Goal: Information Seeking & Learning: Find specific fact

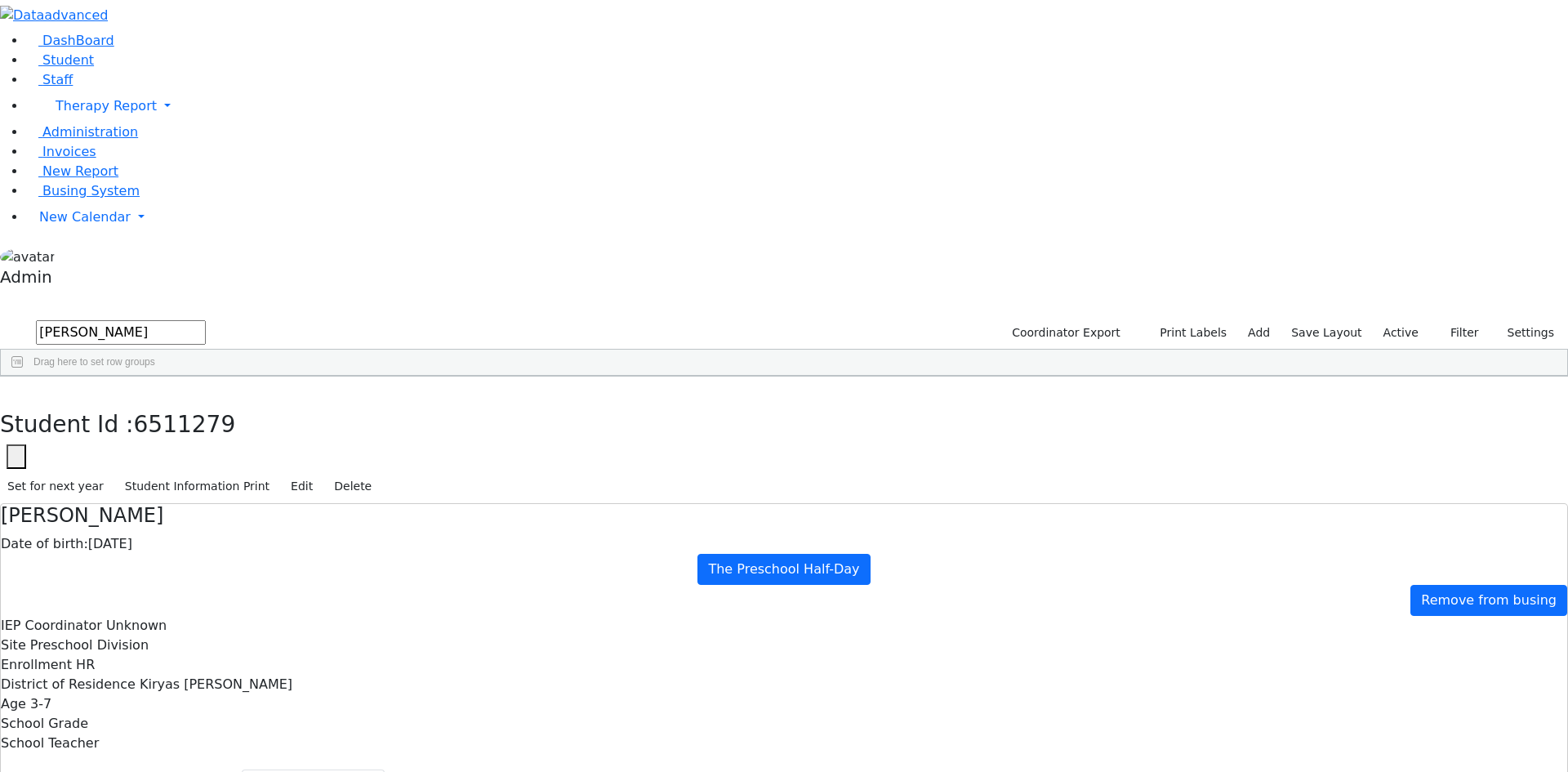
select select "CPSE OT-PT Presscription"
click at [17, 389] on icon "button" at bounding box center [12, 394] width 9 height 10
click at [66, 114] on span "New Calendar" at bounding box center [106, 106] width 101 height 16
click at [76, 257] on span "Calendar" at bounding box center [64, 250] width 59 height 16
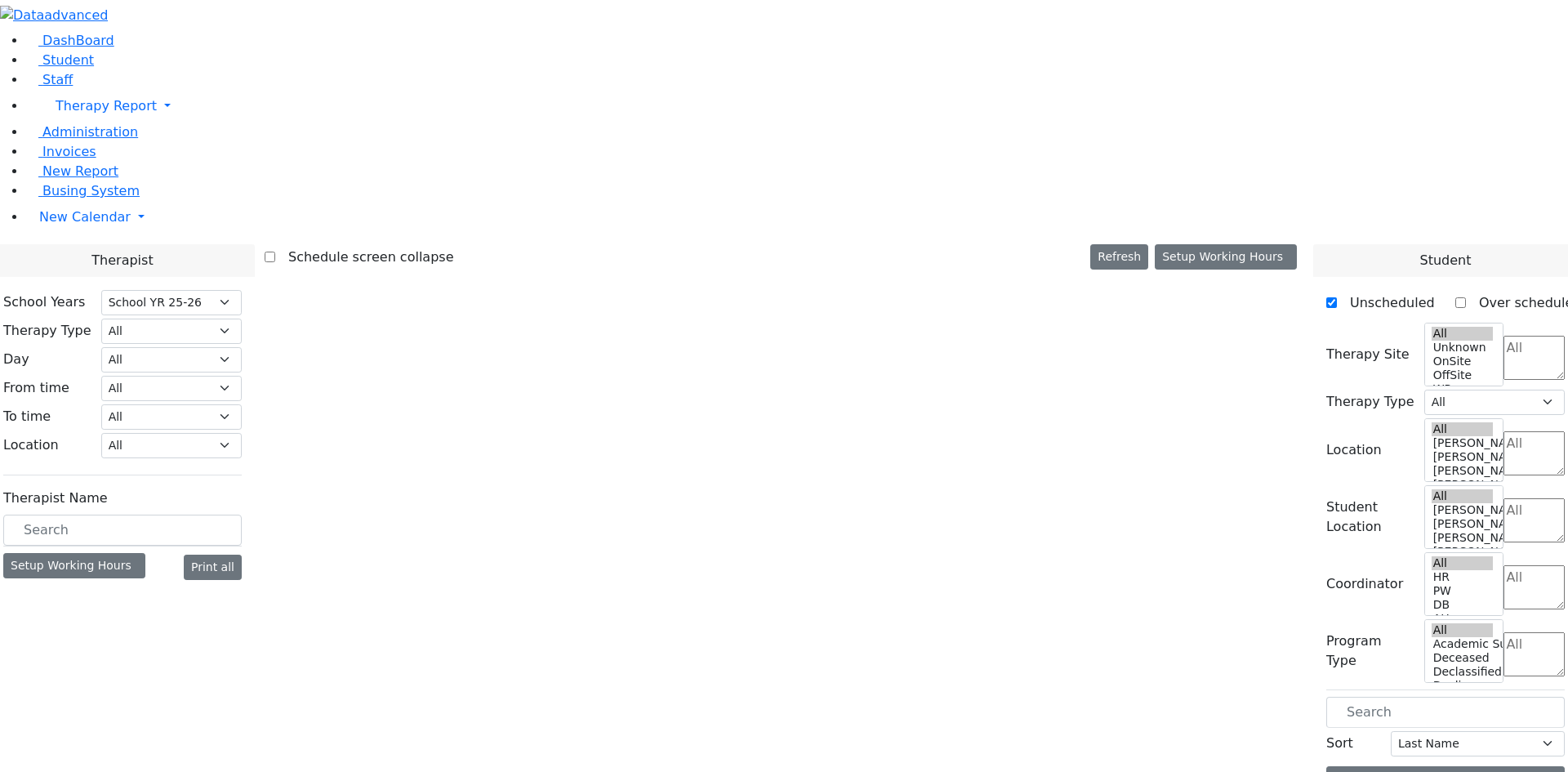
select select "212"
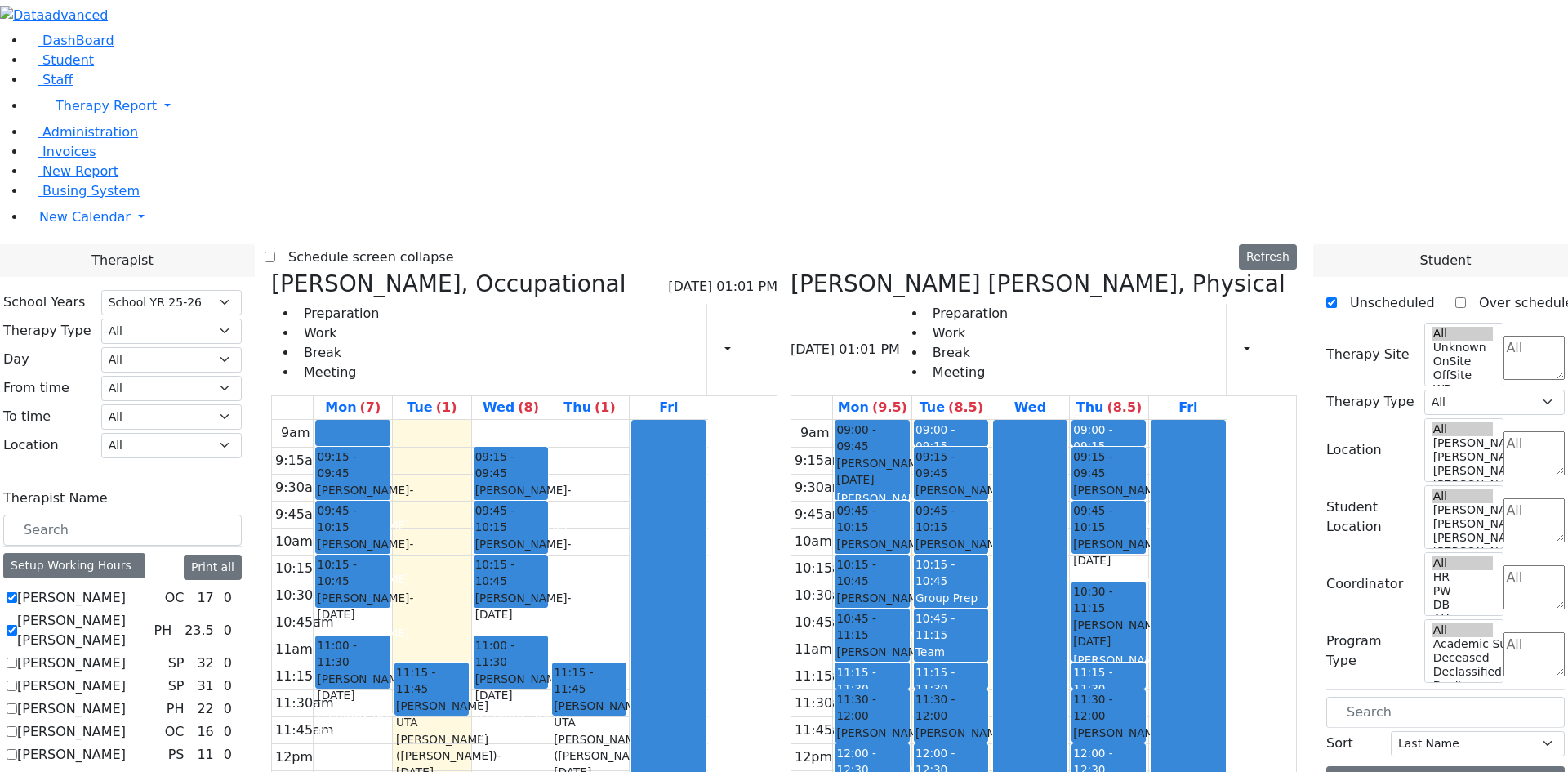
click at [126, 588] on label "Abramczyk ZC" at bounding box center [71, 598] width 109 height 20
click at [17, 592] on input "Abramczyk ZC" at bounding box center [12, 597] width 11 height 11
checkbox input "false"
select select "2"
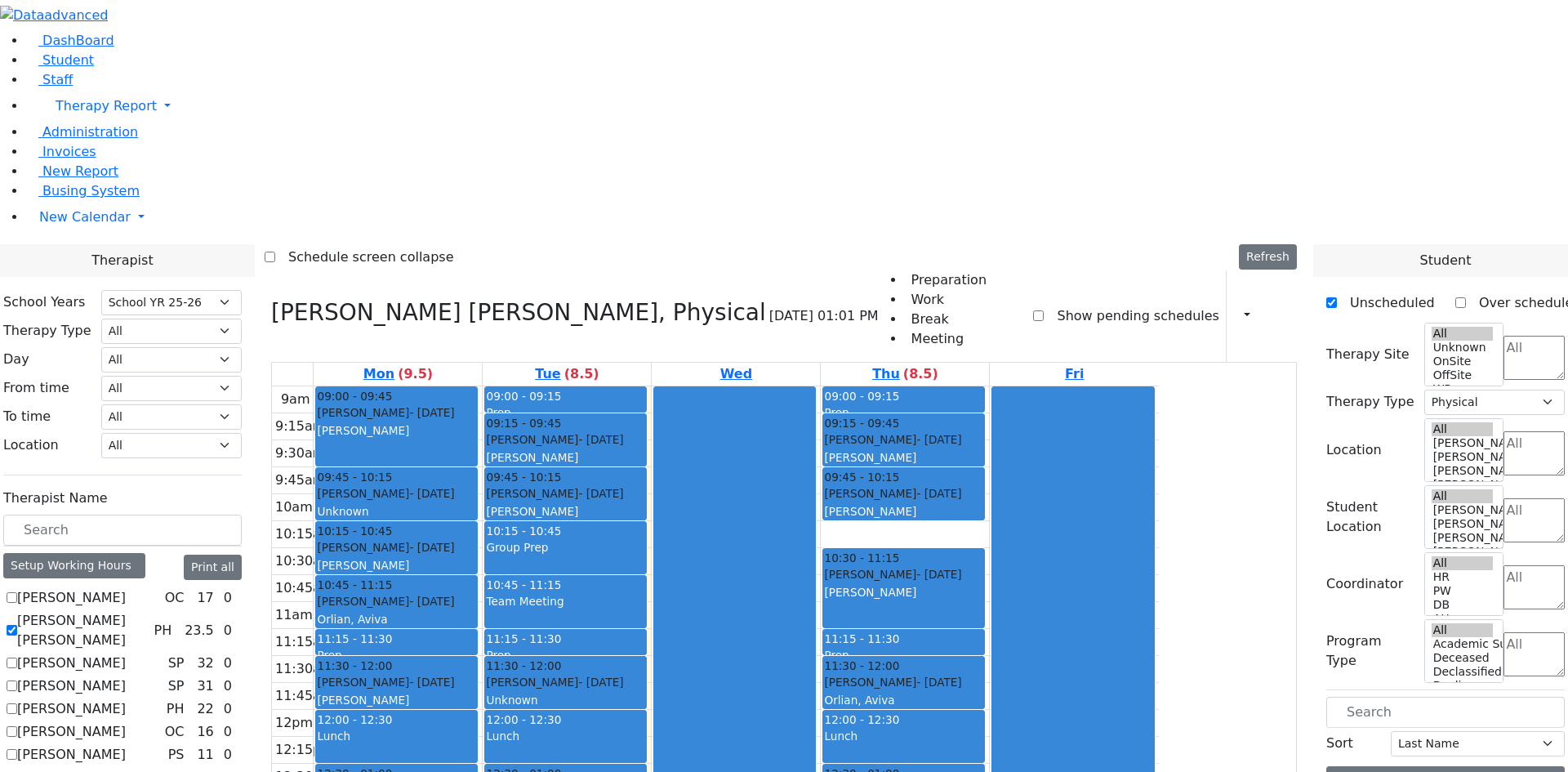
click at [147, 611] on label "[PERSON_NAME] [PERSON_NAME]" at bounding box center [82, 631] width 130 height 39
click at [17, 625] on input "[PERSON_NAME] [PERSON_NAME]" at bounding box center [12, 630] width 11 height 11
checkbox input "false"
select select
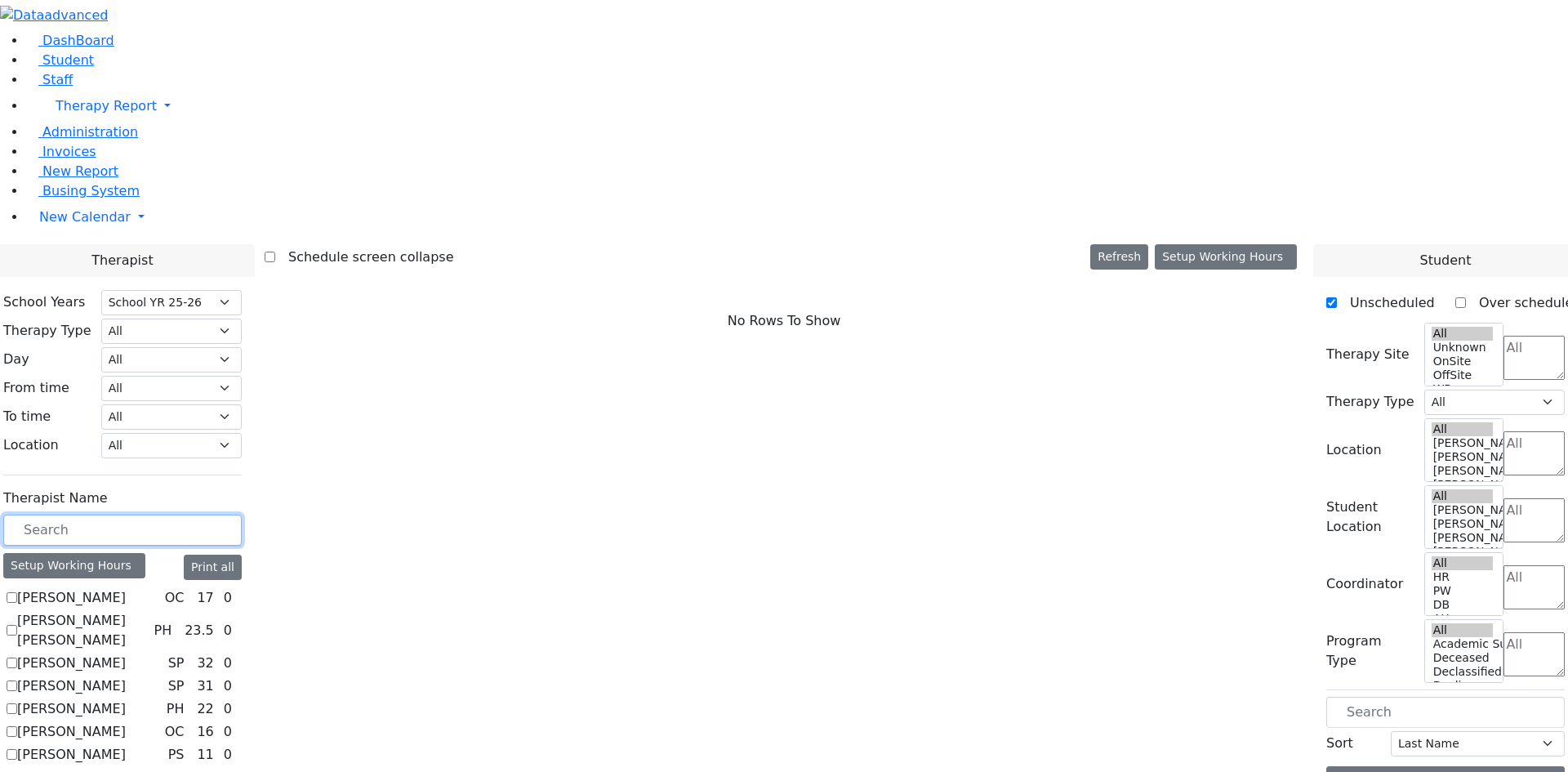
click at [242, 515] on input "text" at bounding box center [122, 530] width 239 height 31
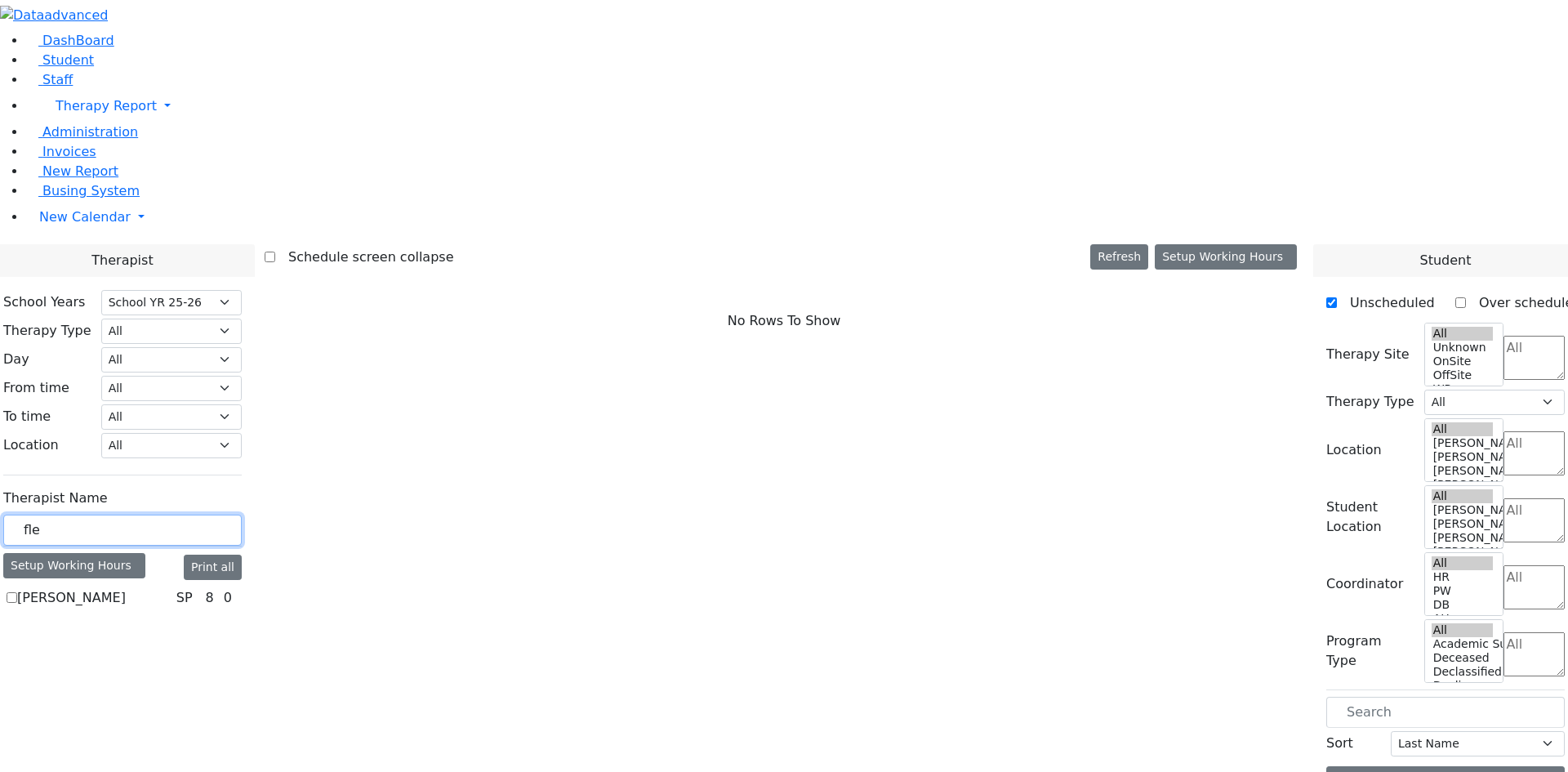
type input "fle"
click at [126, 588] on label "Flegmann Esther S" at bounding box center [71, 598] width 109 height 20
click at [17, 592] on input "Flegmann Esther S" at bounding box center [12, 597] width 11 height 11
checkbox input "true"
select select "3"
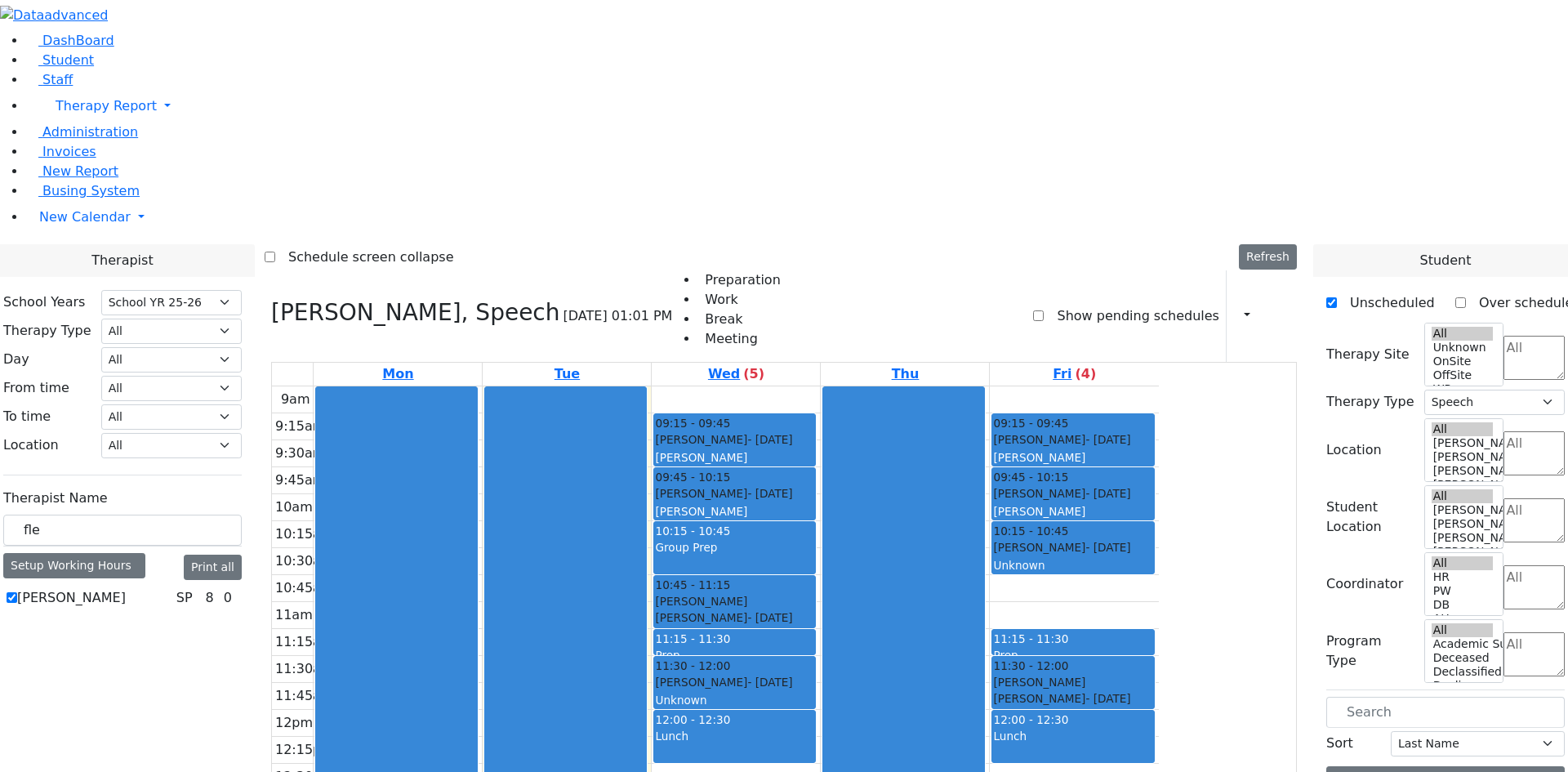
click at [1276, 308] on icon at bounding box center [1276, 315] width 0 height 16
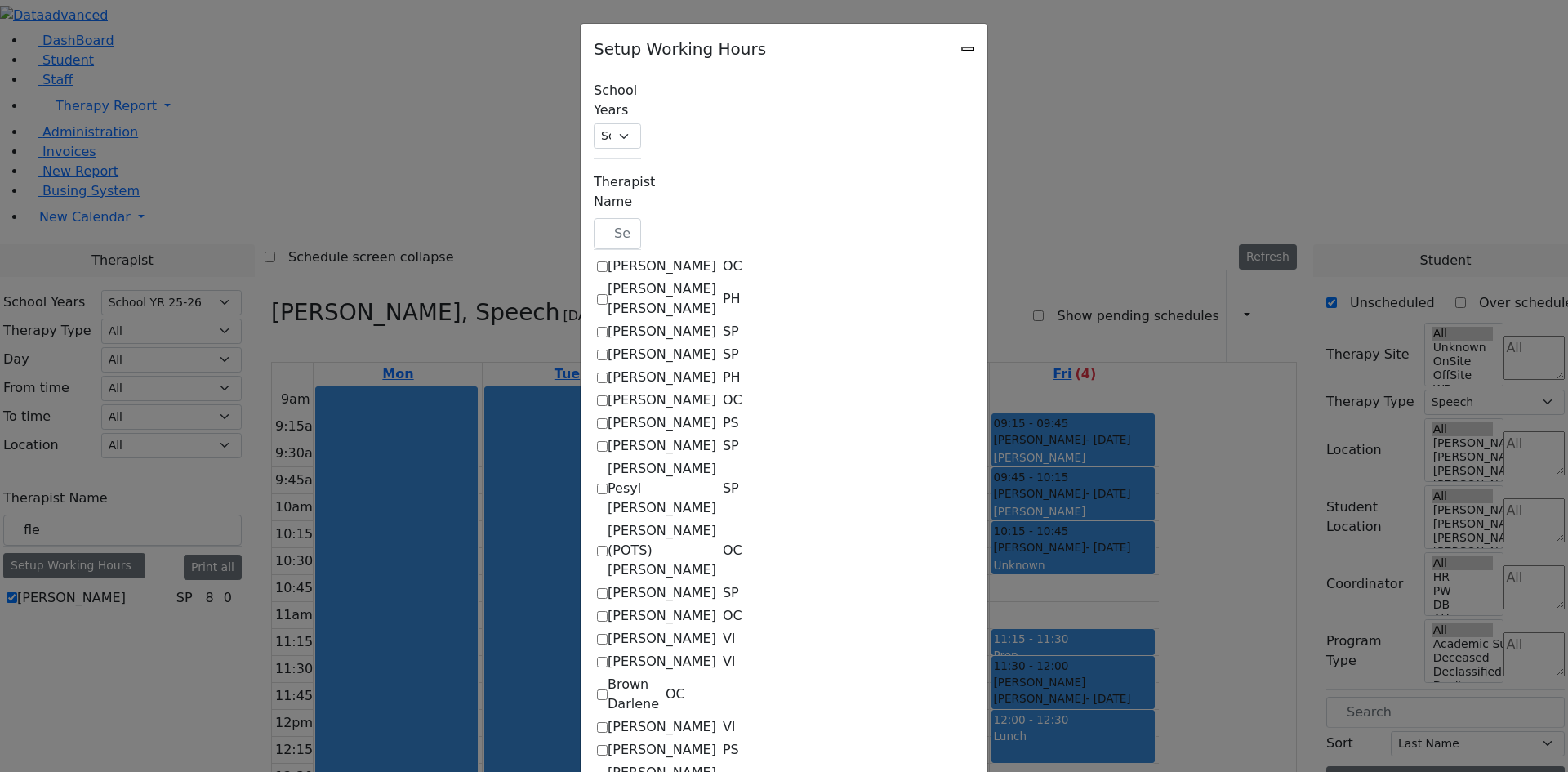
checkbox input "true"
select select "15:00:00"
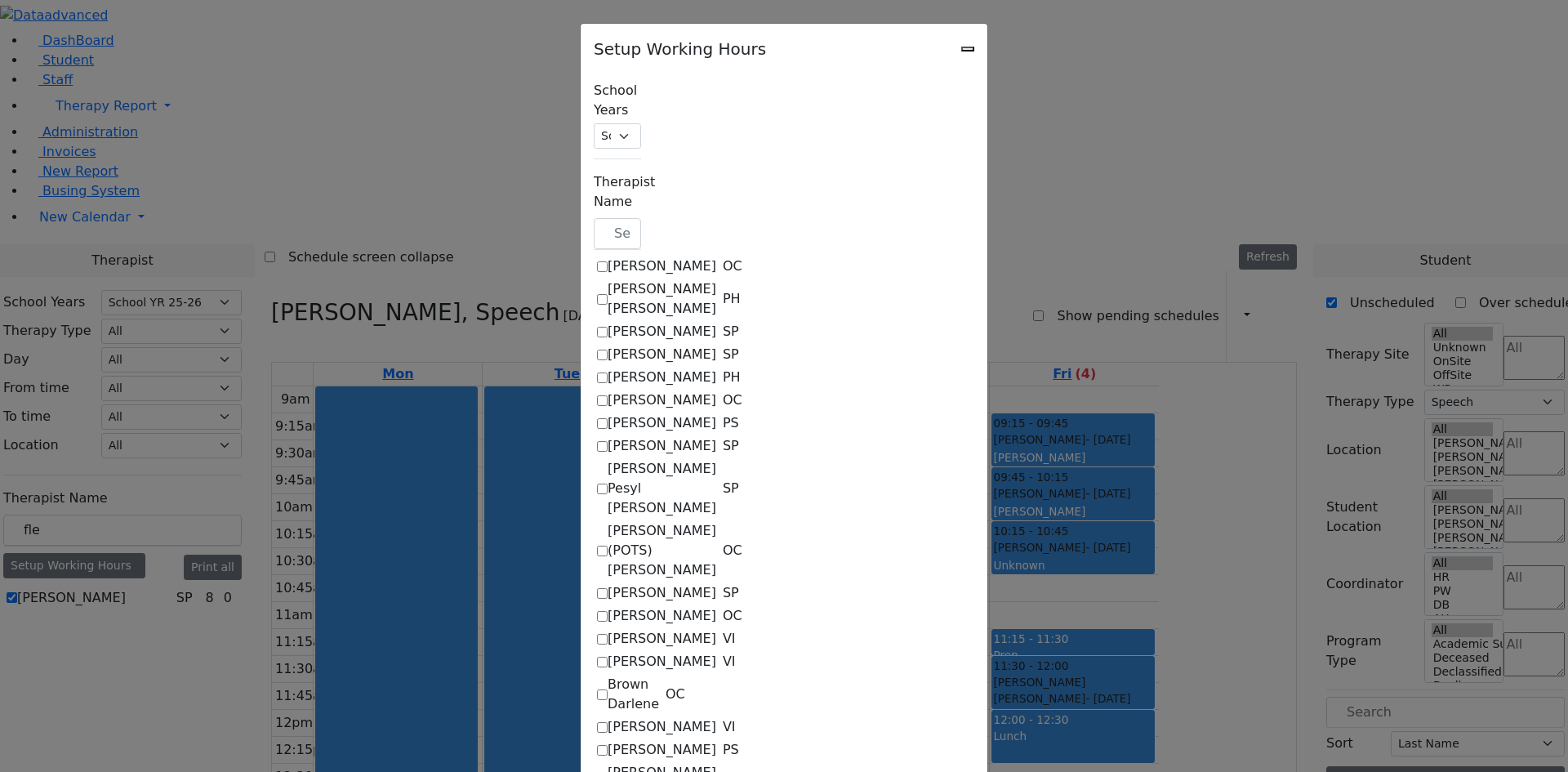
select select "13:00:00"
select select "33"
select select "15:00:00"
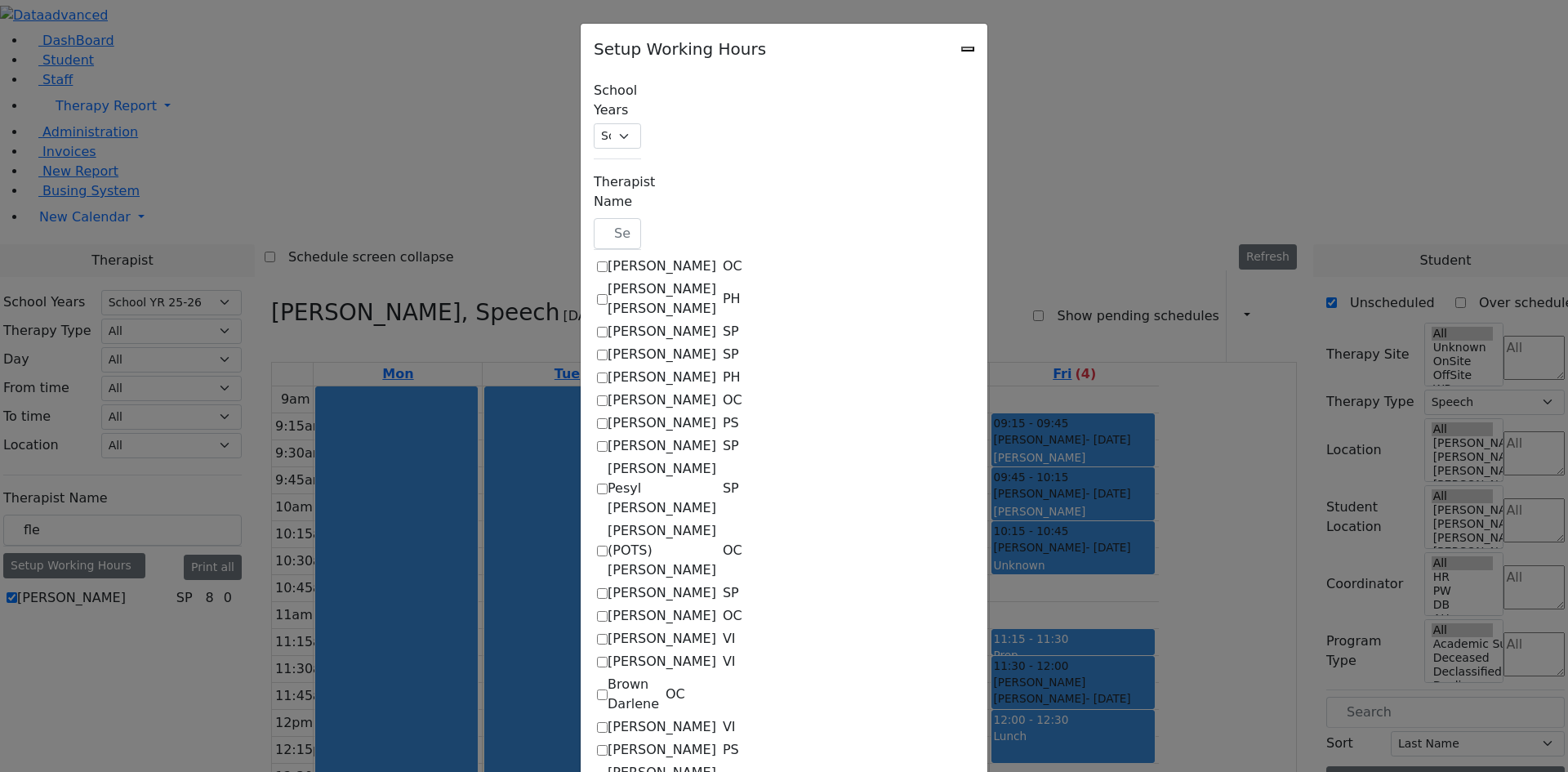
select select "15:00:00"
select select "13:00:00"
select select "33"
select select "15:00:00"
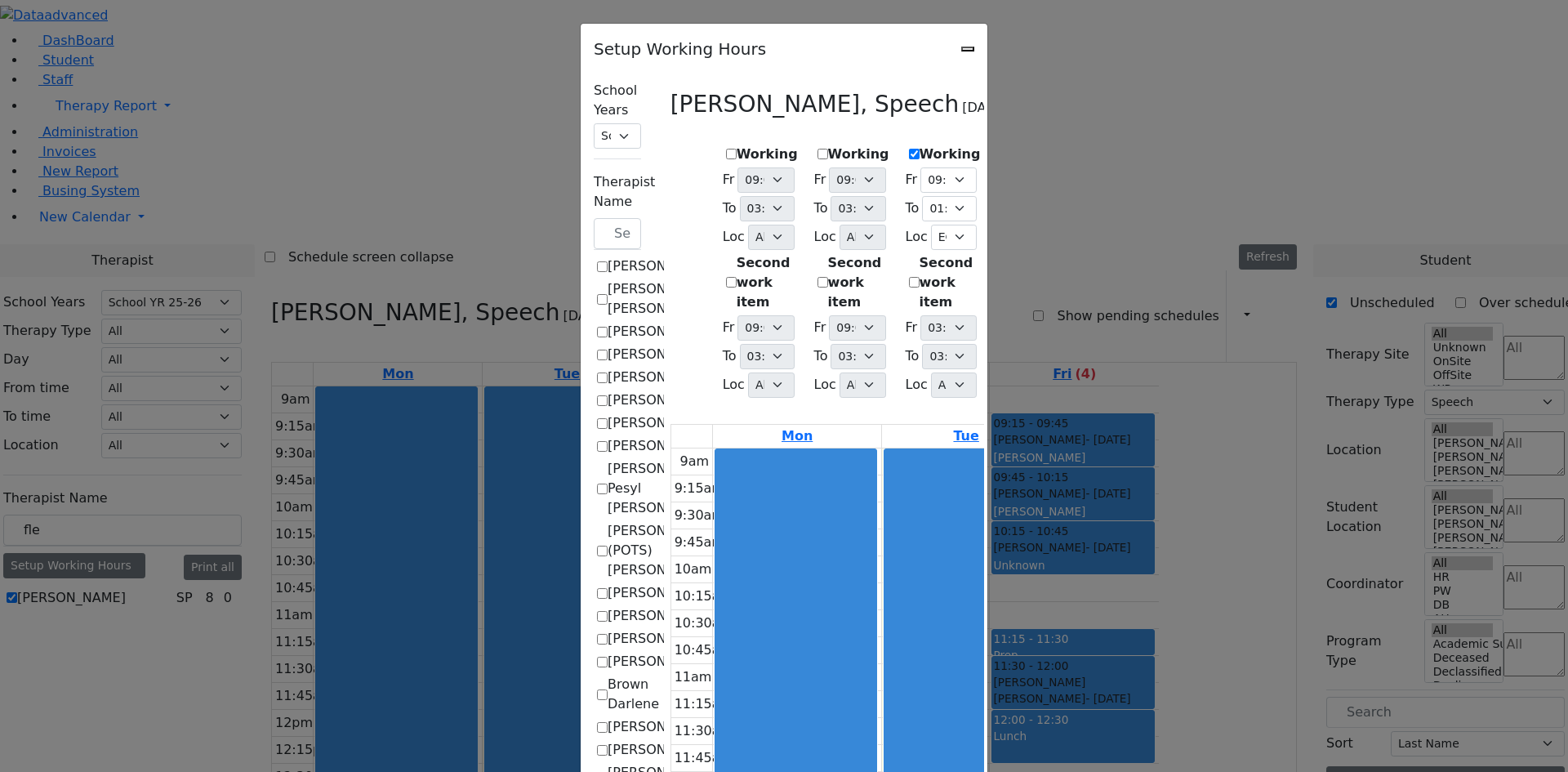
click at [968, 49] on icon "Close" at bounding box center [968, 49] width 0 height 0
checkbox input "false"
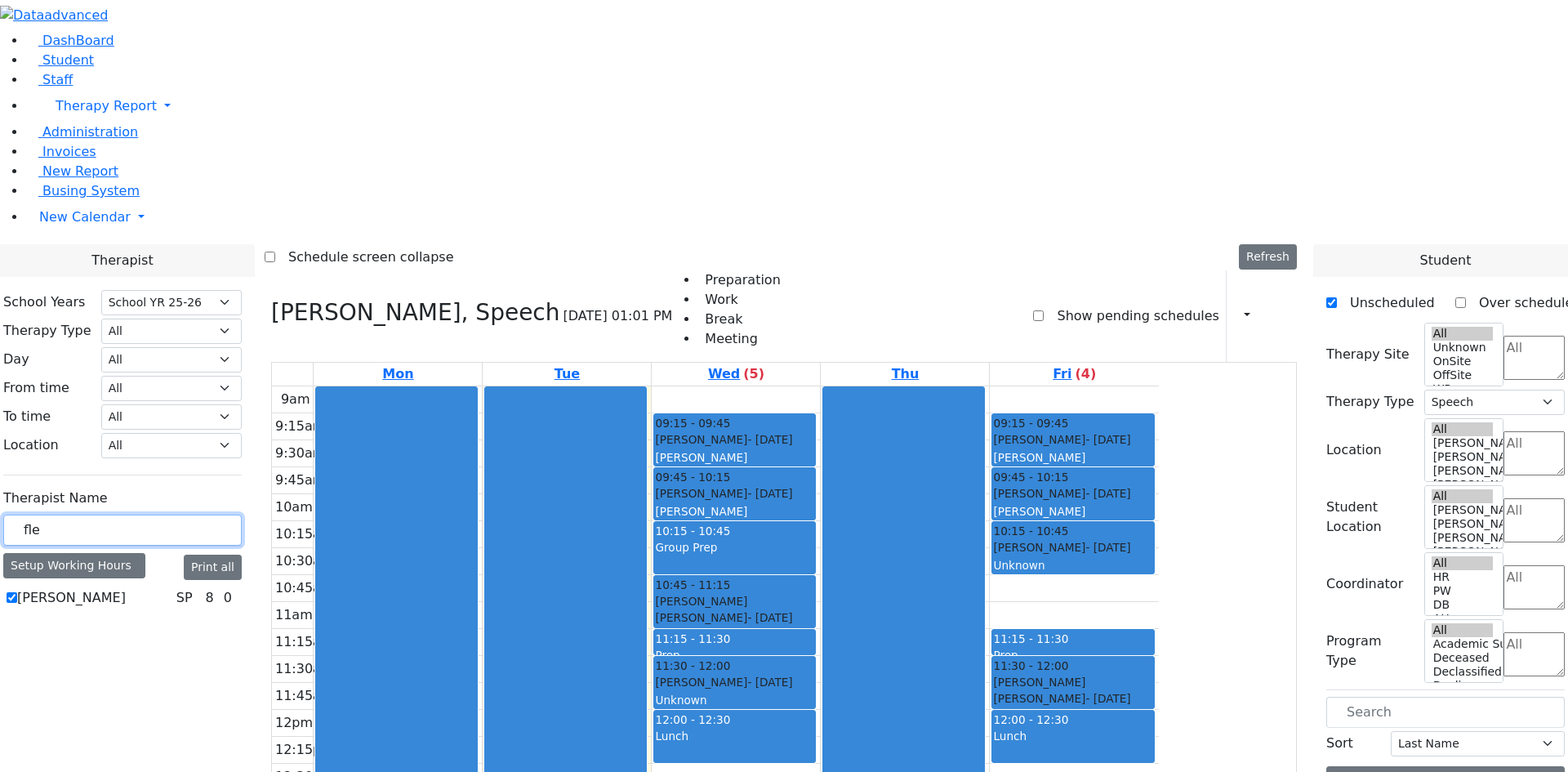
click at [242, 515] on input "fle" at bounding box center [122, 530] width 239 height 31
type input "f"
type input "gros"
click at [126, 588] on label "[PERSON_NAME]" at bounding box center [71, 598] width 109 height 20
click at [17, 592] on input "[PERSON_NAME]" at bounding box center [12, 597] width 11 height 11
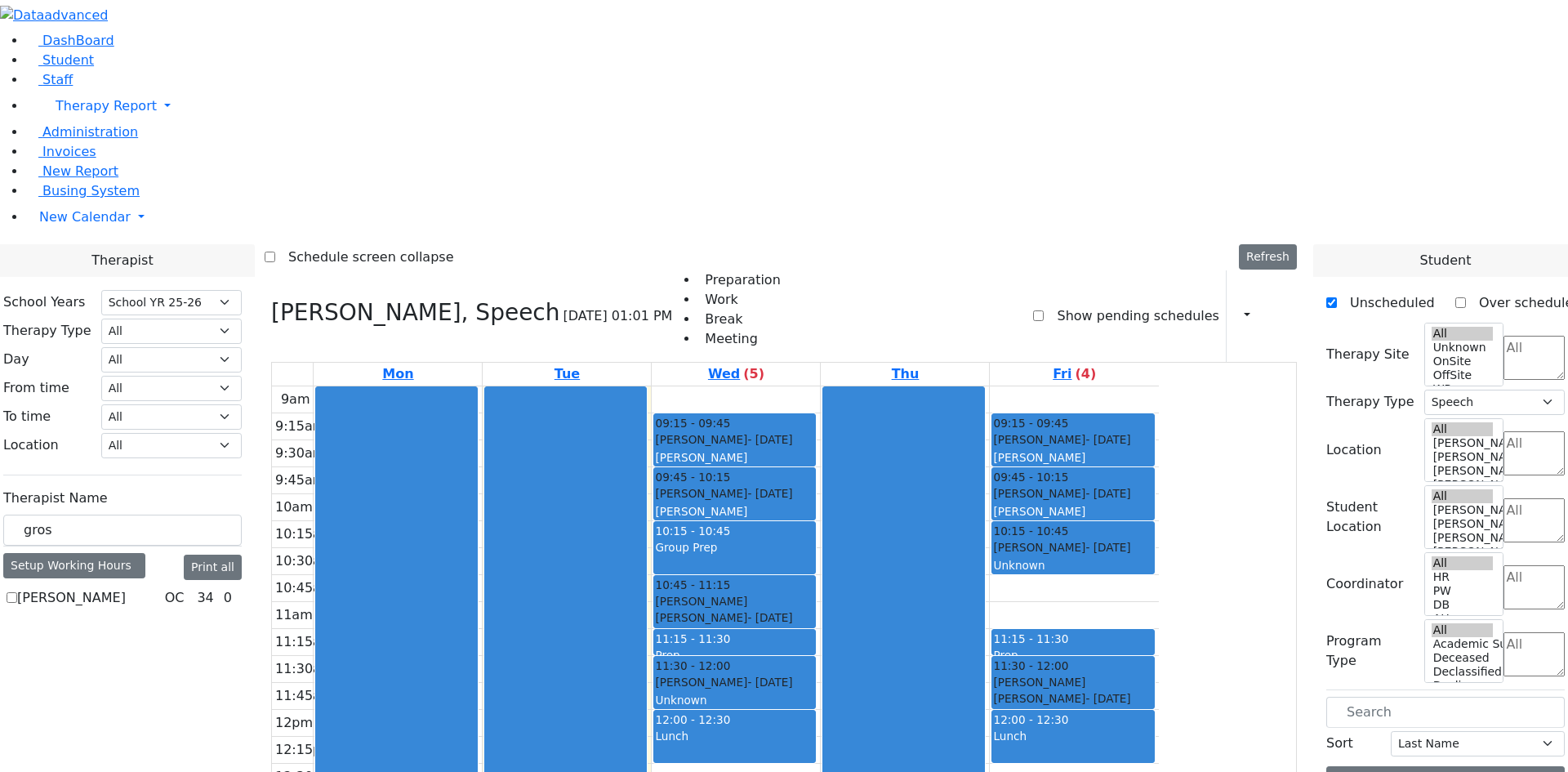
checkbox input "true"
select select "1"
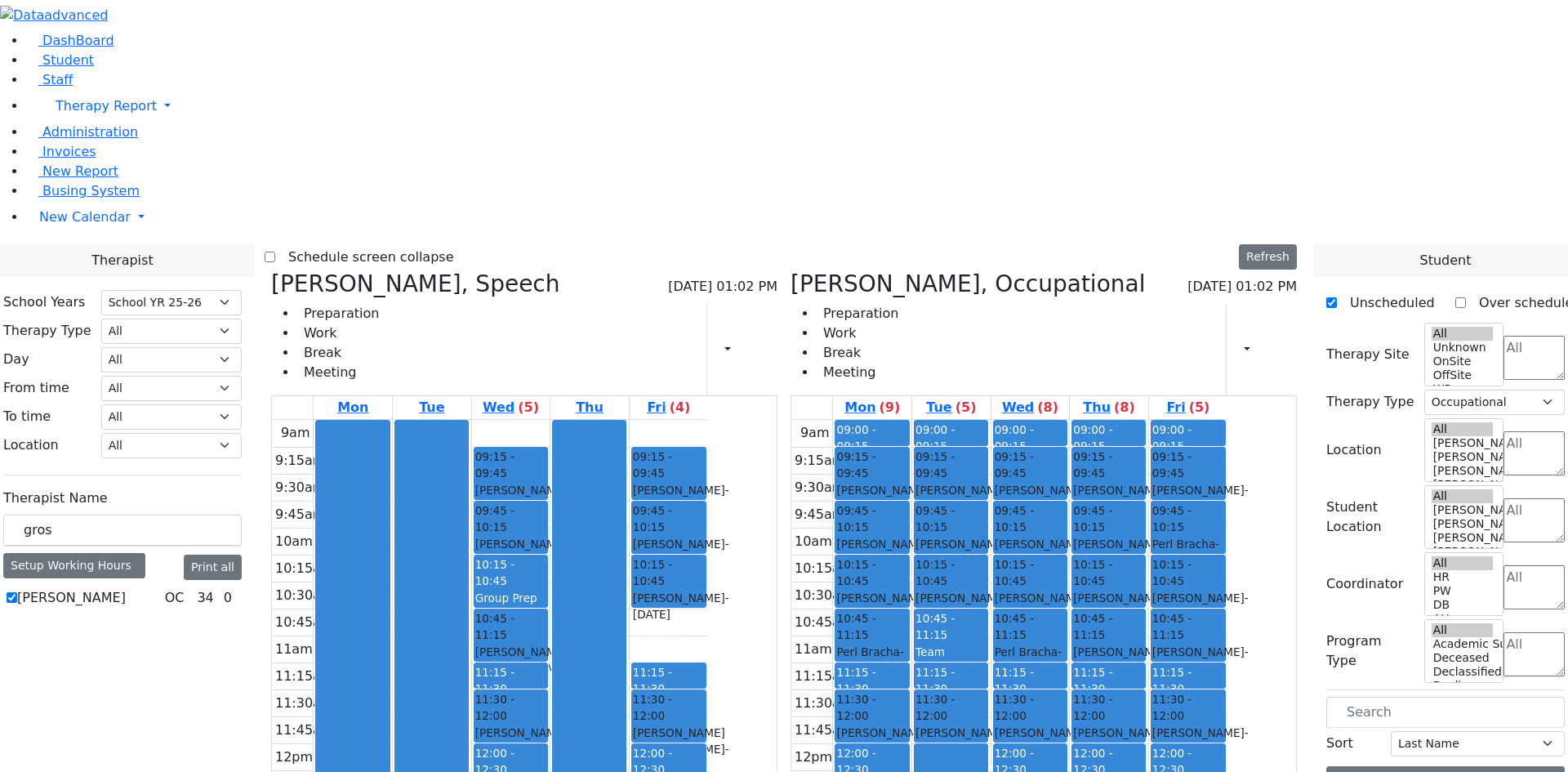
click at [271, 270] on icon at bounding box center [271, 284] width 0 height 27
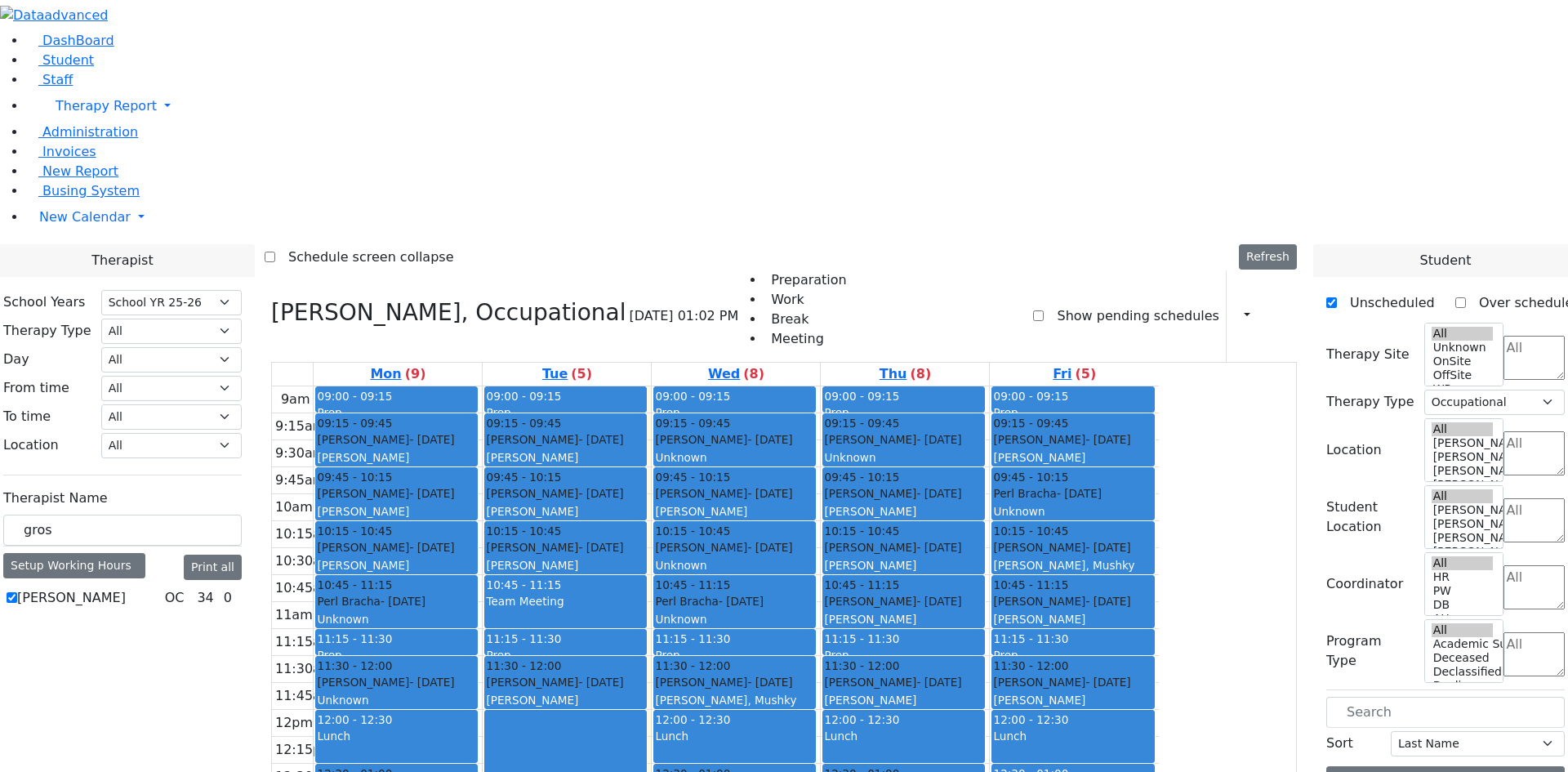
click at [1276, 308] on icon at bounding box center [1276, 315] width 0 height 16
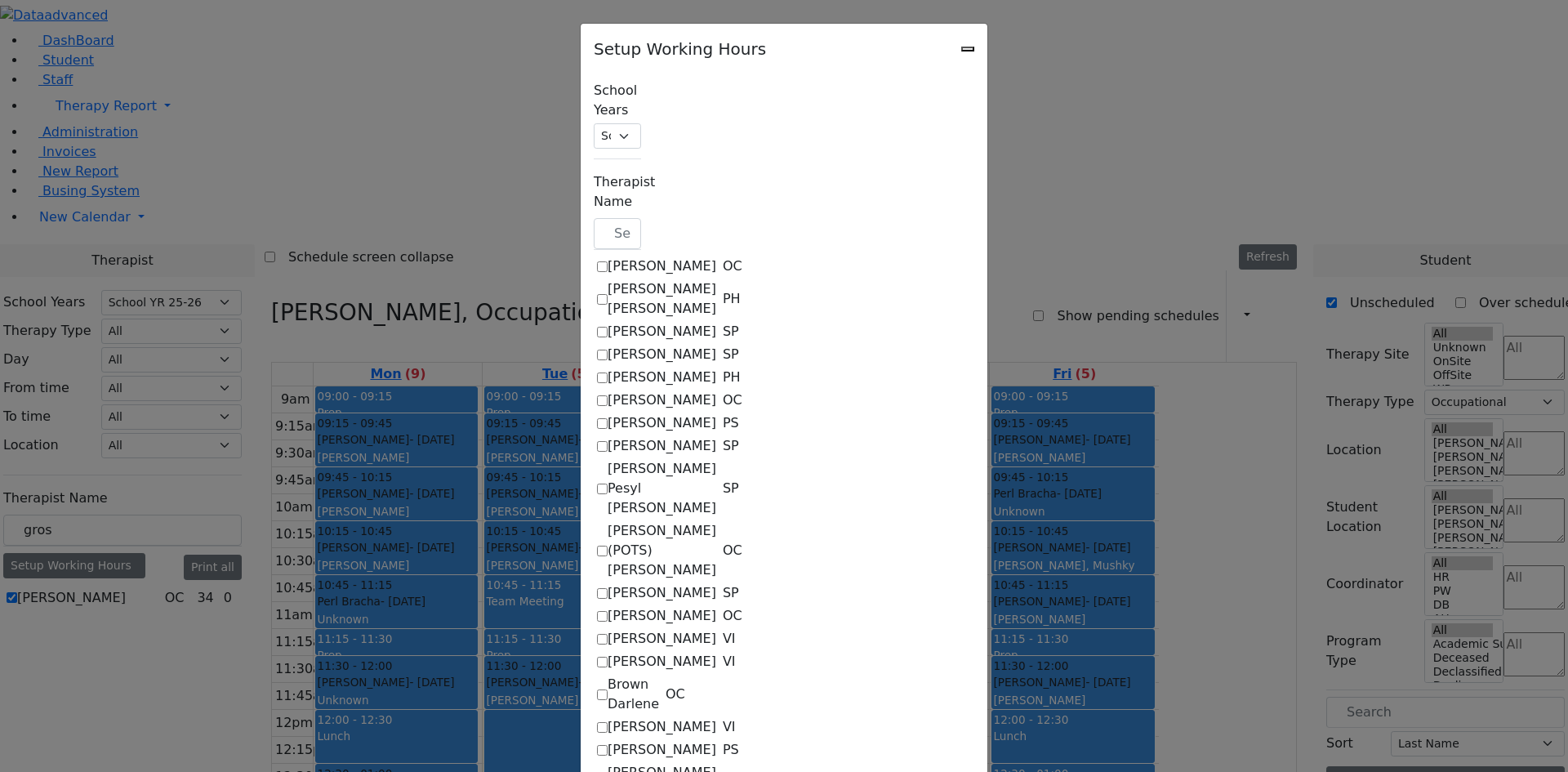
checkbox input "true"
select select "15:00:00"
select select "33"
select select "15:00:00"
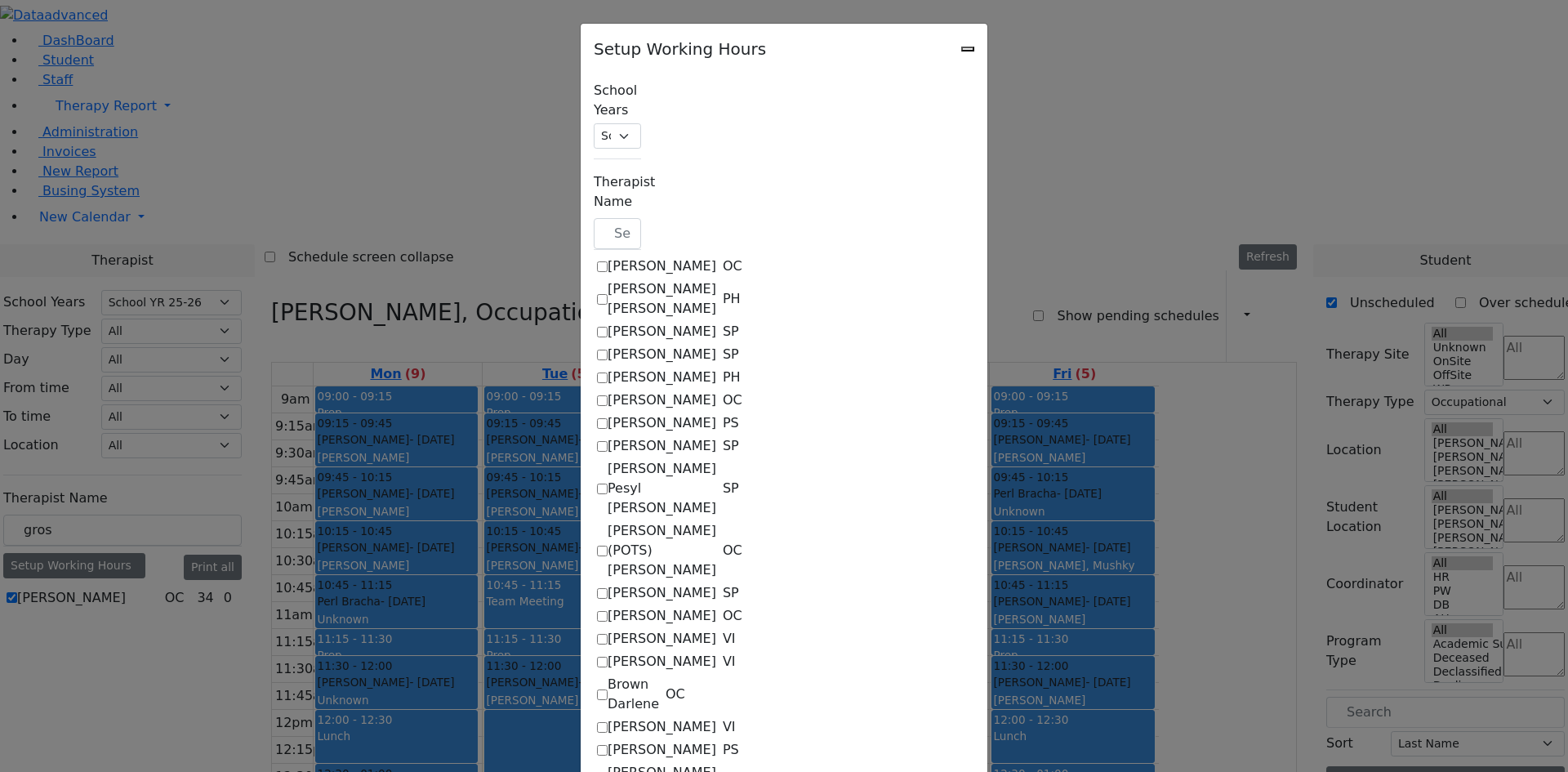
select select "12:00:00"
select select "33"
select select "15:00:00"
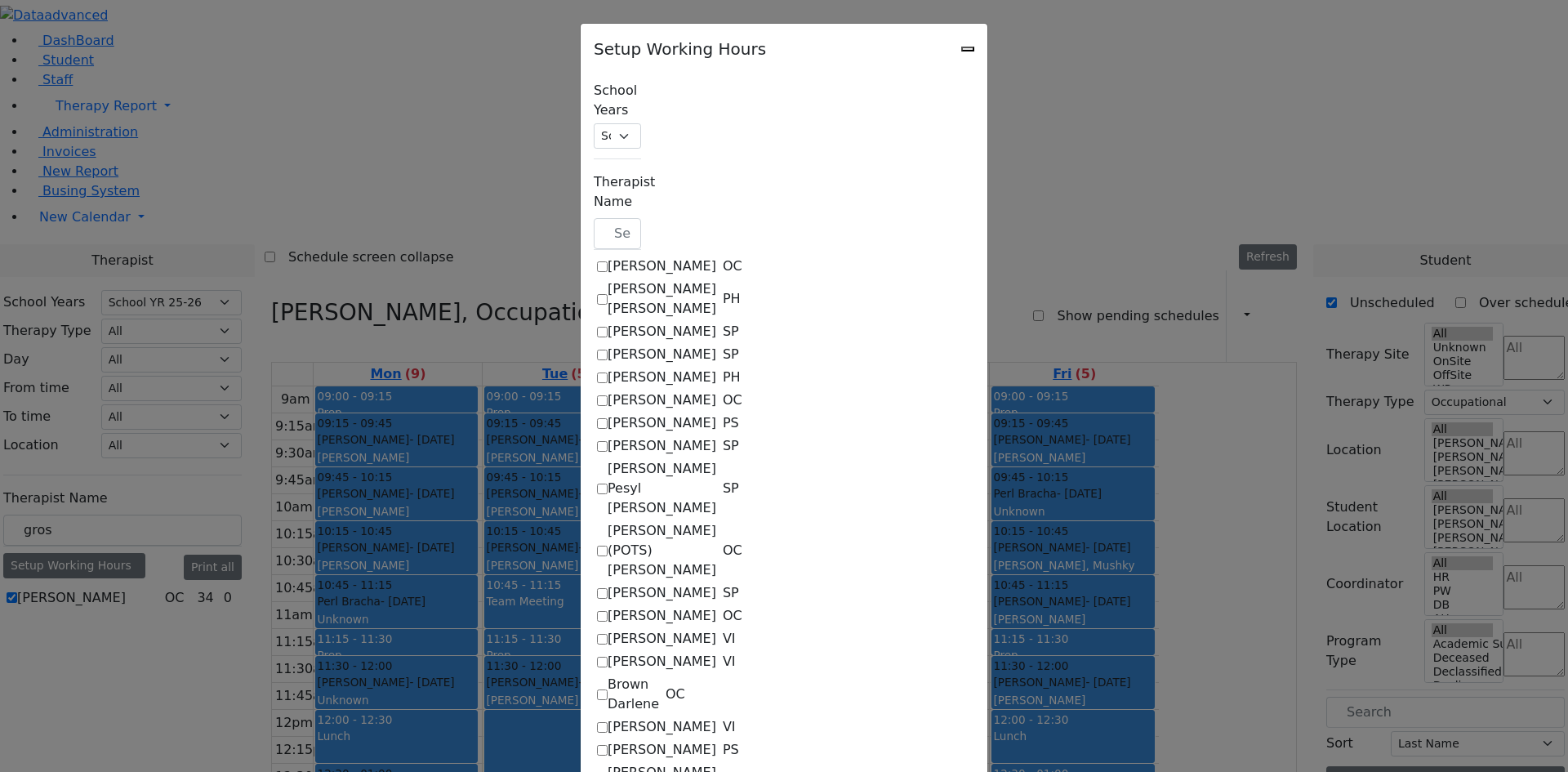
select select "33"
select select "15:00:00"
select select "33"
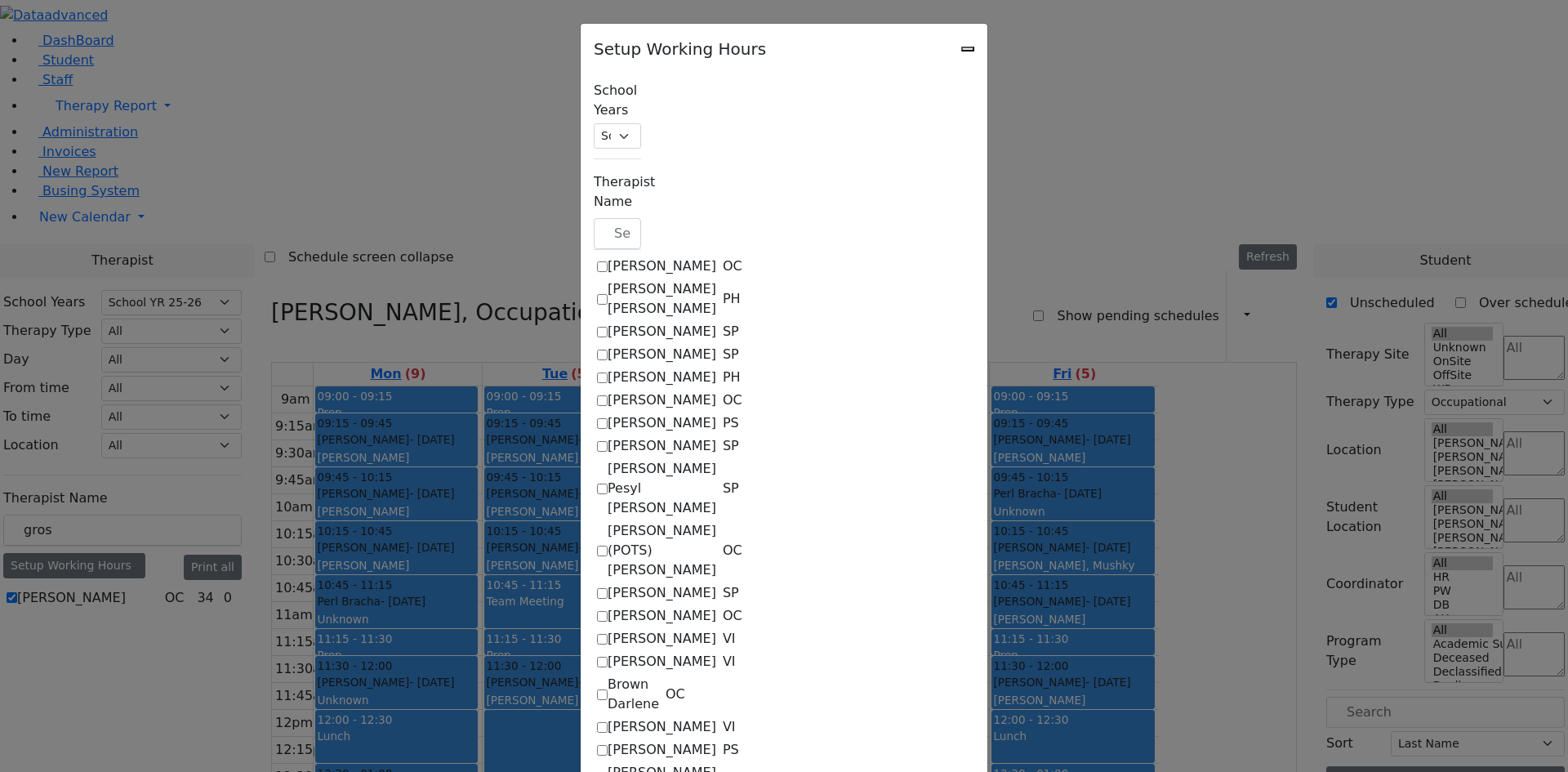
select select "15:00:00"
select select "14:00:00"
select select "33"
select select "15:00:00"
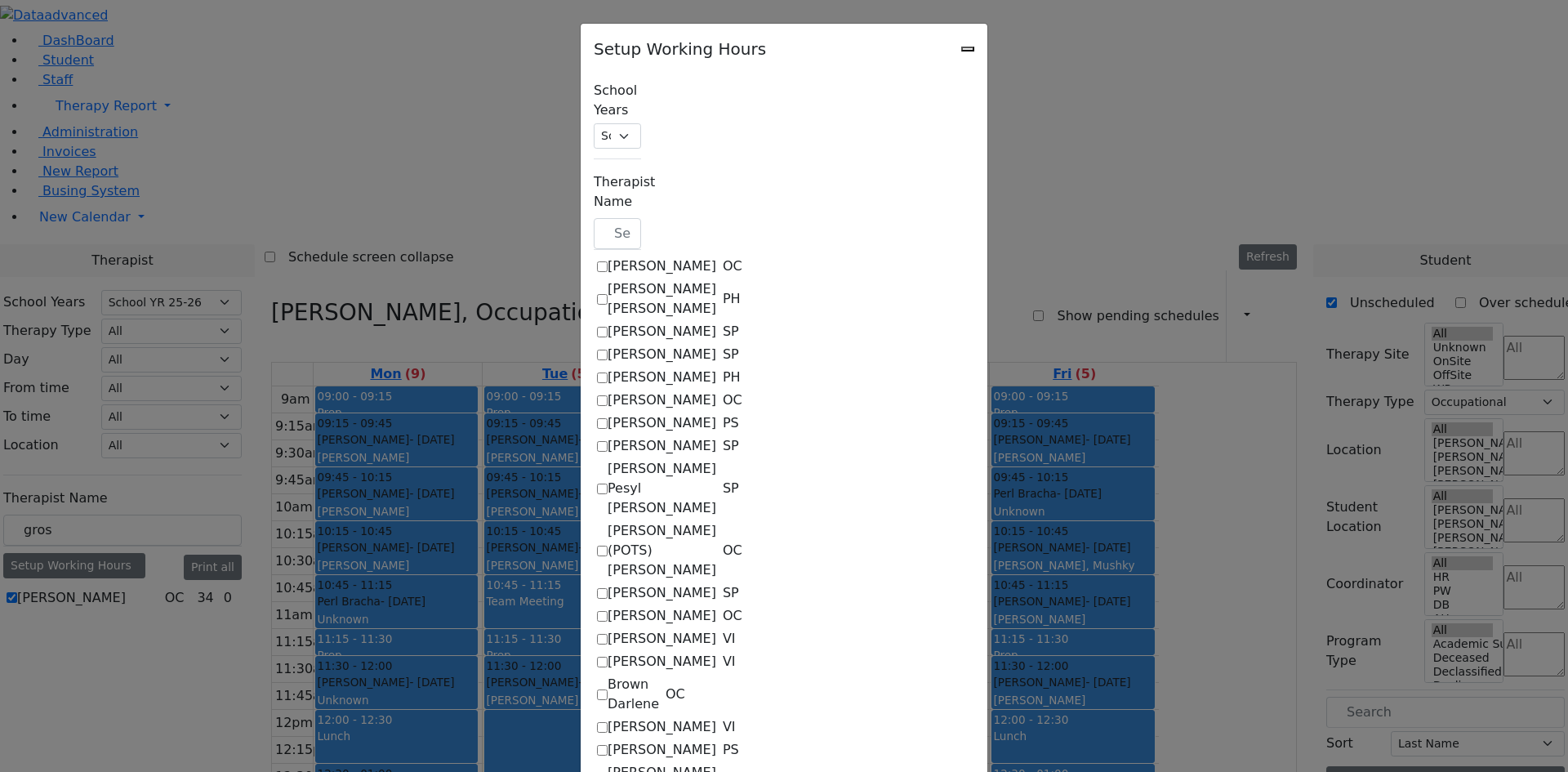
select select "15:00:00"
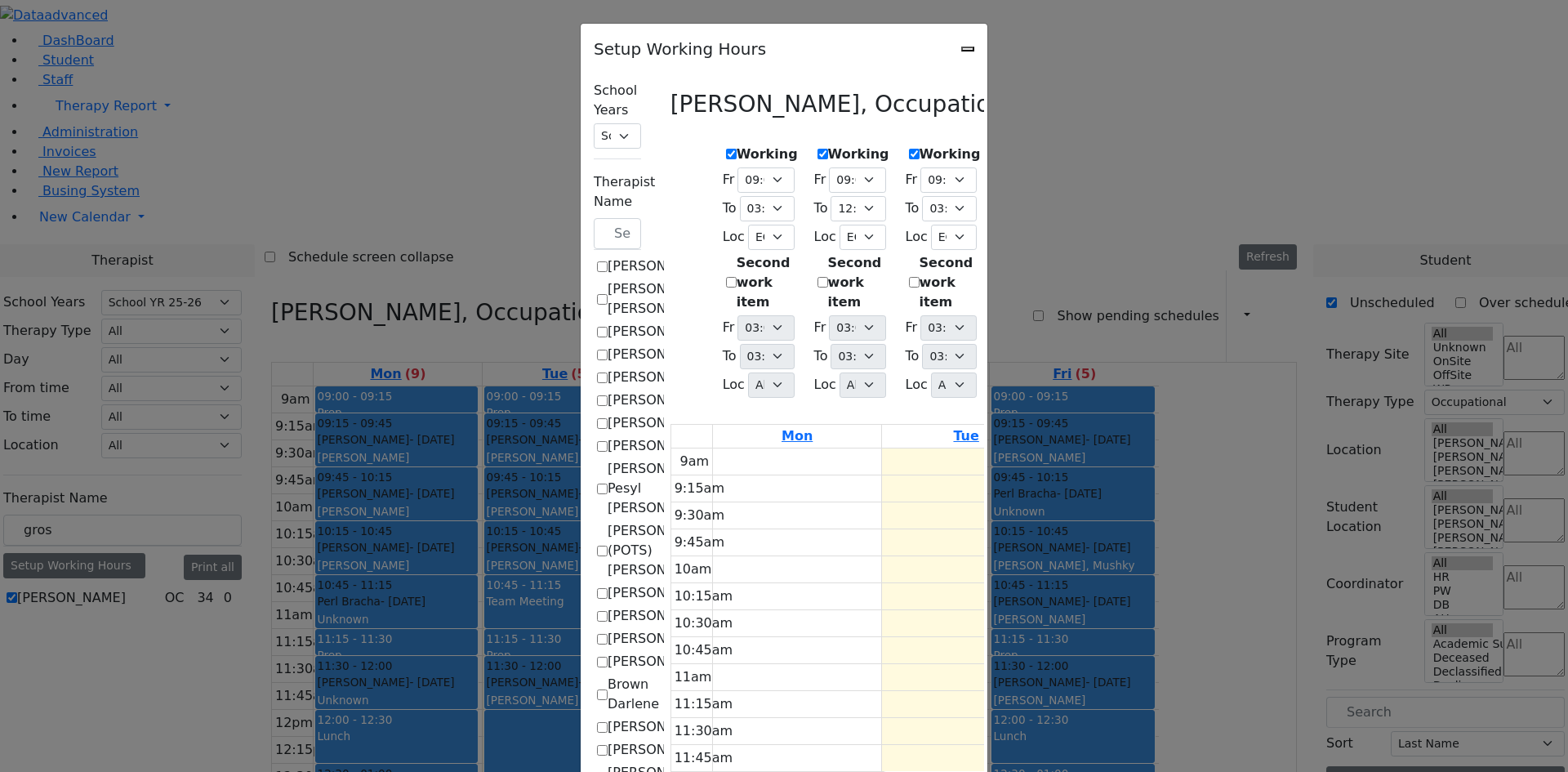
click at [968, 49] on icon "Close" at bounding box center [968, 49] width 0 height 0
checkbox input "false"
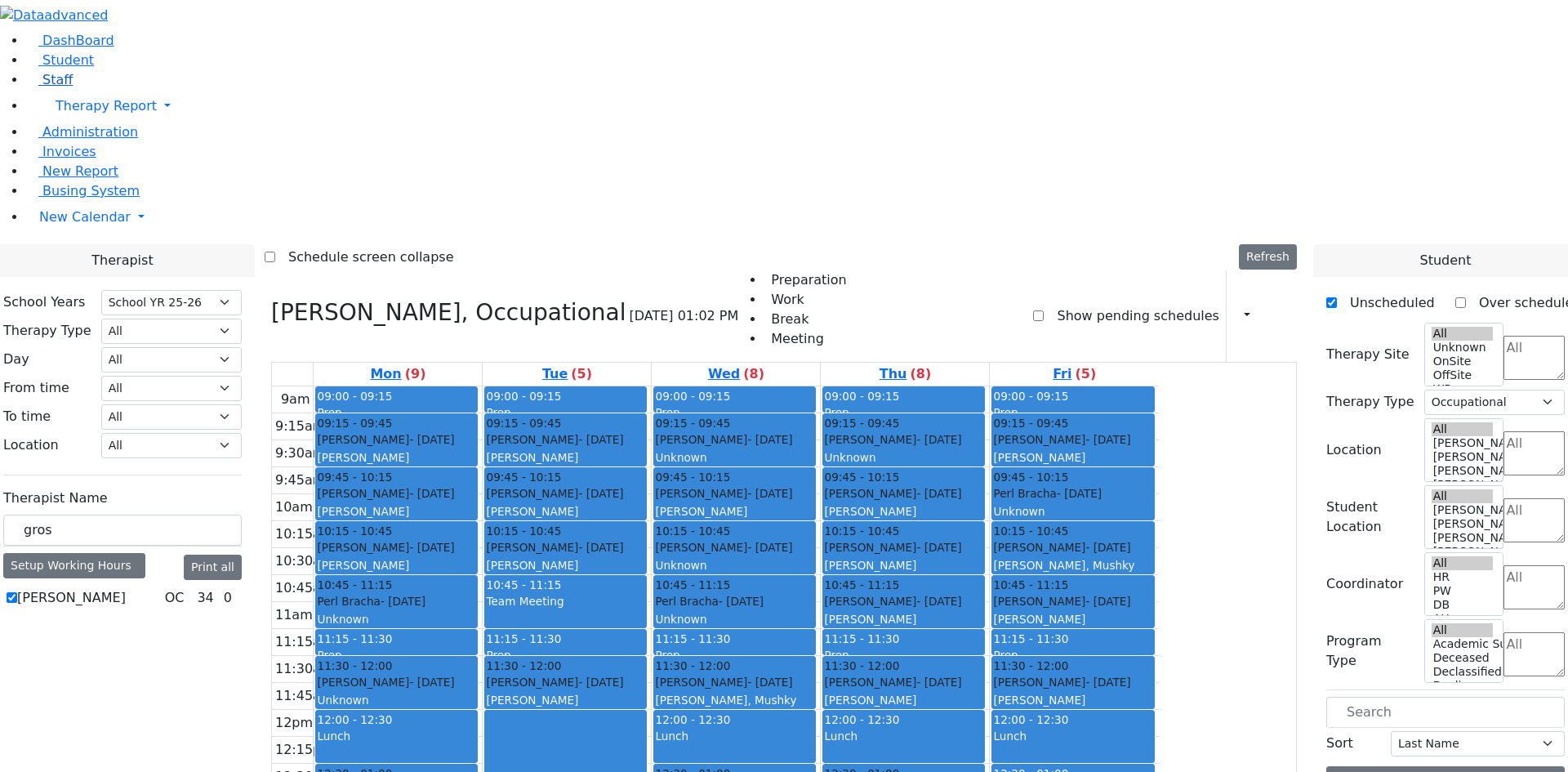
click at [58, 87] on span "Staff" at bounding box center [57, 79] width 30 height 16
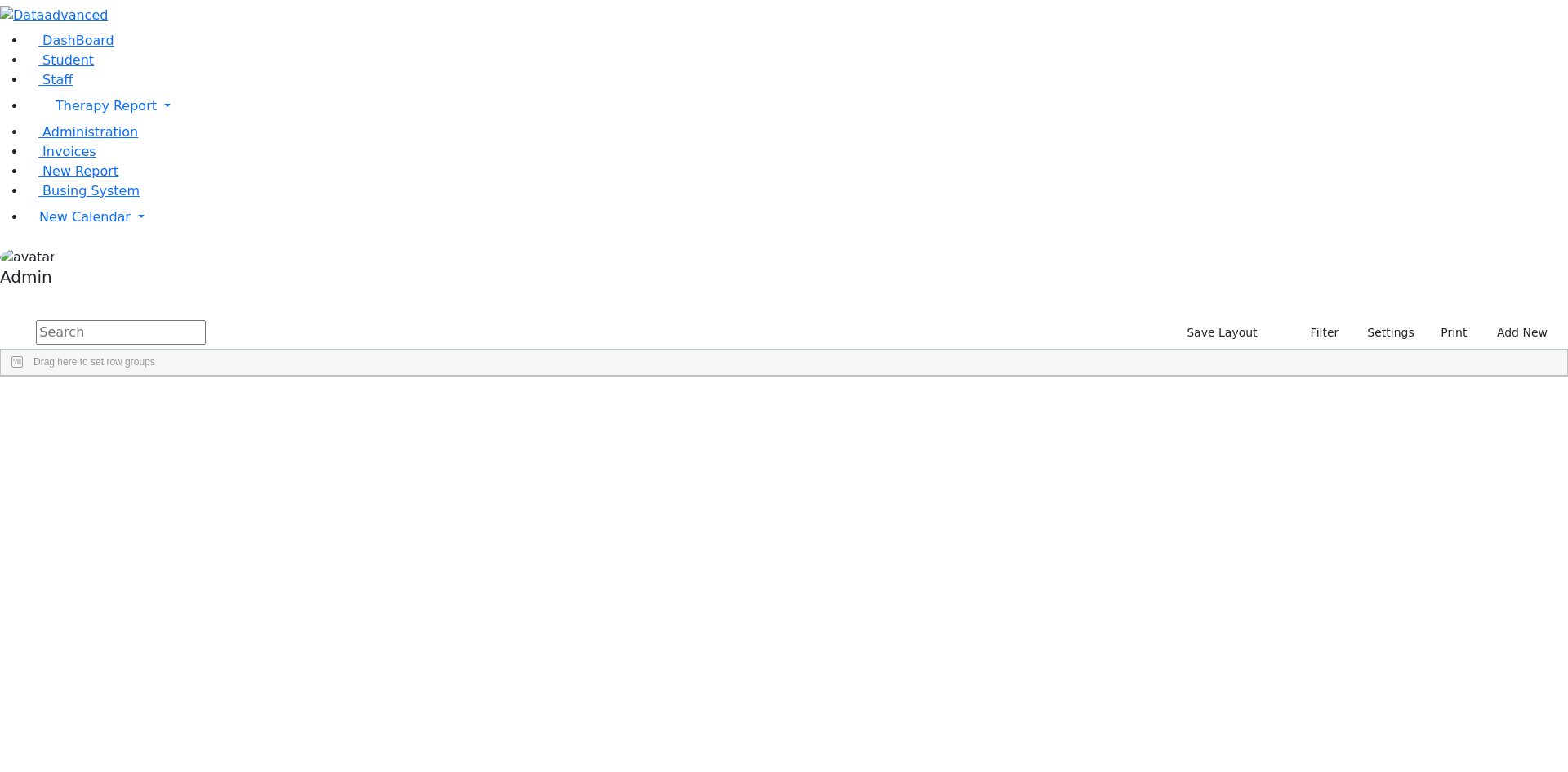
click at [206, 320] on input "text" at bounding box center [121, 332] width 170 height 24
click at [194, 403] on div "Esther S" at bounding box center [145, 414] width 96 height 23
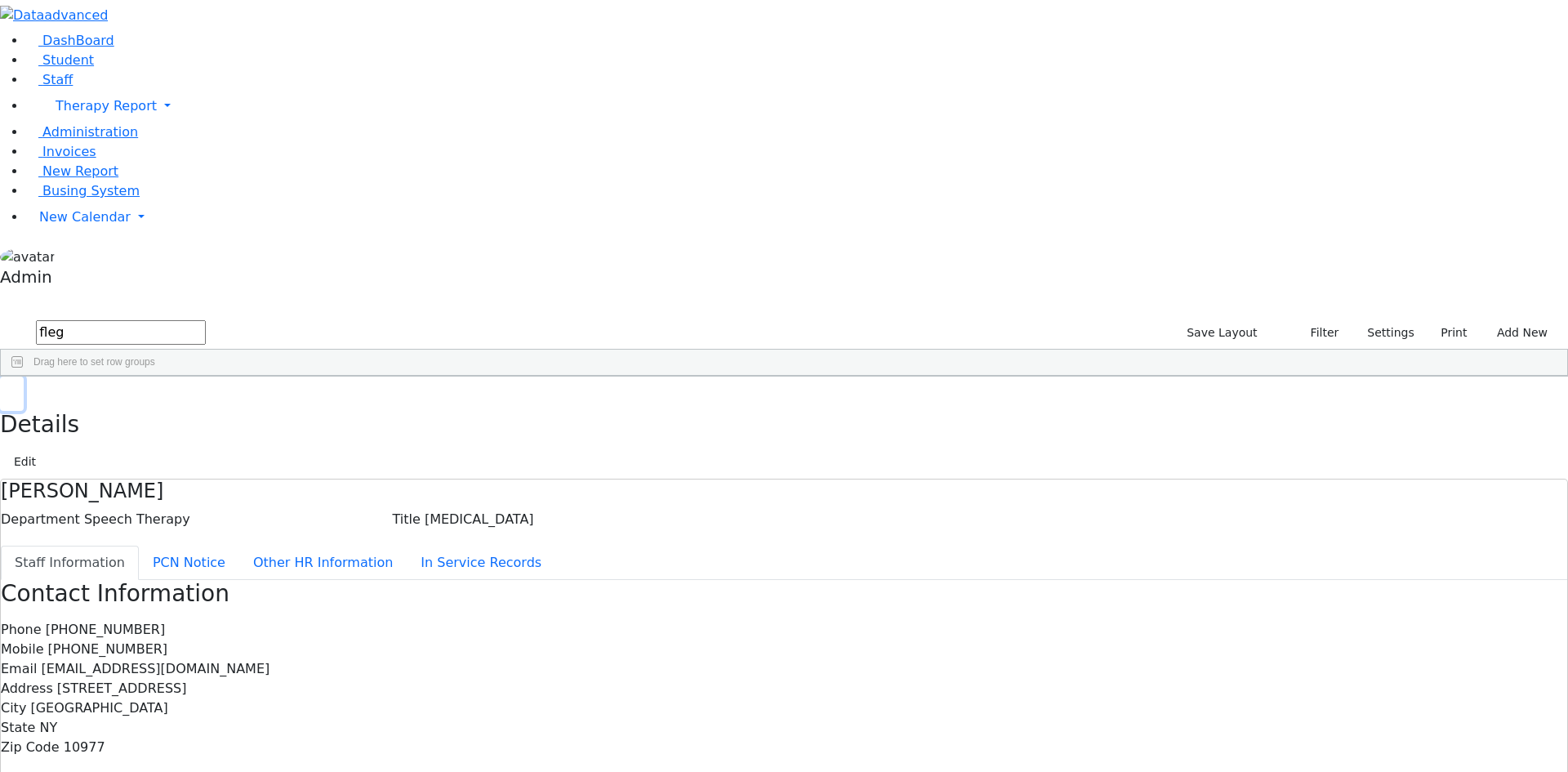
click at [17, 389] on icon "button" at bounding box center [12, 394] width 9 height 10
click at [194, 403] on div "Esther S" at bounding box center [145, 414] width 96 height 23
click at [43, 449] on button "Edit" at bounding box center [25, 462] width 37 height 25
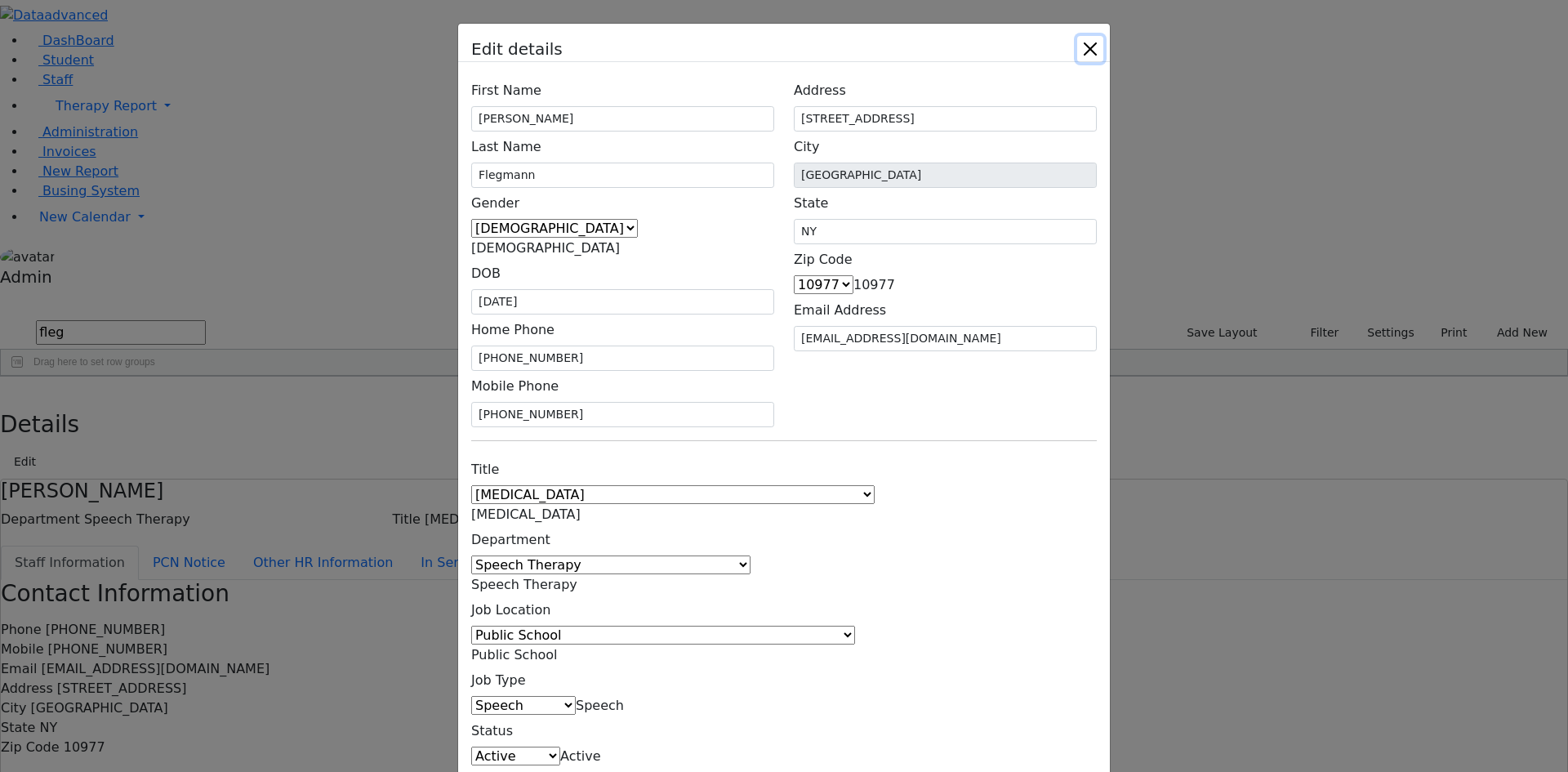
click at [1103, 62] on button "Close" at bounding box center [1090, 48] width 26 height 26
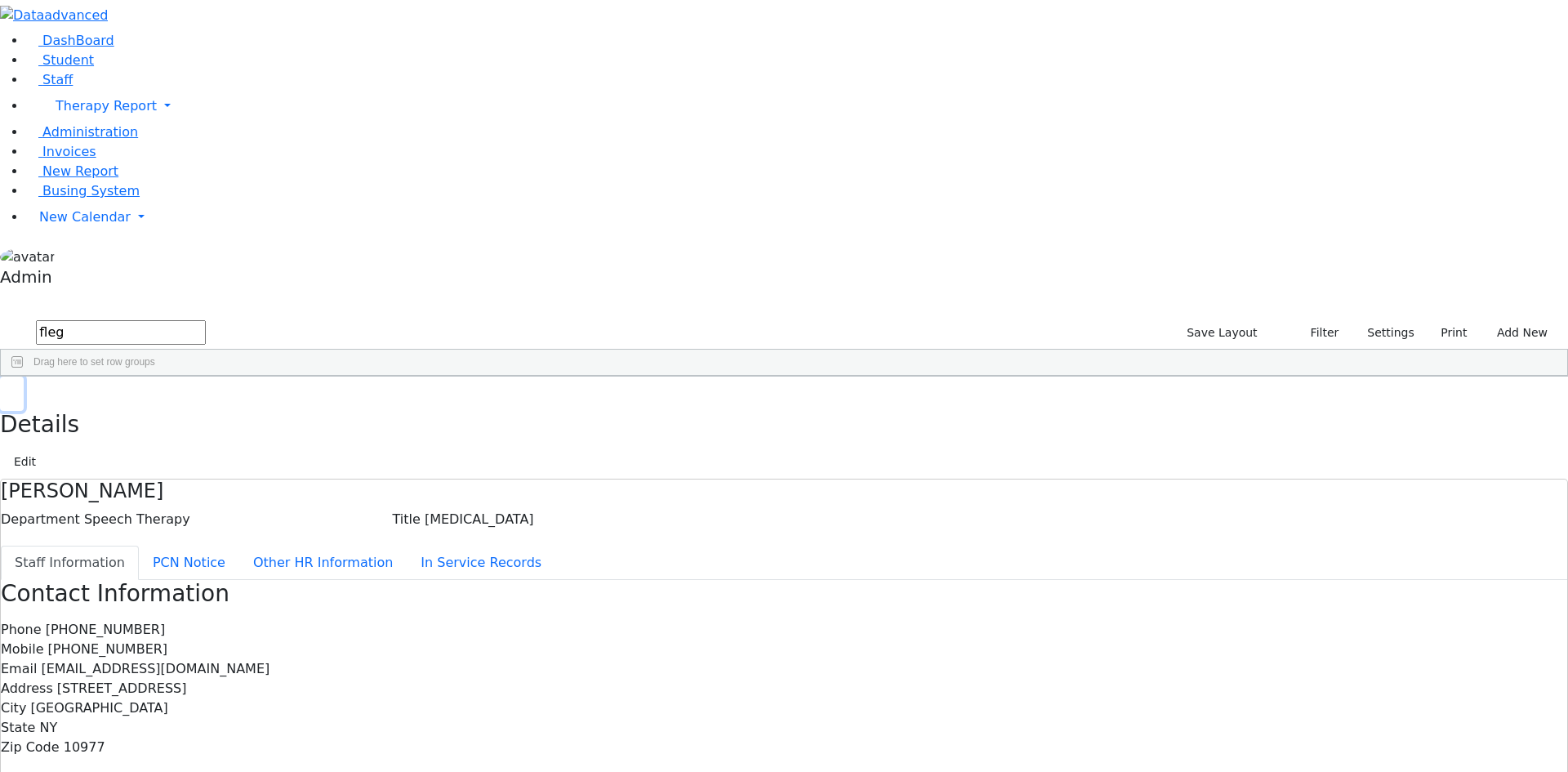
click at [7, 389] on use "button" at bounding box center [7, 389] width 0 height 0
click at [206, 320] on input "fleg" at bounding box center [121, 332] width 170 height 24
type input "f"
type input "gros"
click at [194, 448] on div "Jodi" at bounding box center [145, 460] width 96 height 23
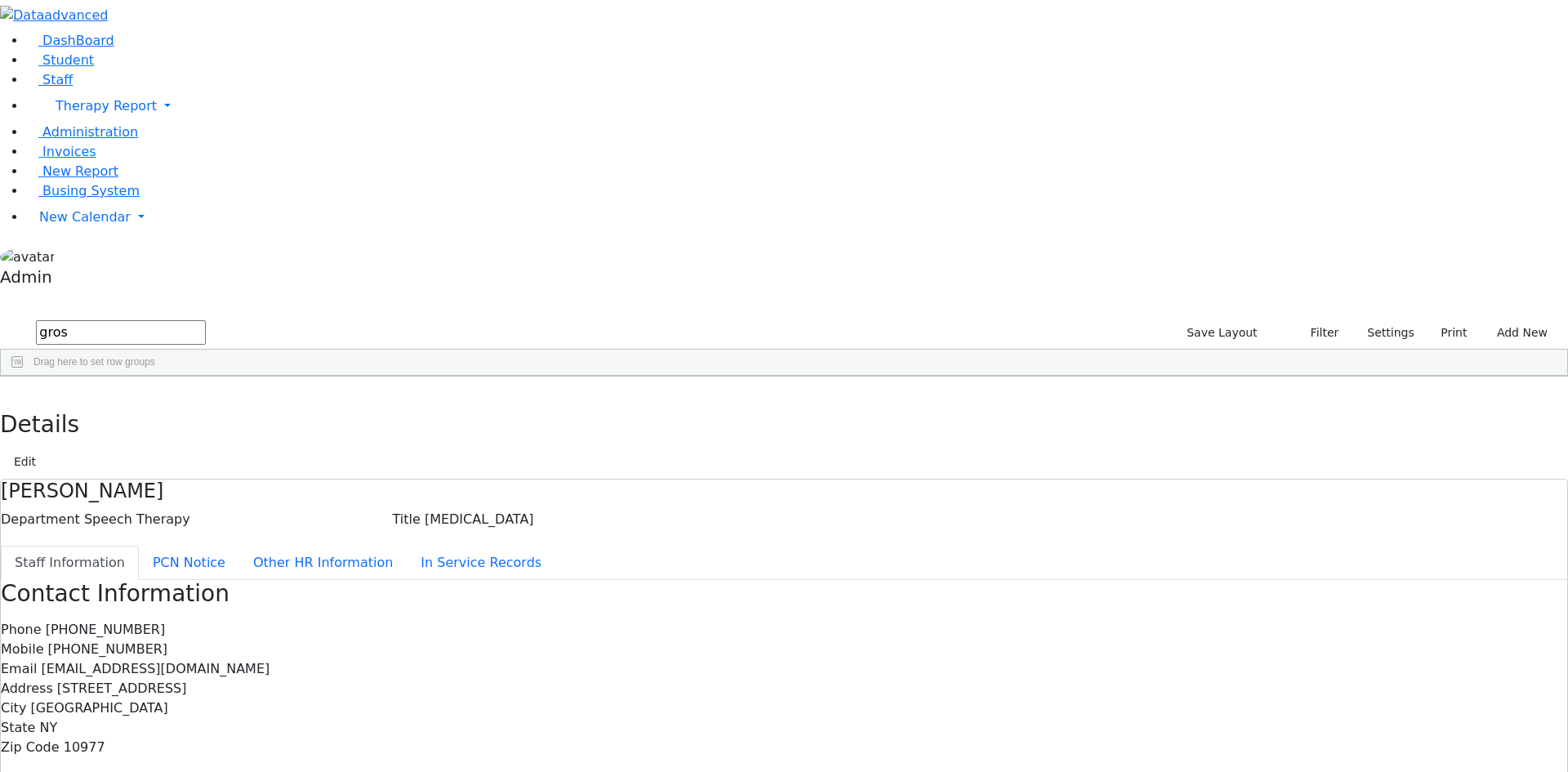
click at [194, 448] on div "Jodi" at bounding box center [145, 460] width 96 height 23
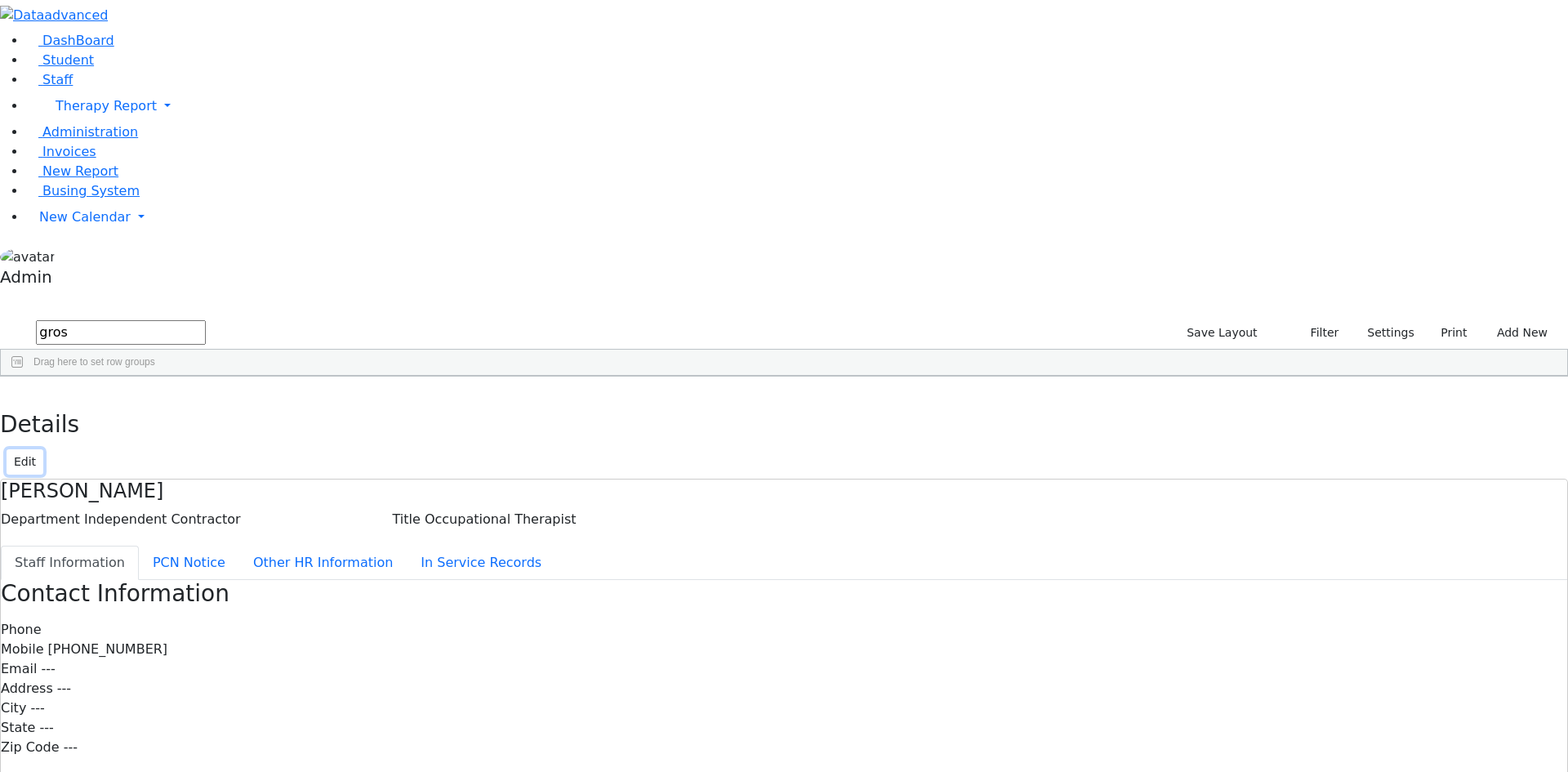
click at [43, 449] on button "Edit" at bounding box center [25, 462] width 37 height 25
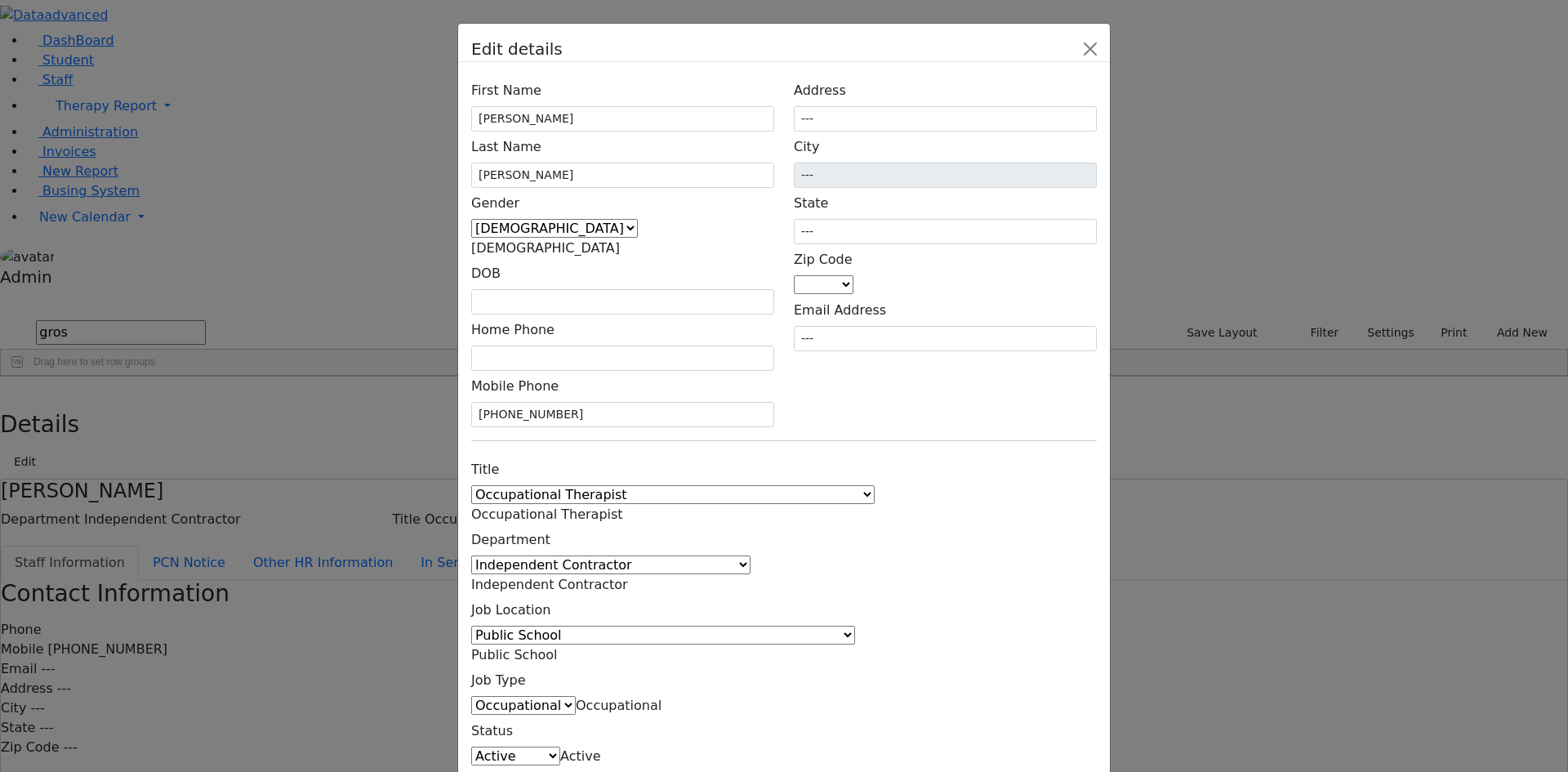
click at [558, 647] on span at bounding box center [558, 655] width 0 height 16
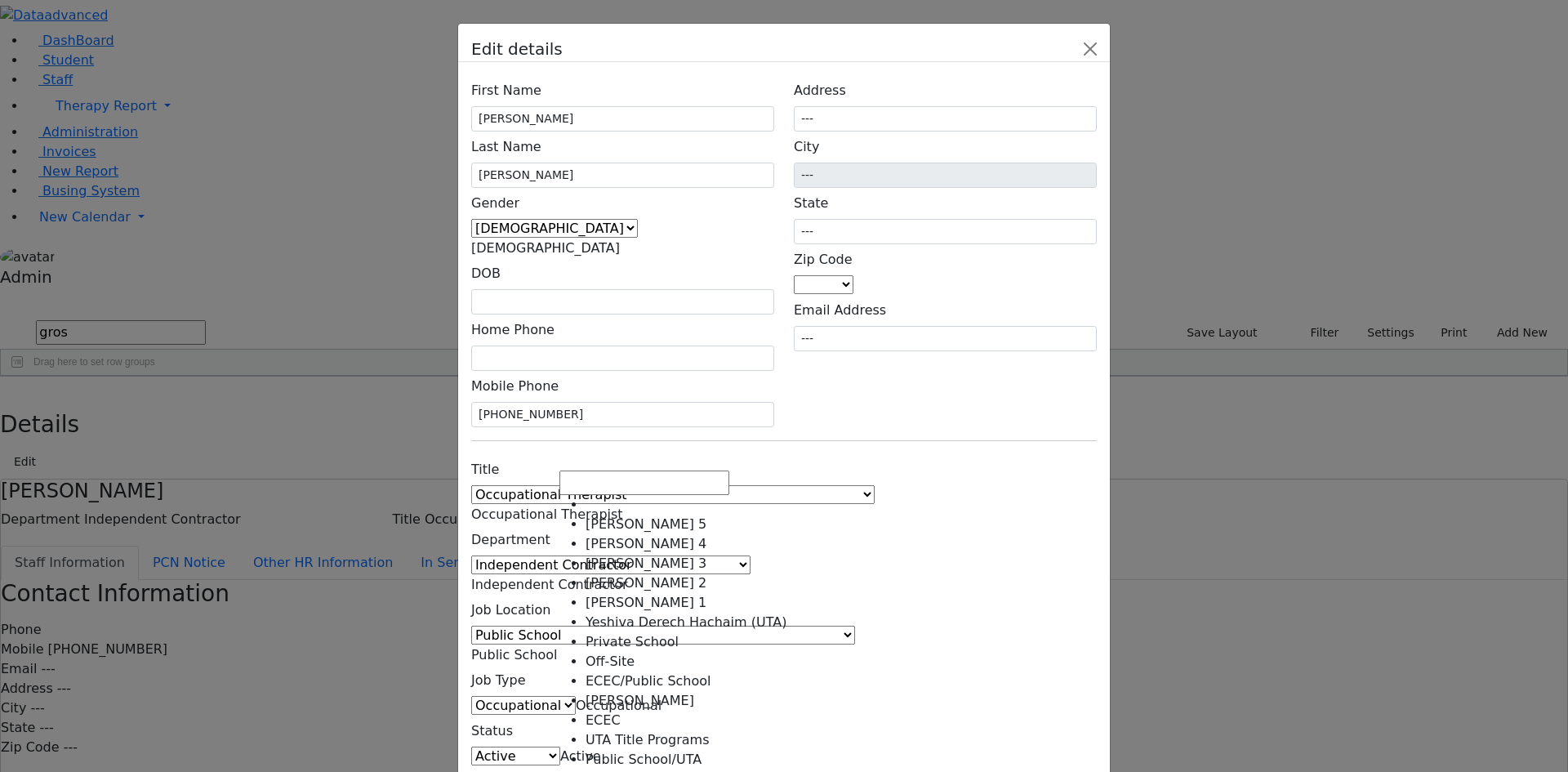
scroll to position [34, 0]
select select "33"
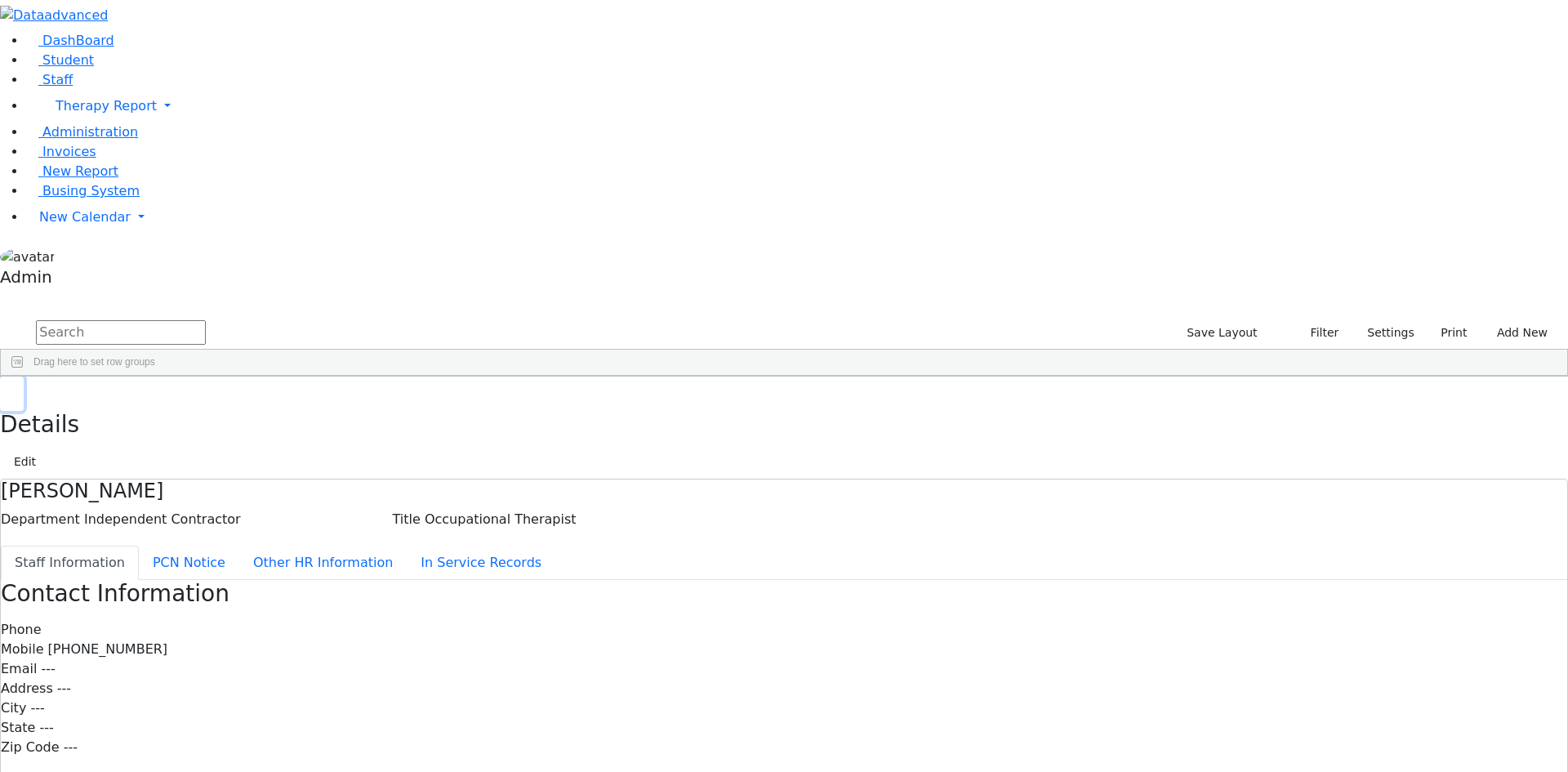
click at [7, 389] on use "button" at bounding box center [7, 389] width 0 height 0
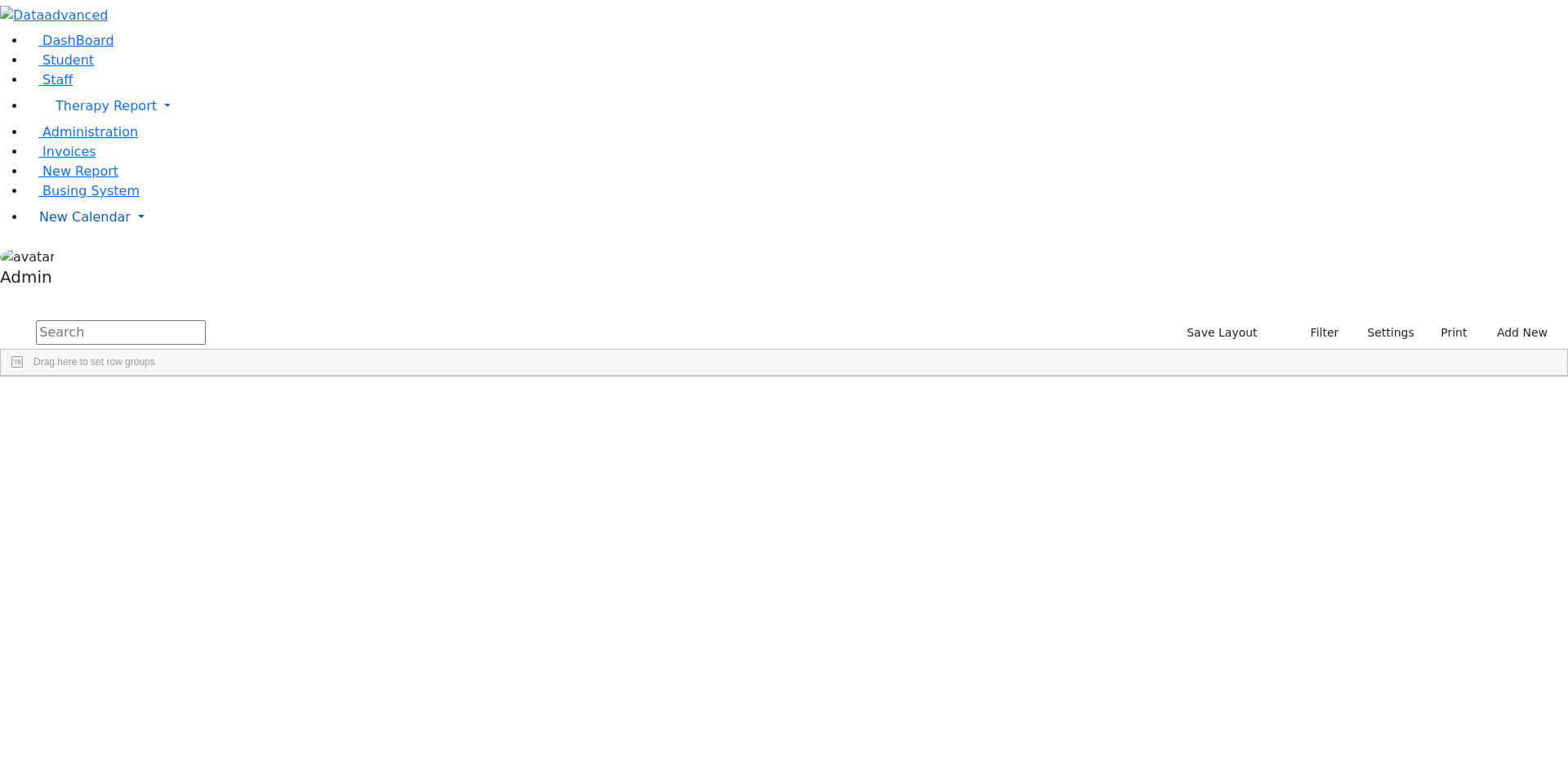
click at [69, 114] on span "New Calendar" at bounding box center [106, 106] width 101 height 16
click at [70, 257] on span "Calendar" at bounding box center [64, 250] width 59 height 16
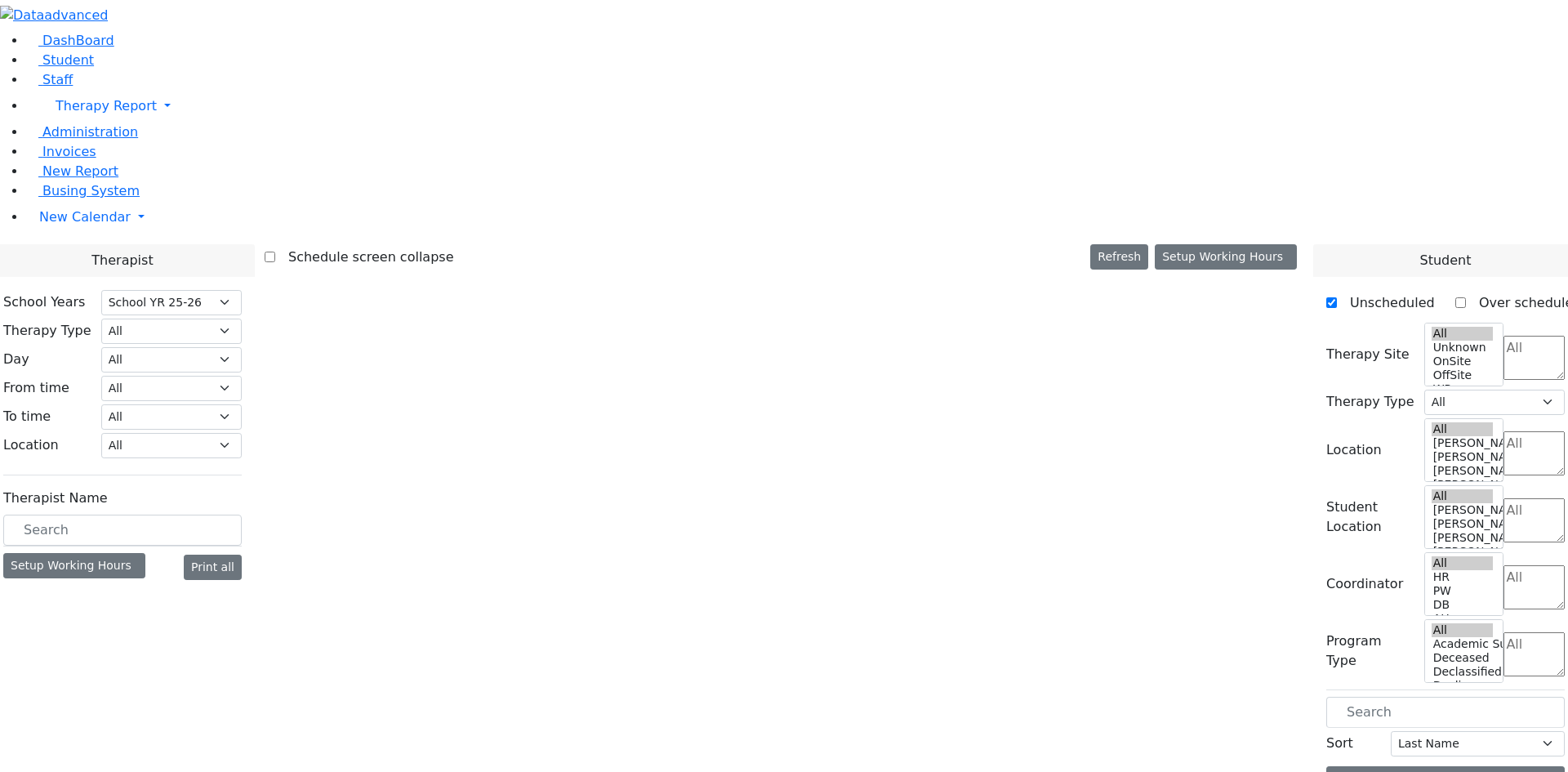
select select "212"
select select "1"
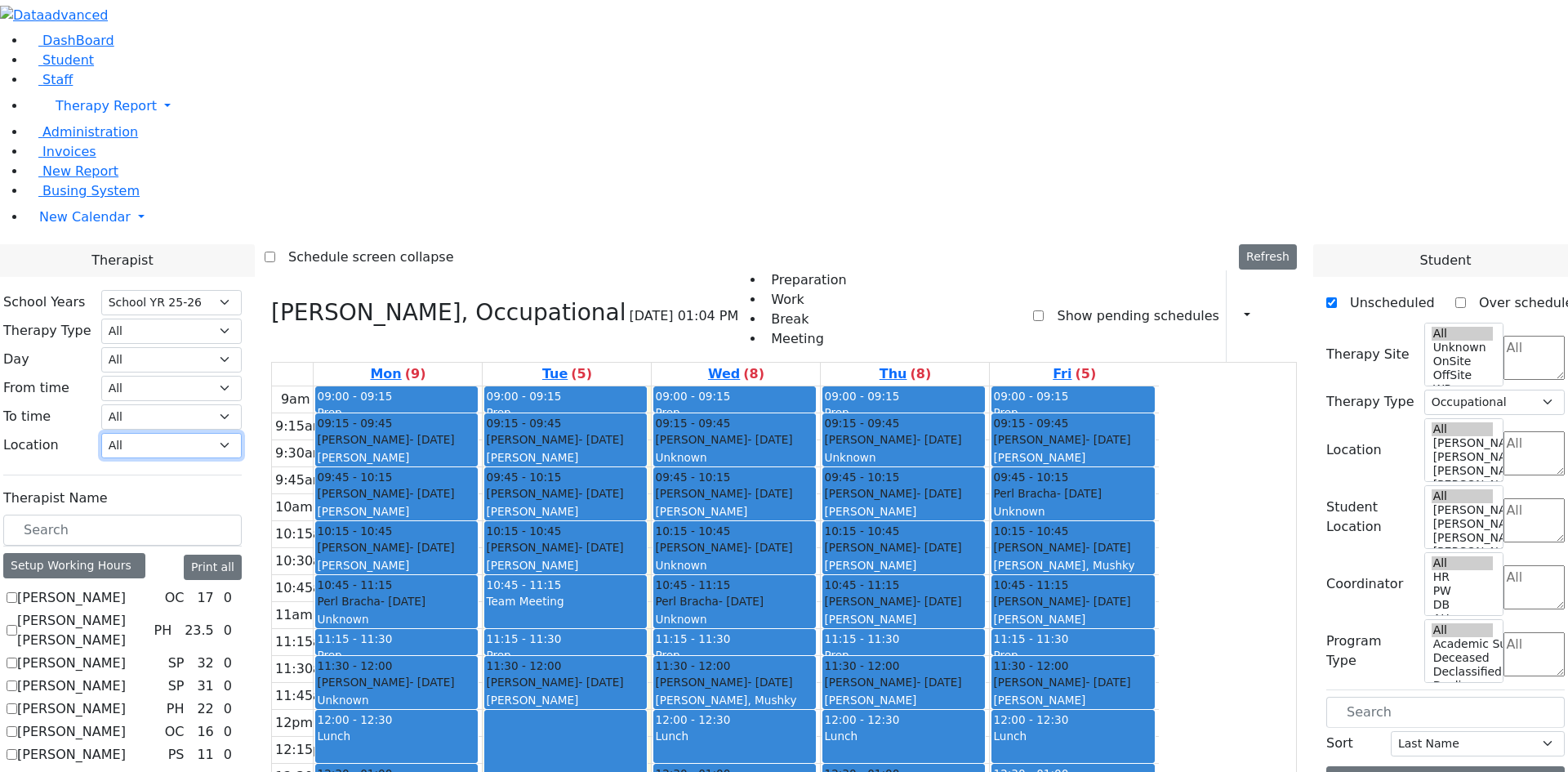
click at [242, 433] on select "All Binyan Klein 5 Binyan Klein 4 Binyan Klein 3 Binyan Klein 2 Binyan Klein 1 …" at bounding box center [171, 446] width 141 height 25
select select "33"
click at [242, 433] on select "All Binyan Klein 5 Binyan Klein 4 Binyan Klein 3 Binyan Klein 2 Binyan Klein 1 …" at bounding box center [171, 446] width 141 height 25
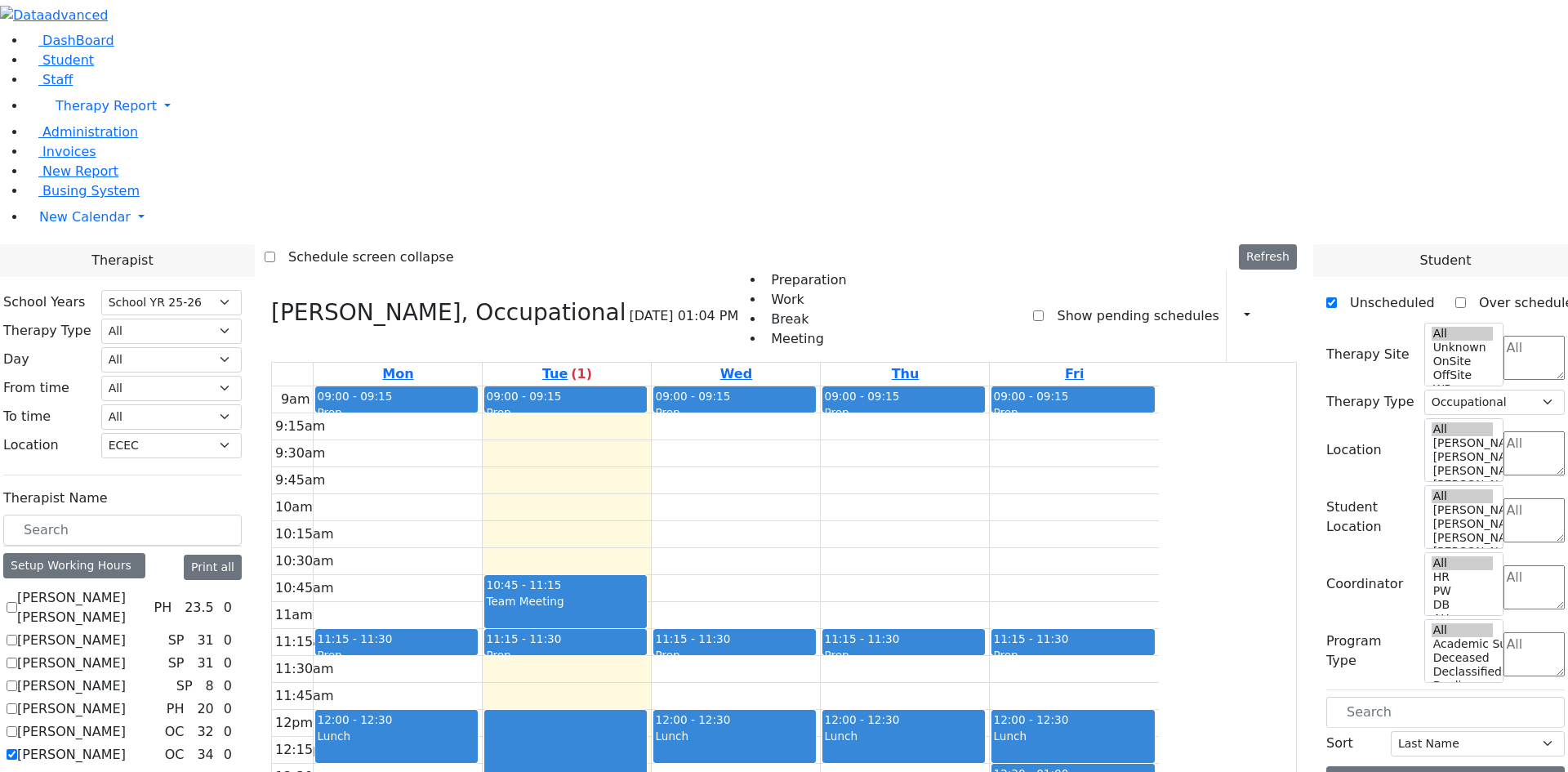
click at [126, 745] on label "[PERSON_NAME]" at bounding box center [71, 755] width 109 height 20
click at [17, 750] on input "[PERSON_NAME]" at bounding box center [12, 755] width 11 height 11
checkbox input "false"
select select
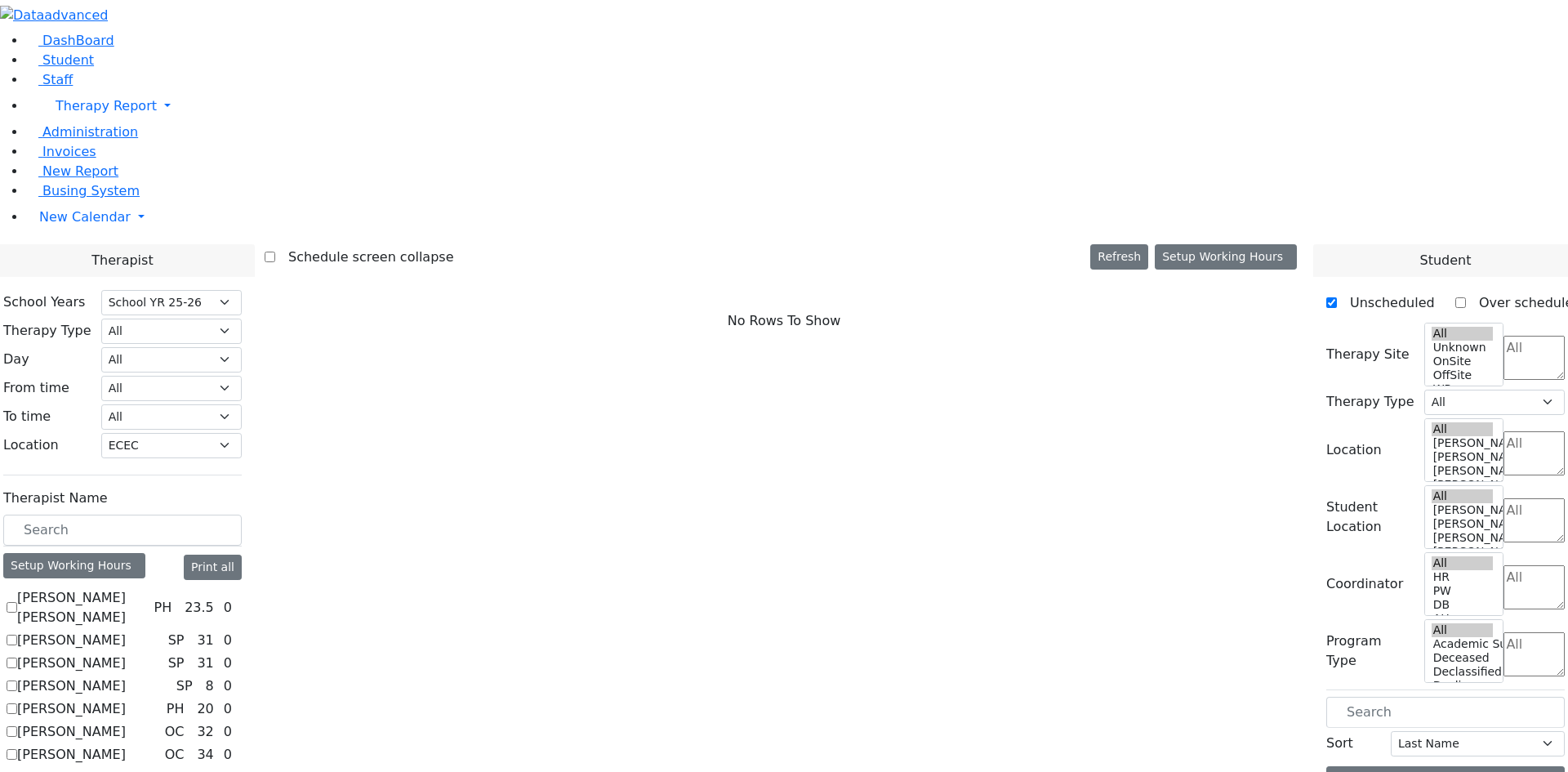
click at [126, 745] on label "[PERSON_NAME]" at bounding box center [71, 755] width 109 height 20
click at [17, 750] on input "[PERSON_NAME]" at bounding box center [12, 755] width 11 height 11
checkbox input "true"
select select "1"
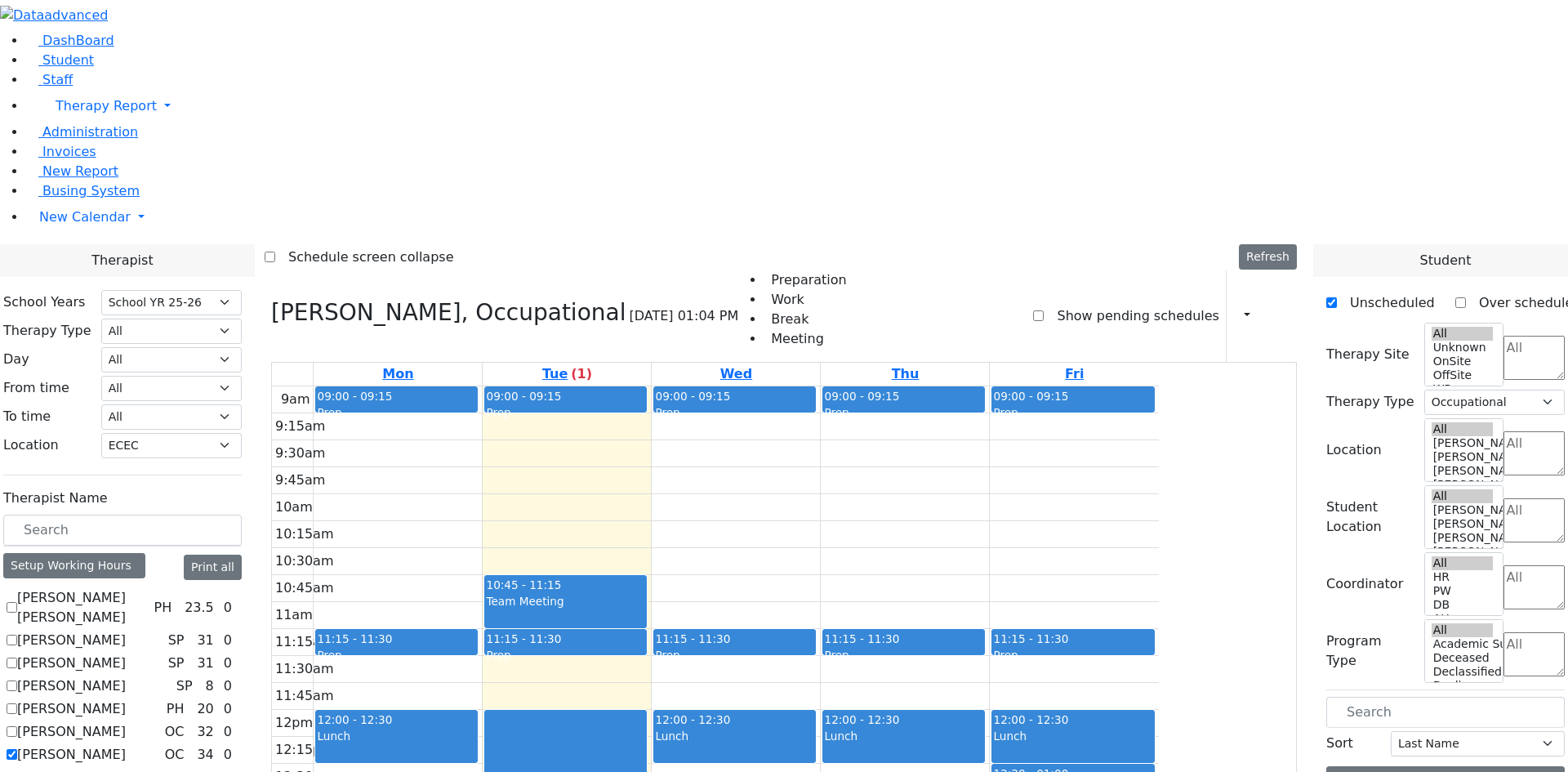
click at [126, 745] on label "Grossman Jodi" at bounding box center [71, 755] width 109 height 20
click at [17, 750] on input "Grossman Jodi" at bounding box center [12, 755] width 11 height 11
checkbox input "false"
select select
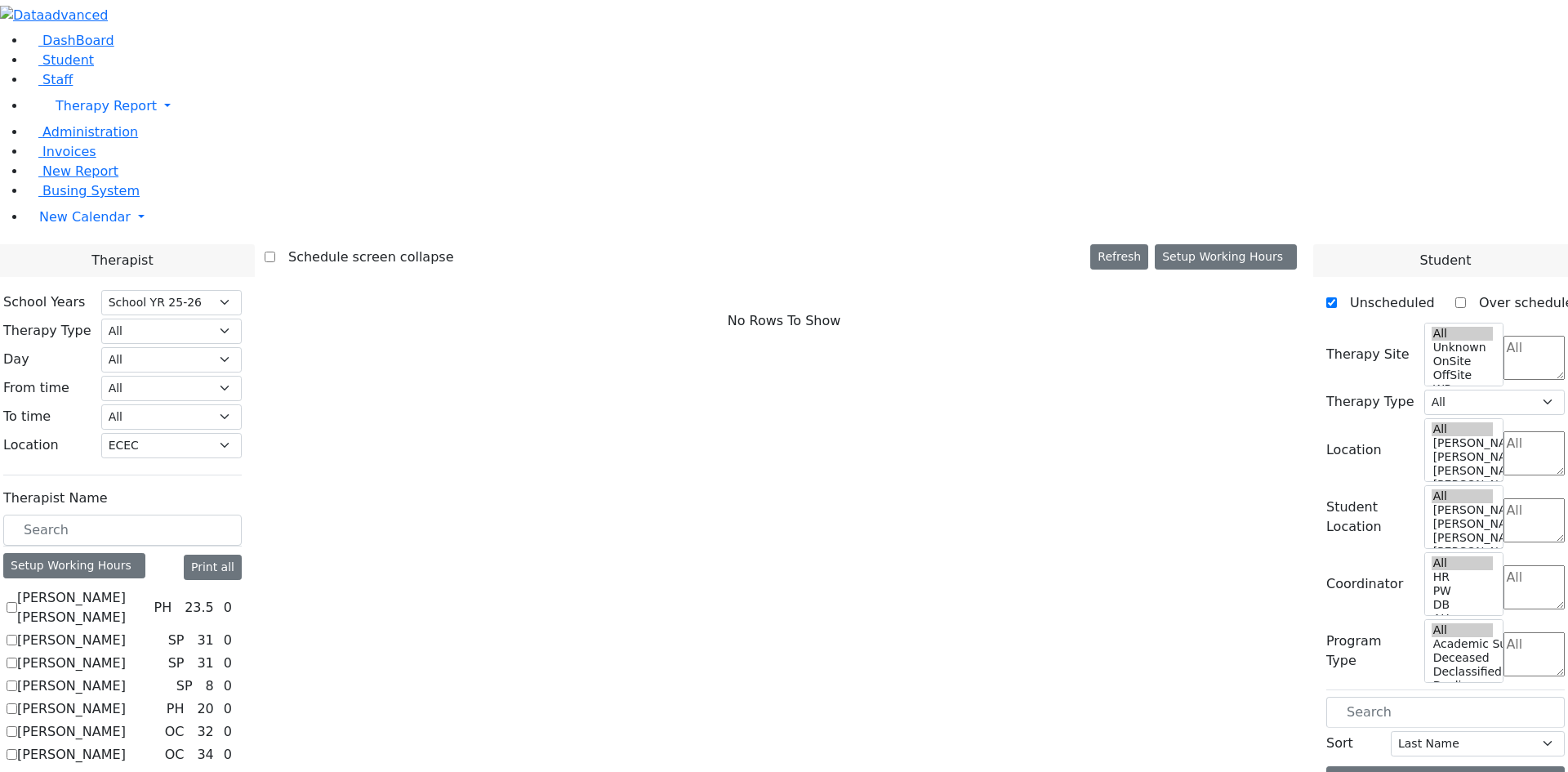
click at [126, 768] on label "[PERSON_NAME]" at bounding box center [71, 778] width 109 height 20
click at [17, 771] on input "[PERSON_NAME]" at bounding box center [12, 777] width 11 height 11
checkbox input "true"
select select "2"
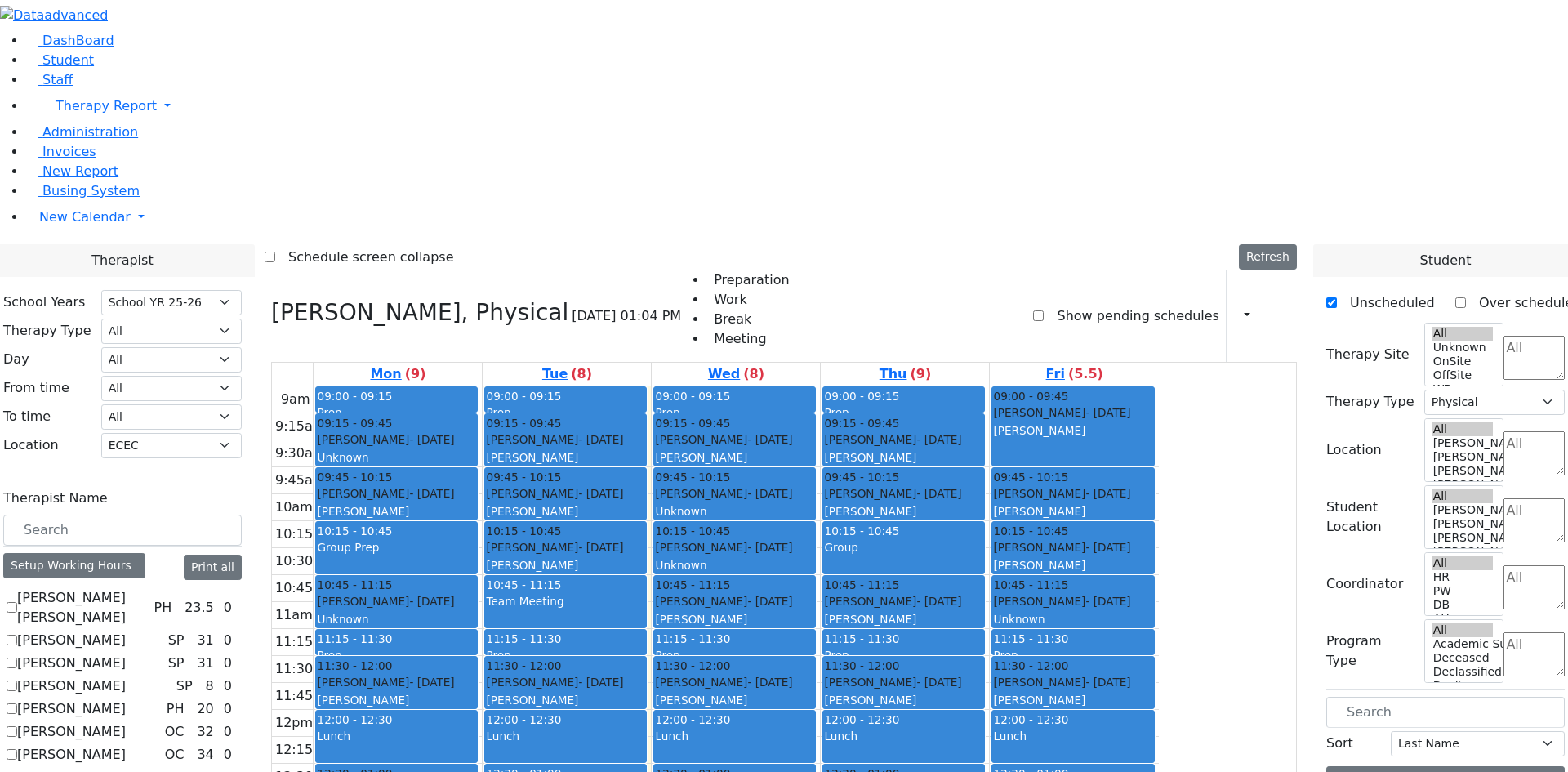
click at [126, 768] on label "Tooma Karen" at bounding box center [71, 778] width 109 height 20
click at [17, 771] on input "Tooma Karen" at bounding box center [12, 777] width 11 height 11
checkbox input "false"
select select
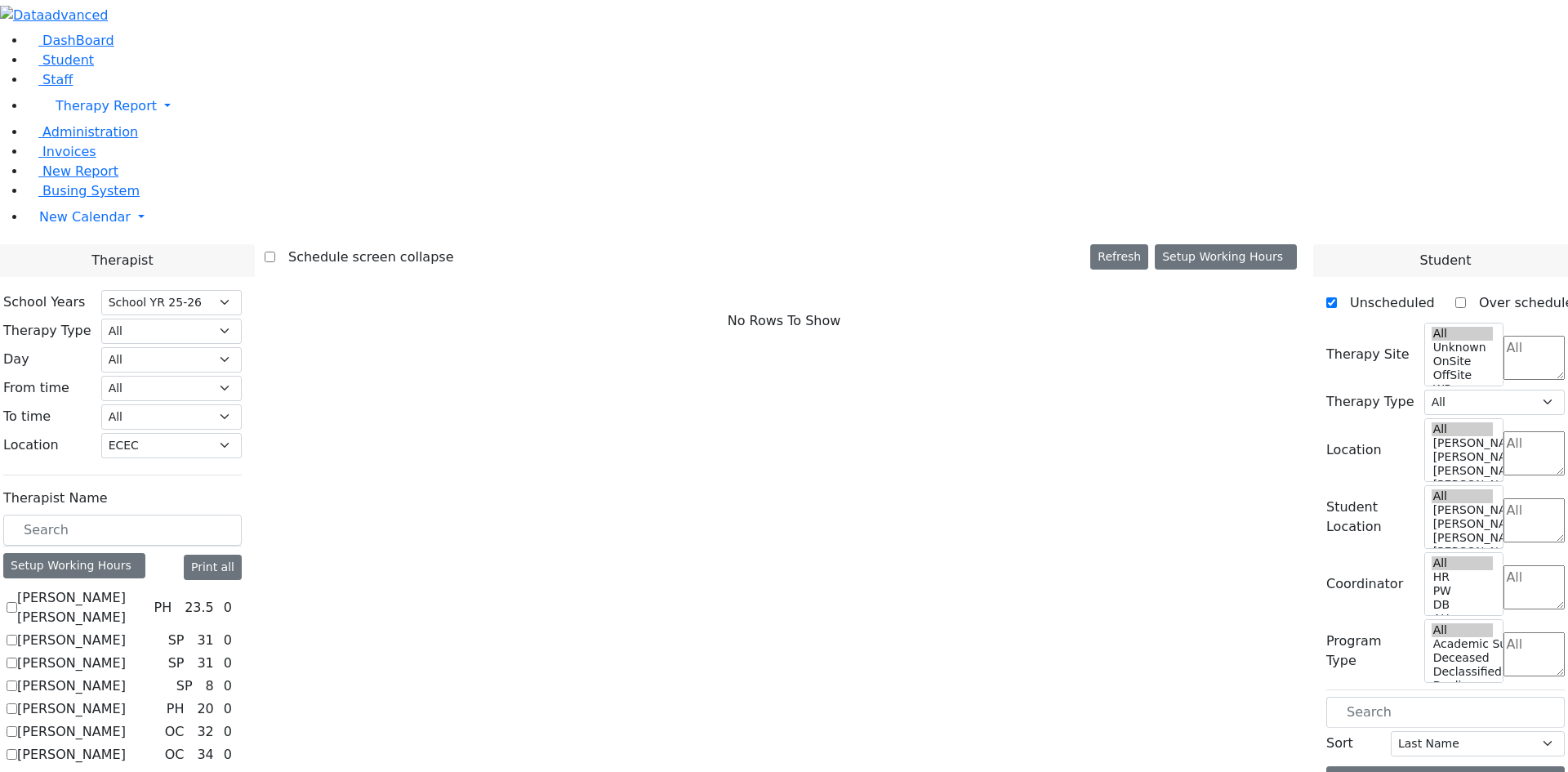
click at [126, 745] on label "Grossman Jodi" at bounding box center [71, 755] width 109 height 20
click at [17, 750] on input "Grossman Jodi" at bounding box center [12, 755] width 11 height 11
checkbox input "true"
select select "1"
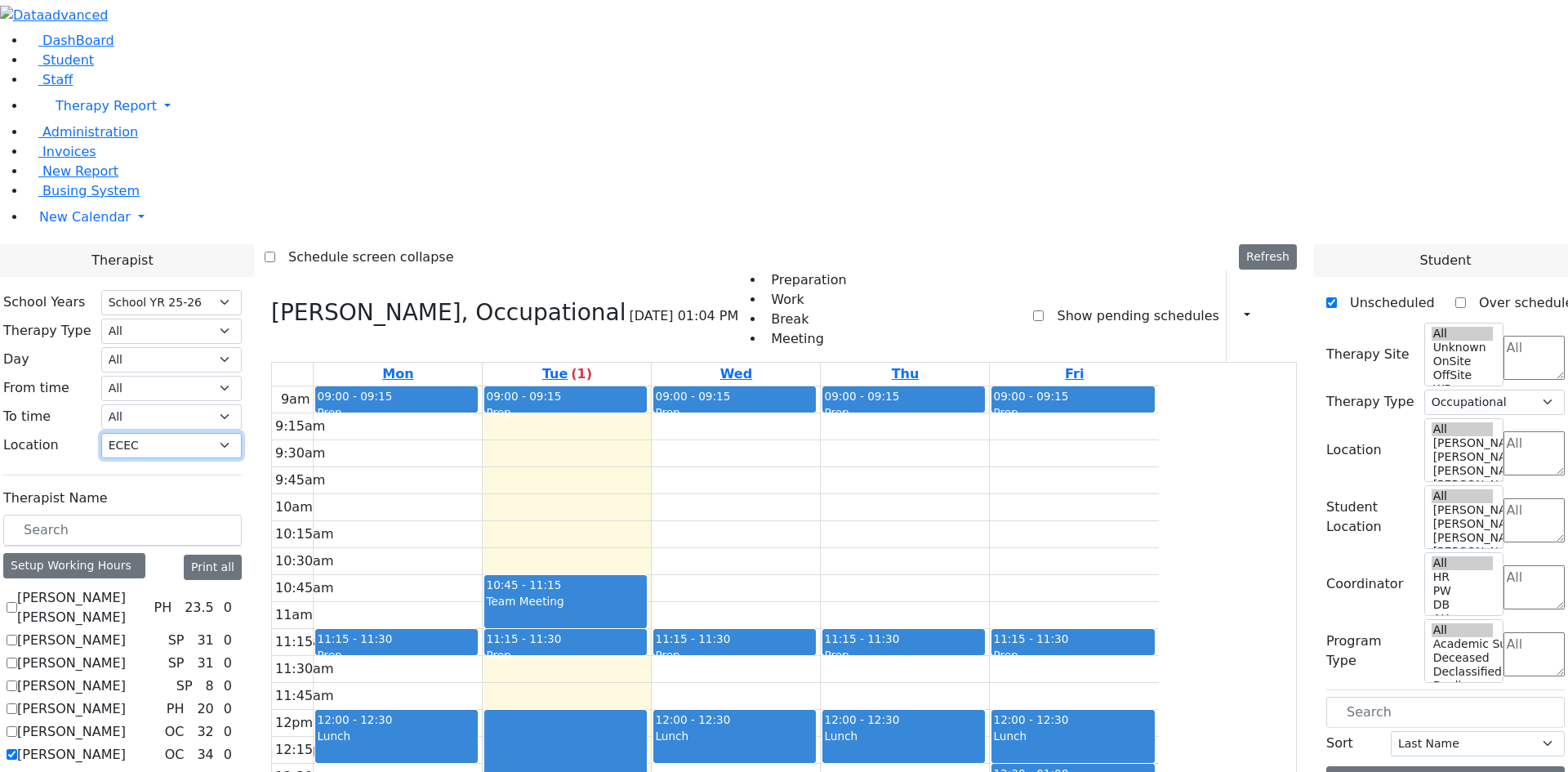
drag, startPoint x: 392, startPoint y: 207, endPoint x: 384, endPoint y: 209, distance: 8.2
click at [242, 433] on select "All Binyan Klein 5 Binyan Klein 4 Binyan Klein 3 Binyan Klein 2 Binyan Klein 1 …" at bounding box center [171, 446] width 141 height 25
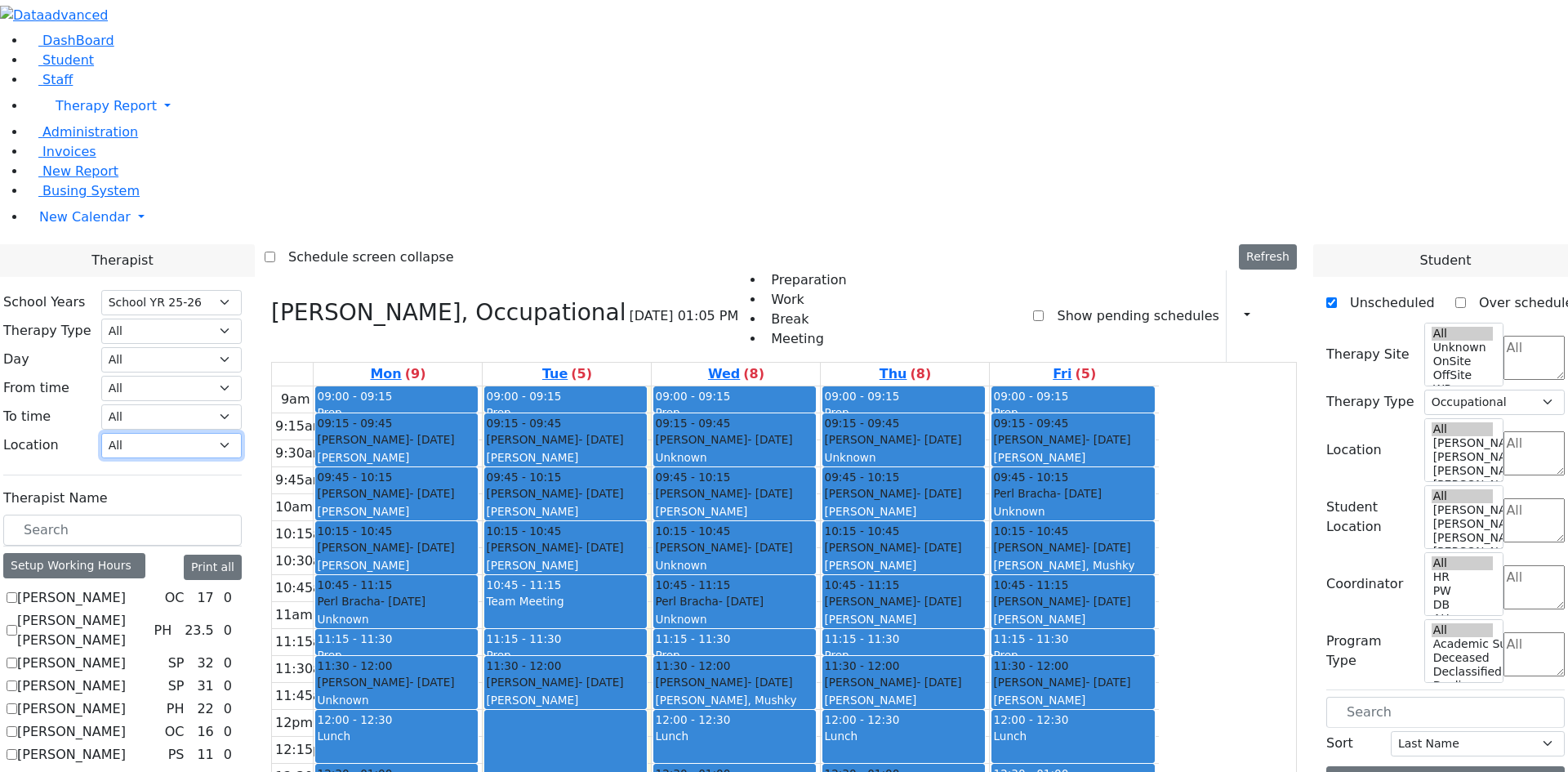
click at [242, 433] on select "All Binyan Klein 5 Binyan Klein 4 Binyan Klein 3 Binyan Klein 2 Binyan Klein 1 …" at bounding box center [171, 446] width 141 height 25
select select "33"
click at [242, 433] on select "All Binyan Klein 5 Binyan Klein 4 Binyan Klein 3 Binyan Klein 2 Binyan Klein 1 …" at bounding box center [171, 446] width 141 height 25
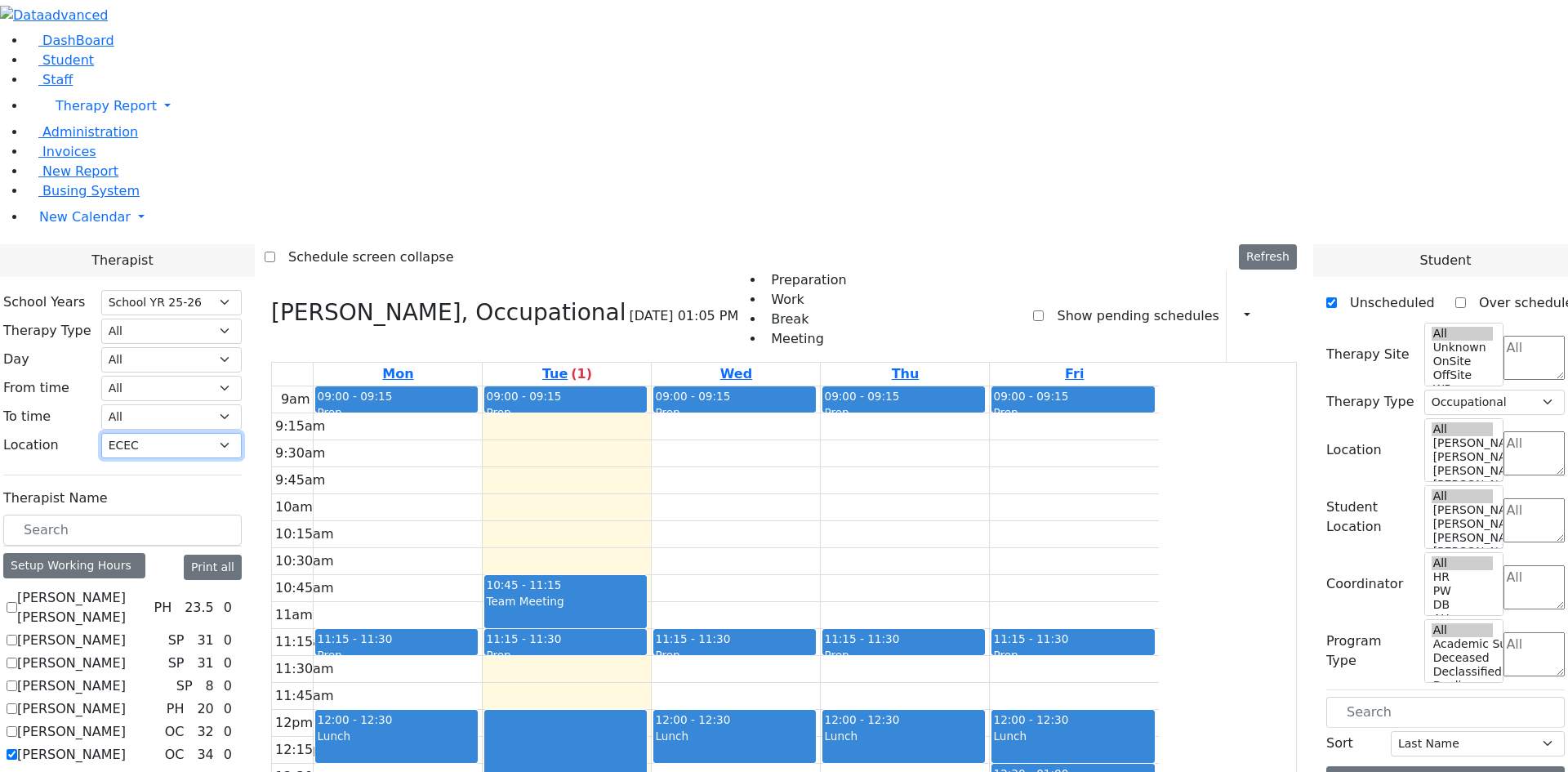
click at [242, 433] on select "All Binyan Klein 5 Binyan Klein 4 Binyan Klein 3 Binyan Klein 2 Binyan Klein 1 …" at bounding box center [171, 446] width 141 height 25
select select
click at [242, 433] on select "All Binyan Klein 5 Binyan Klein 4 Binyan Klein 3 Binyan Klein 2 Binyan Klein 1 …" at bounding box center [171, 446] width 141 height 25
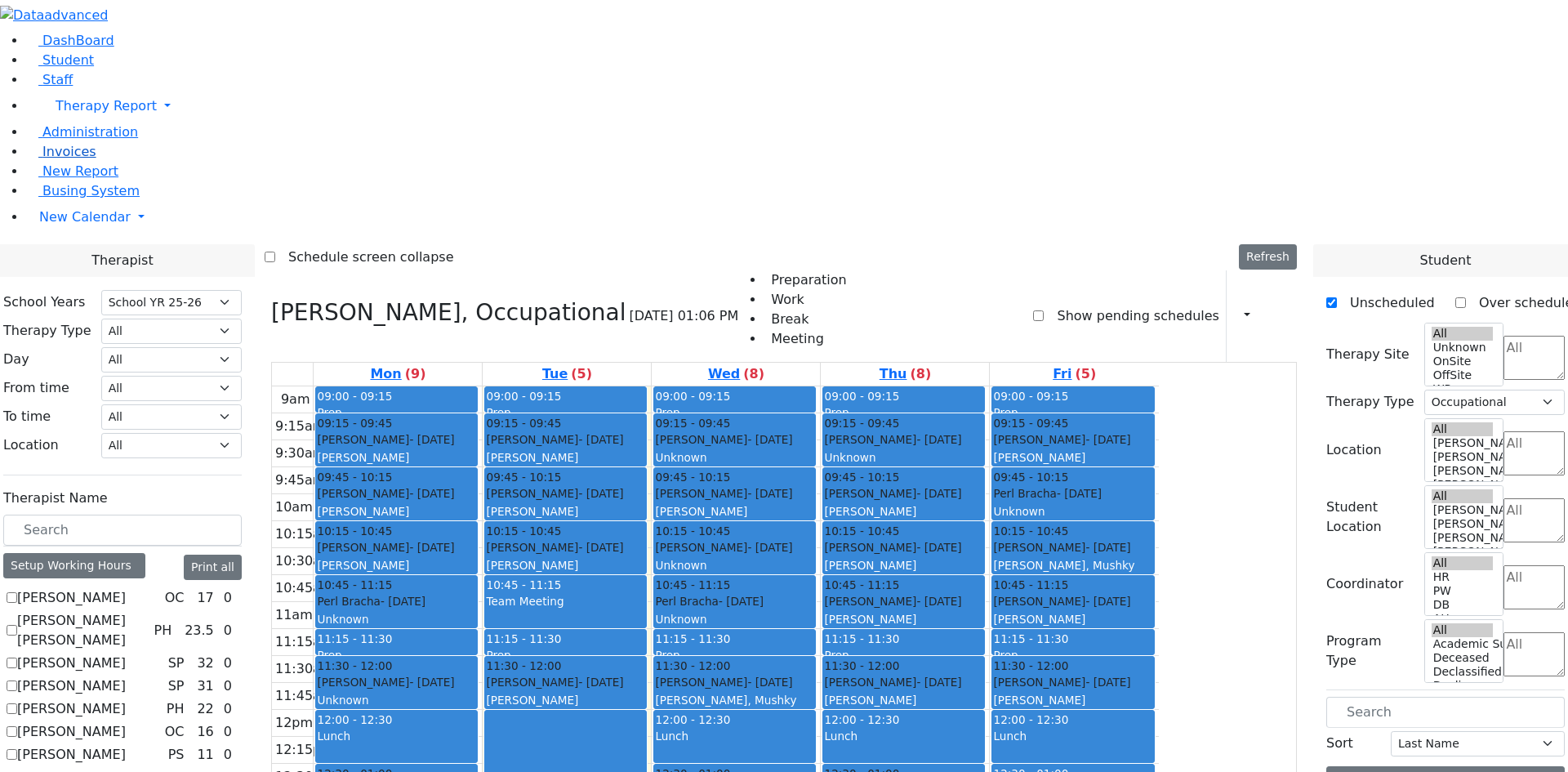
click at [76, 160] on span "Invoices" at bounding box center [69, 151] width 54 height 16
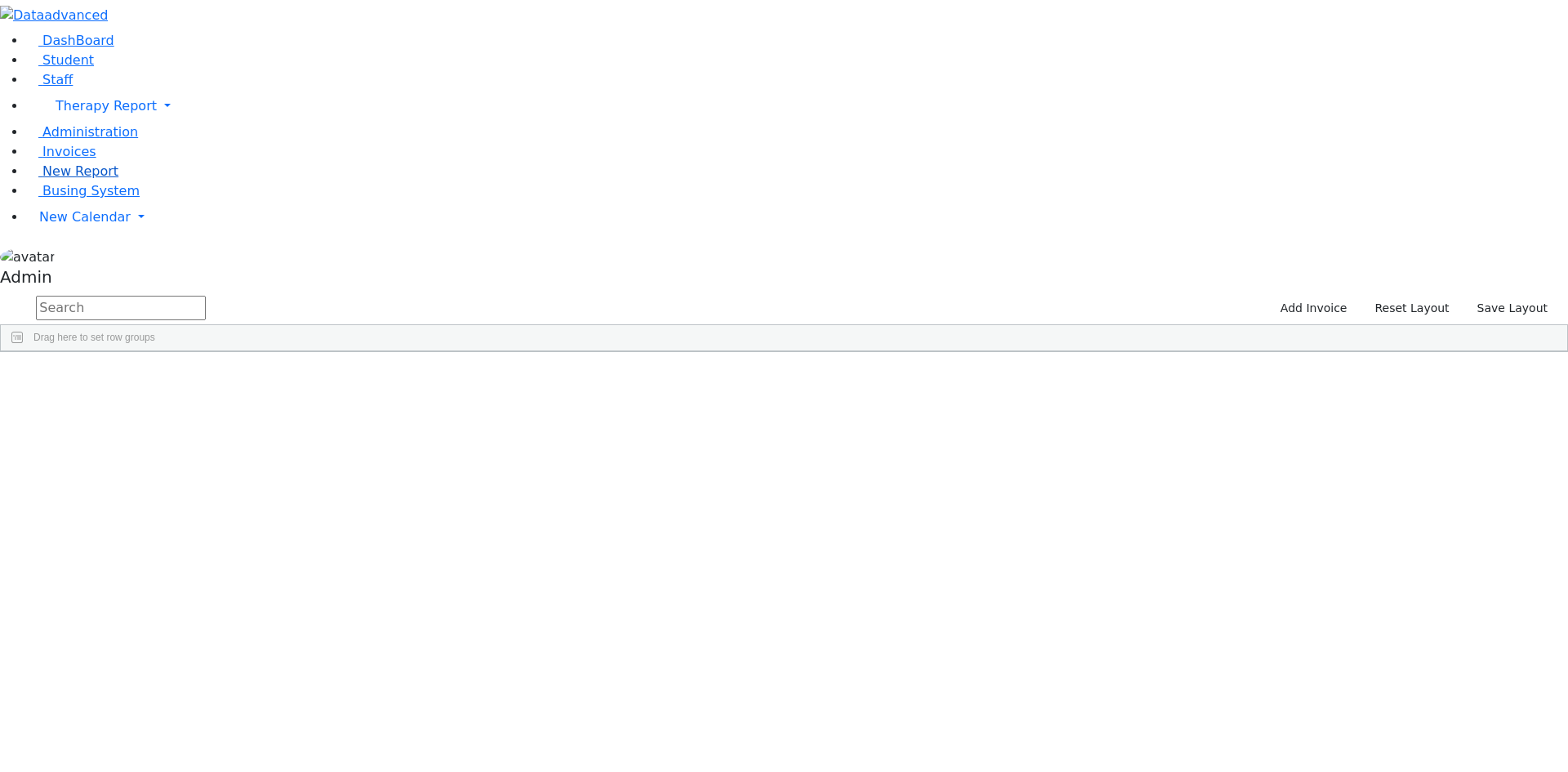
click at [76, 179] on span "New Report" at bounding box center [80, 171] width 76 height 16
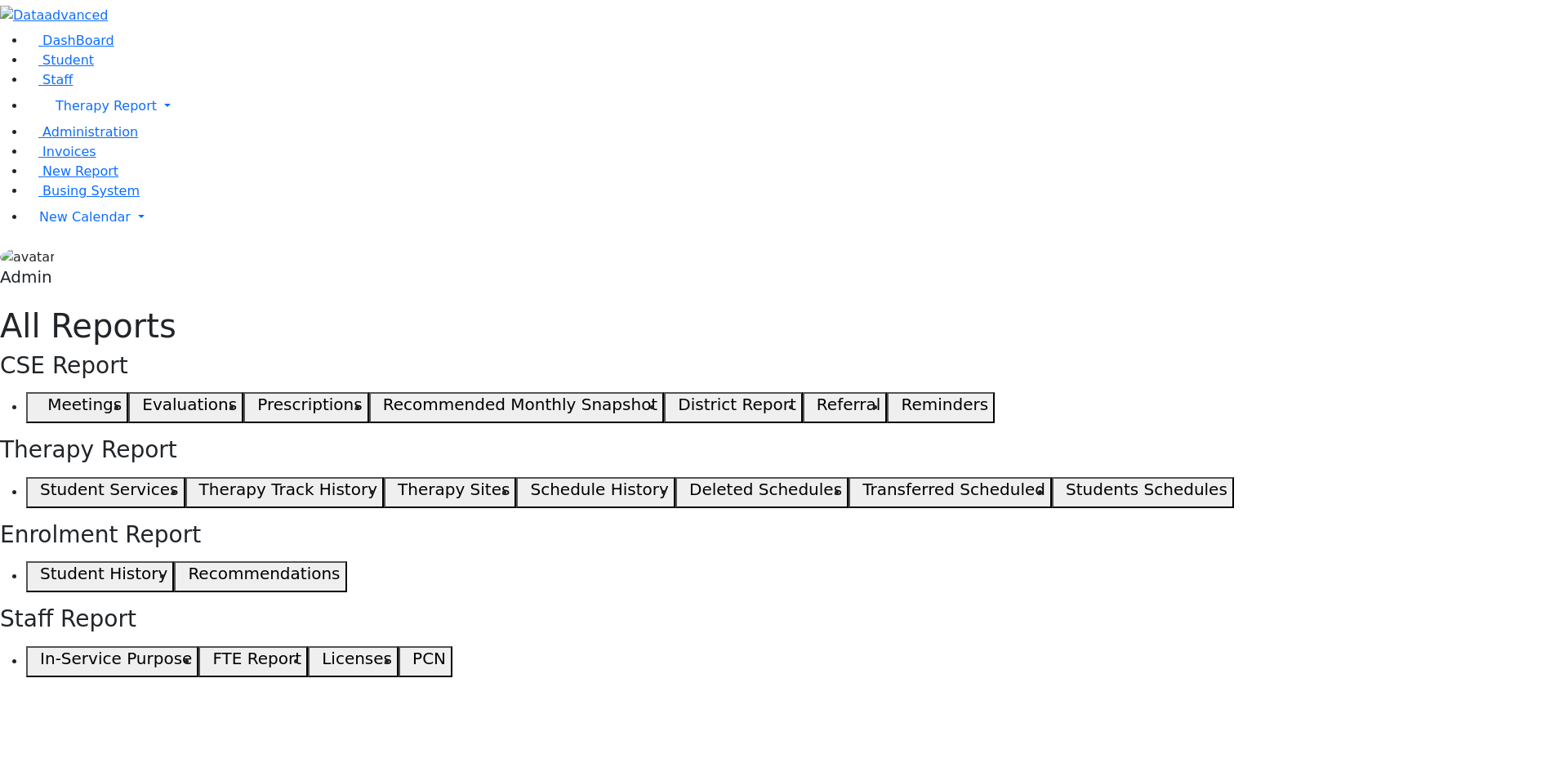
click at [40, 483] on span "button" at bounding box center [36, 493] width 7 height 20
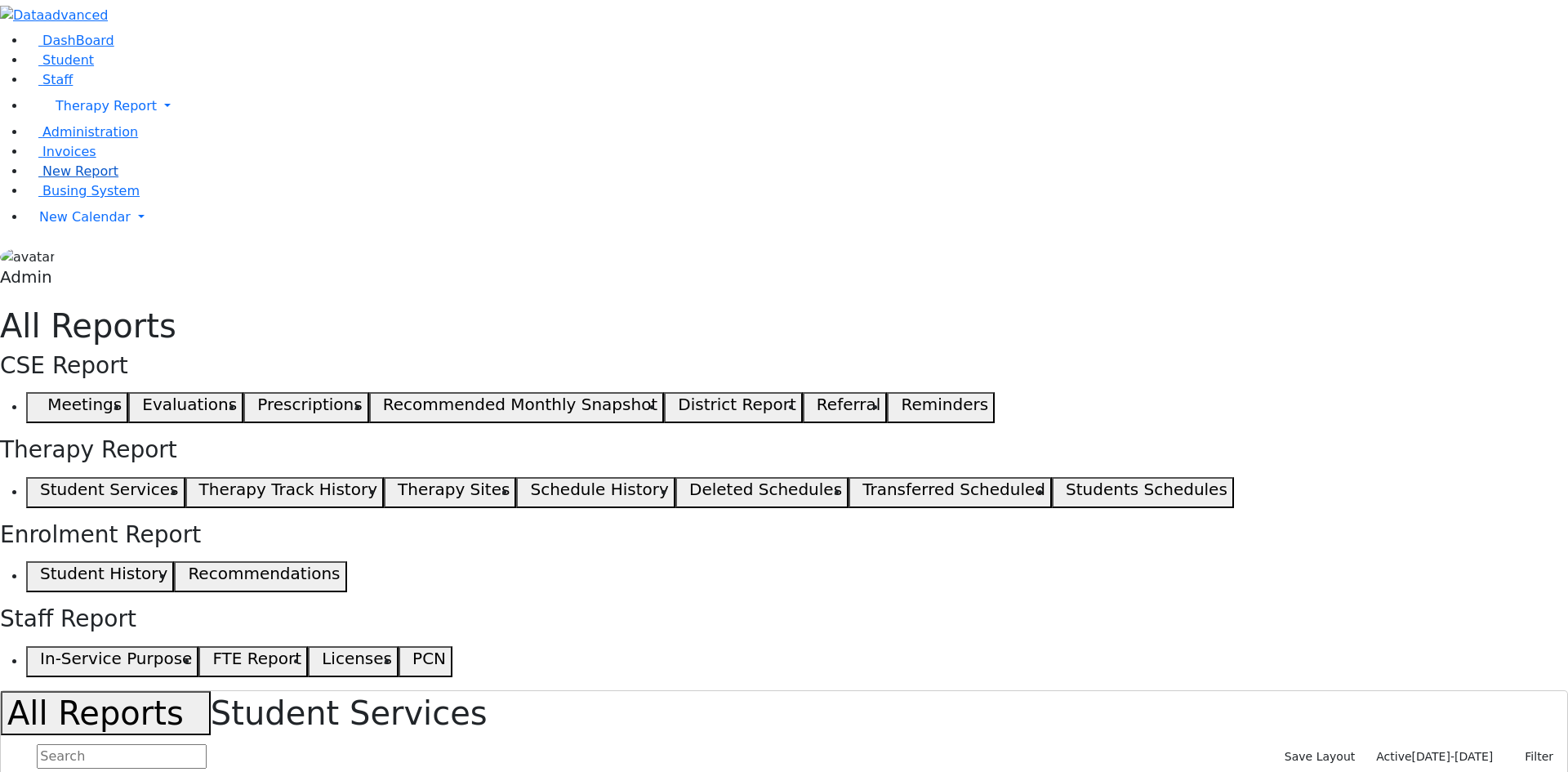
click at [94, 179] on span "New Report" at bounding box center [80, 171] width 76 height 16
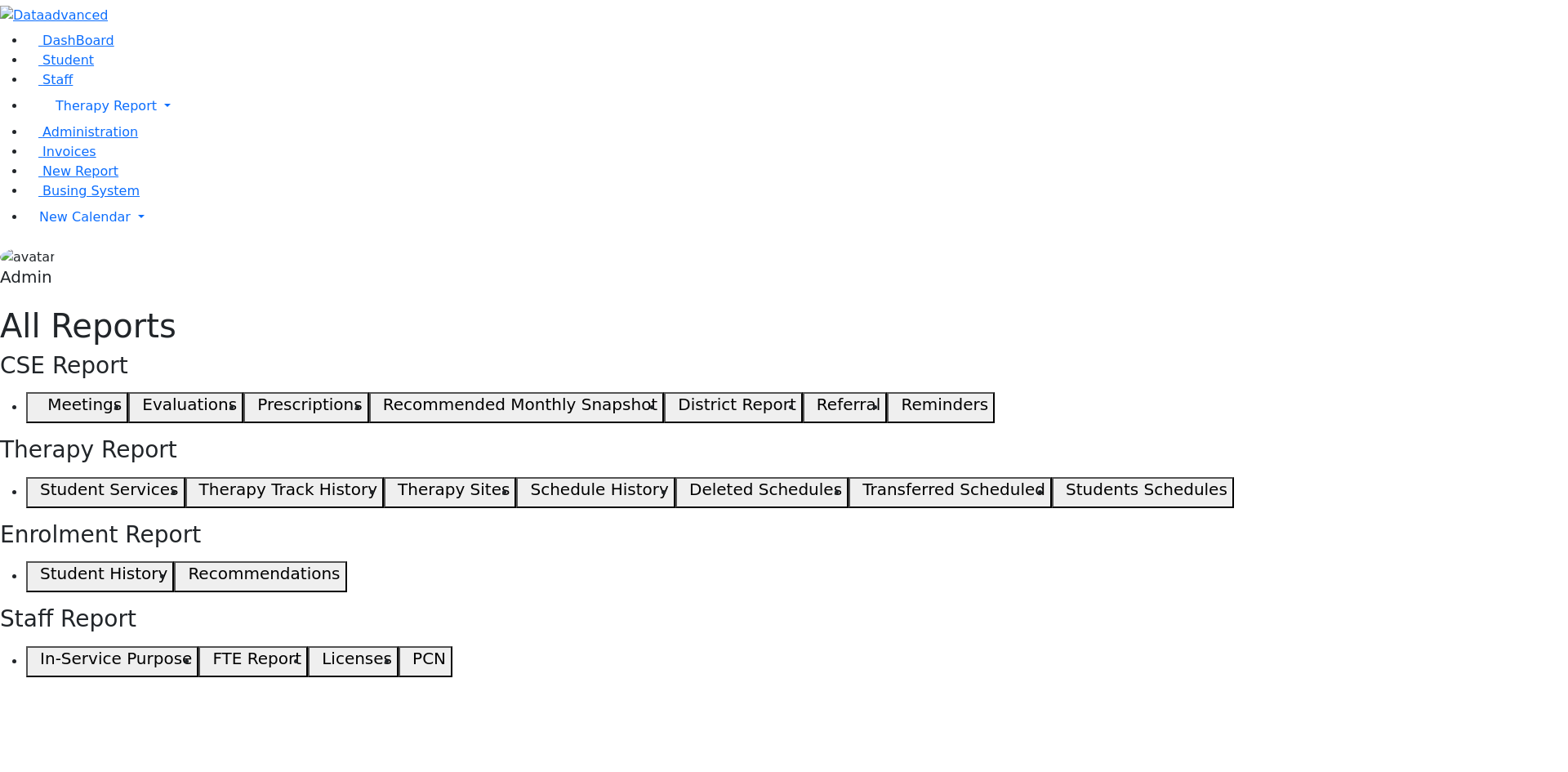
click at [32, 488] on use "button" at bounding box center [32, 488] width 0 height 0
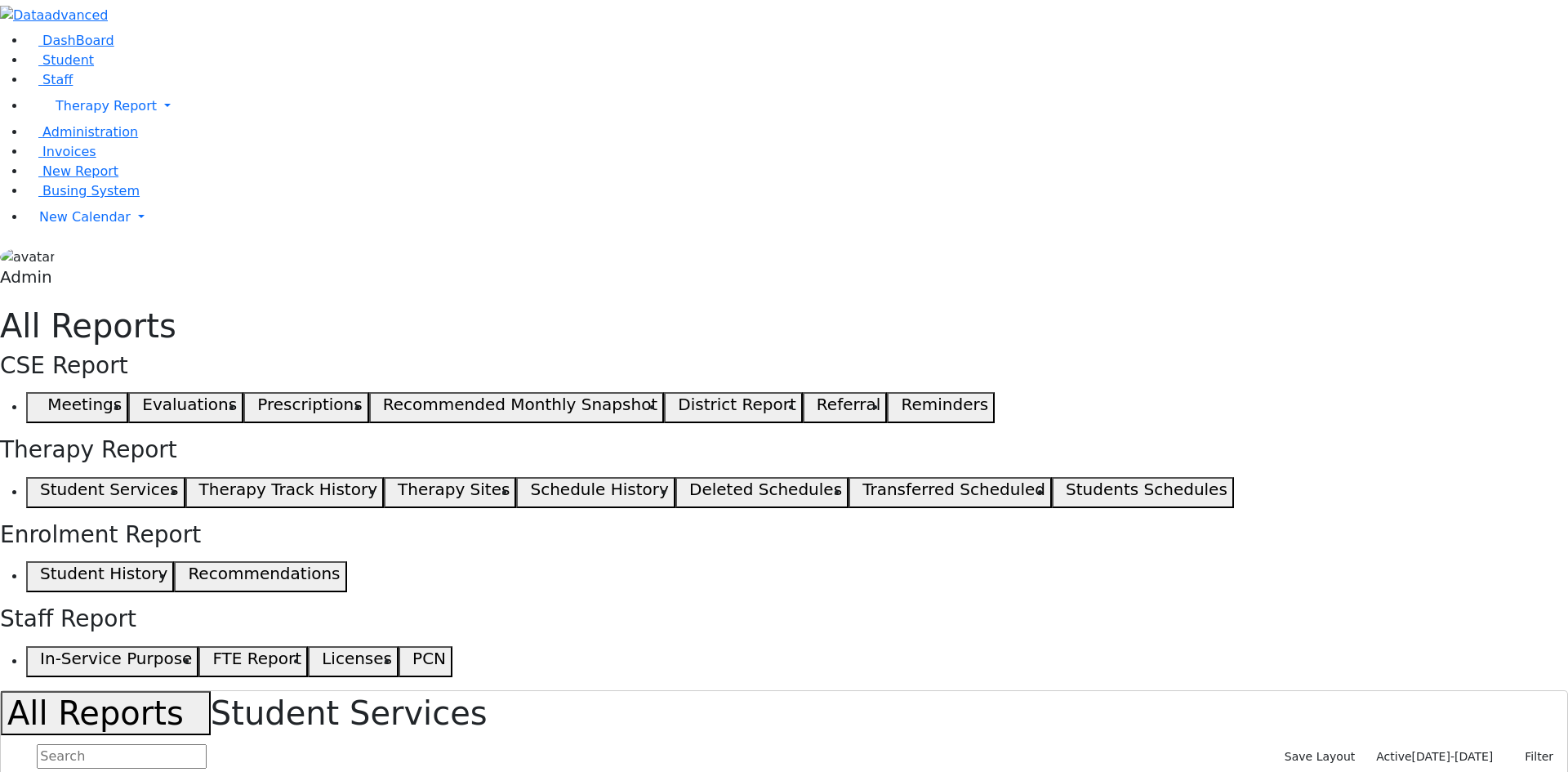
click at [791, 771] on div "Drag here to set row groups" at bounding box center [784, 786] width 1565 height 26
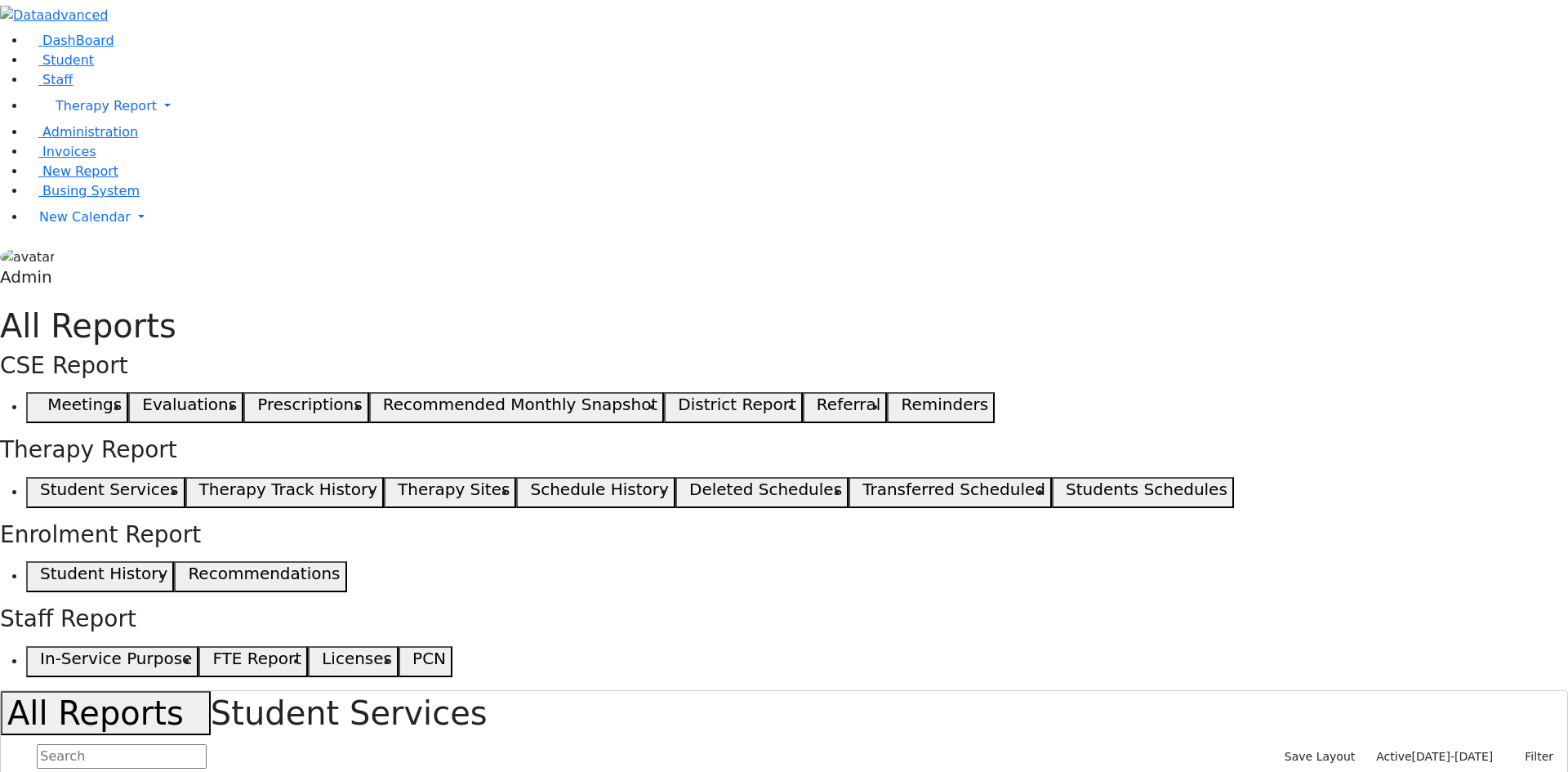
checkbox input "false"
drag, startPoint x: 1219, startPoint y: 210, endPoint x: 1234, endPoint y: 219, distance: 17.5
click at [1423, 750] on span "09/02/2025-06/25/2026" at bounding box center [1452, 757] width 81 height 13
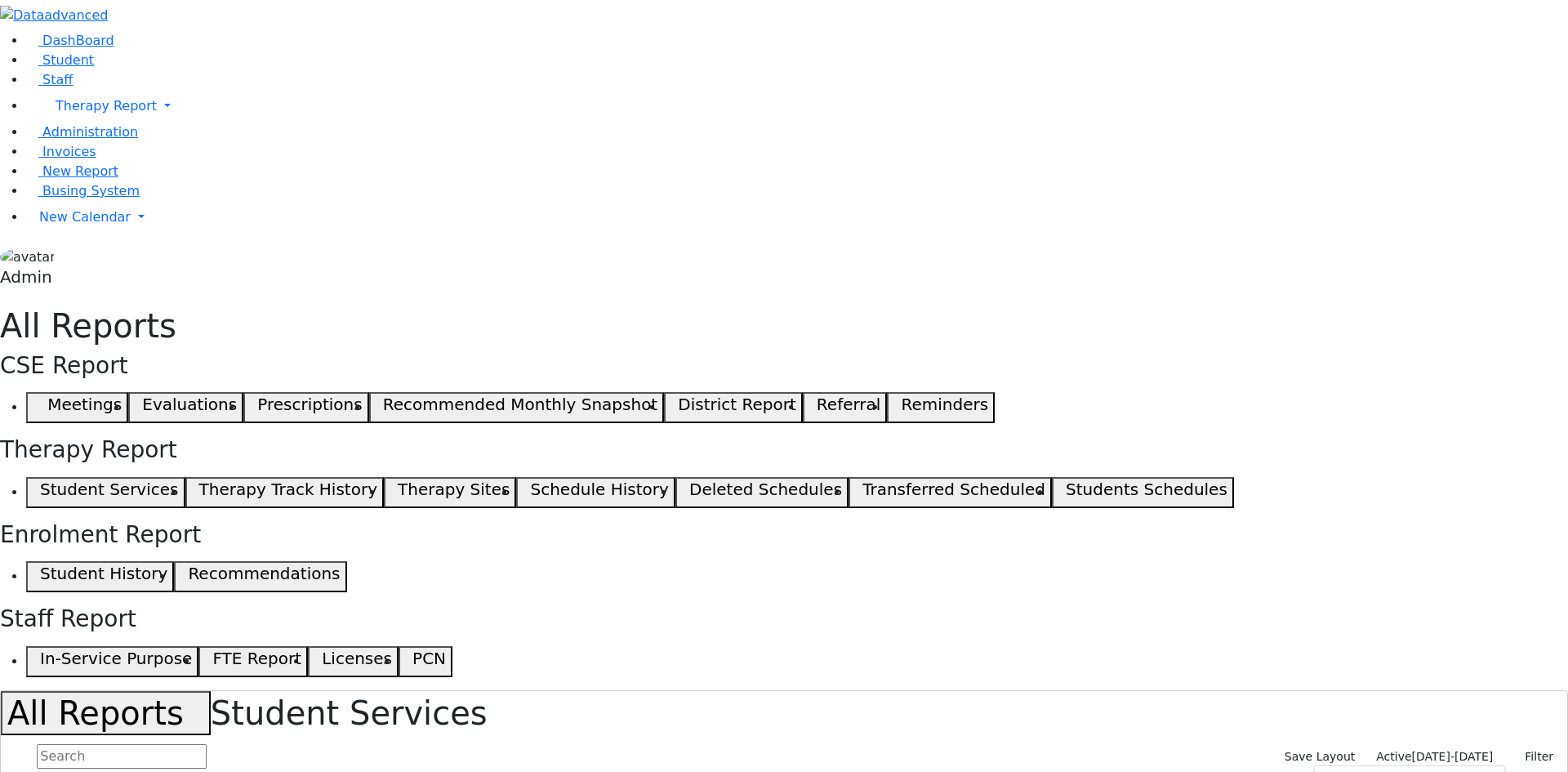
click at [1449, 750] on span "09/02/2025-06/25/2026" at bounding box center [1452, 757] width 81 height 13
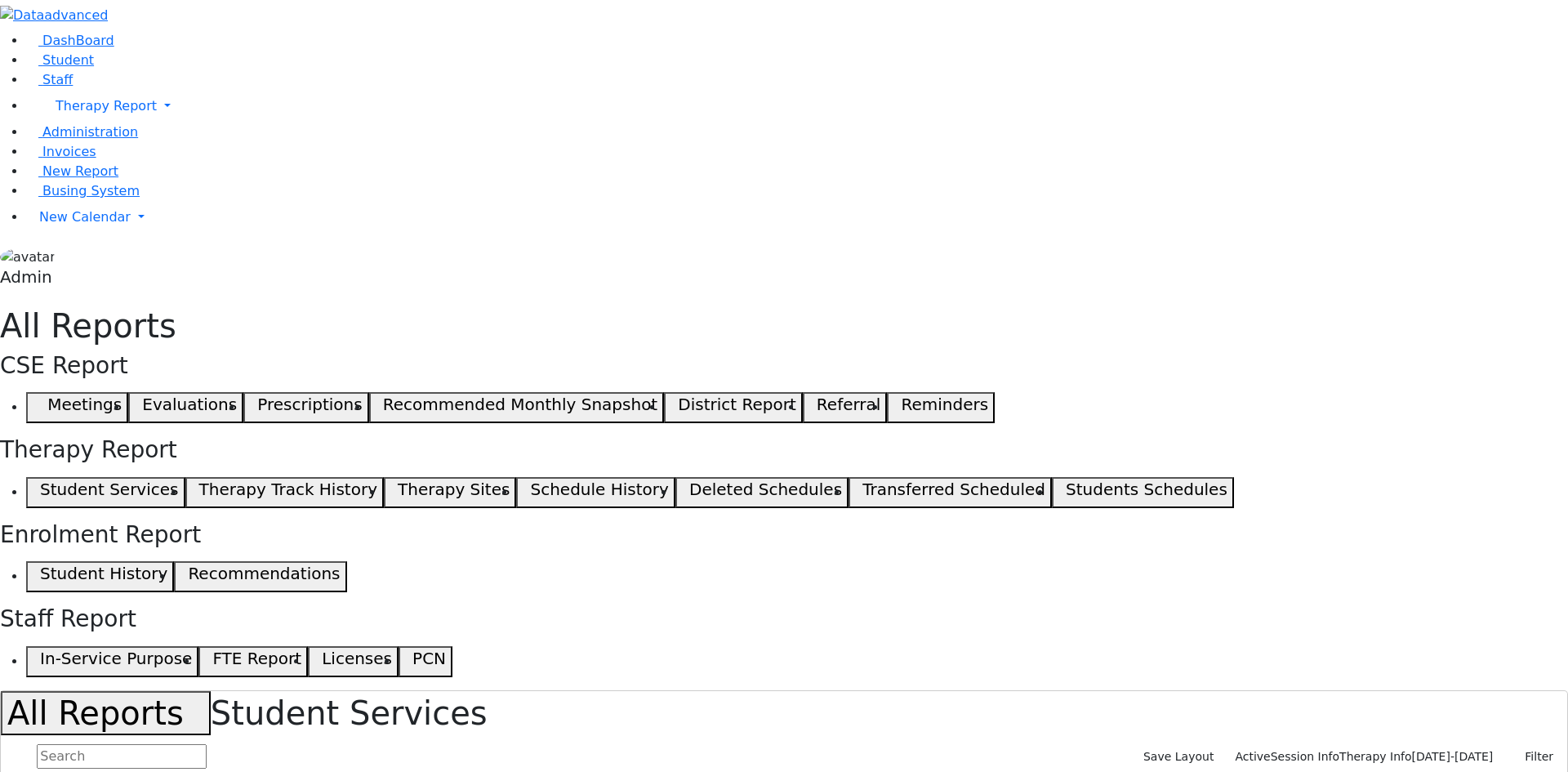
drag, startPoint x: 1220, startPoint y: 207, endPoint x: 1327, endPoint y: 217, distance: 107.5
drag, startPoint x: 1117, startPoint y: 216, endPoint x: 1180, endPoint y: 231, distance: 64.8
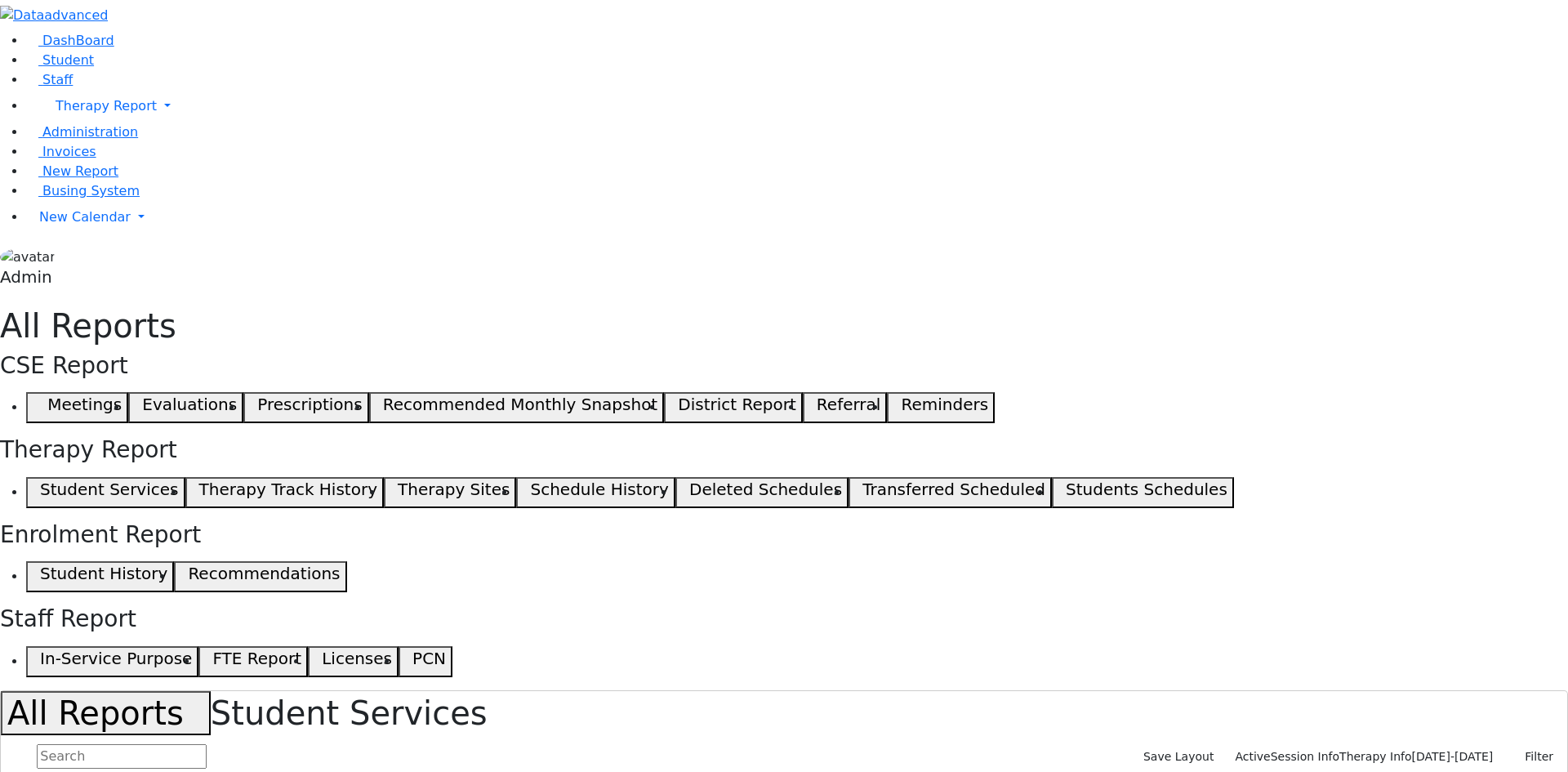
checkbox input "true"
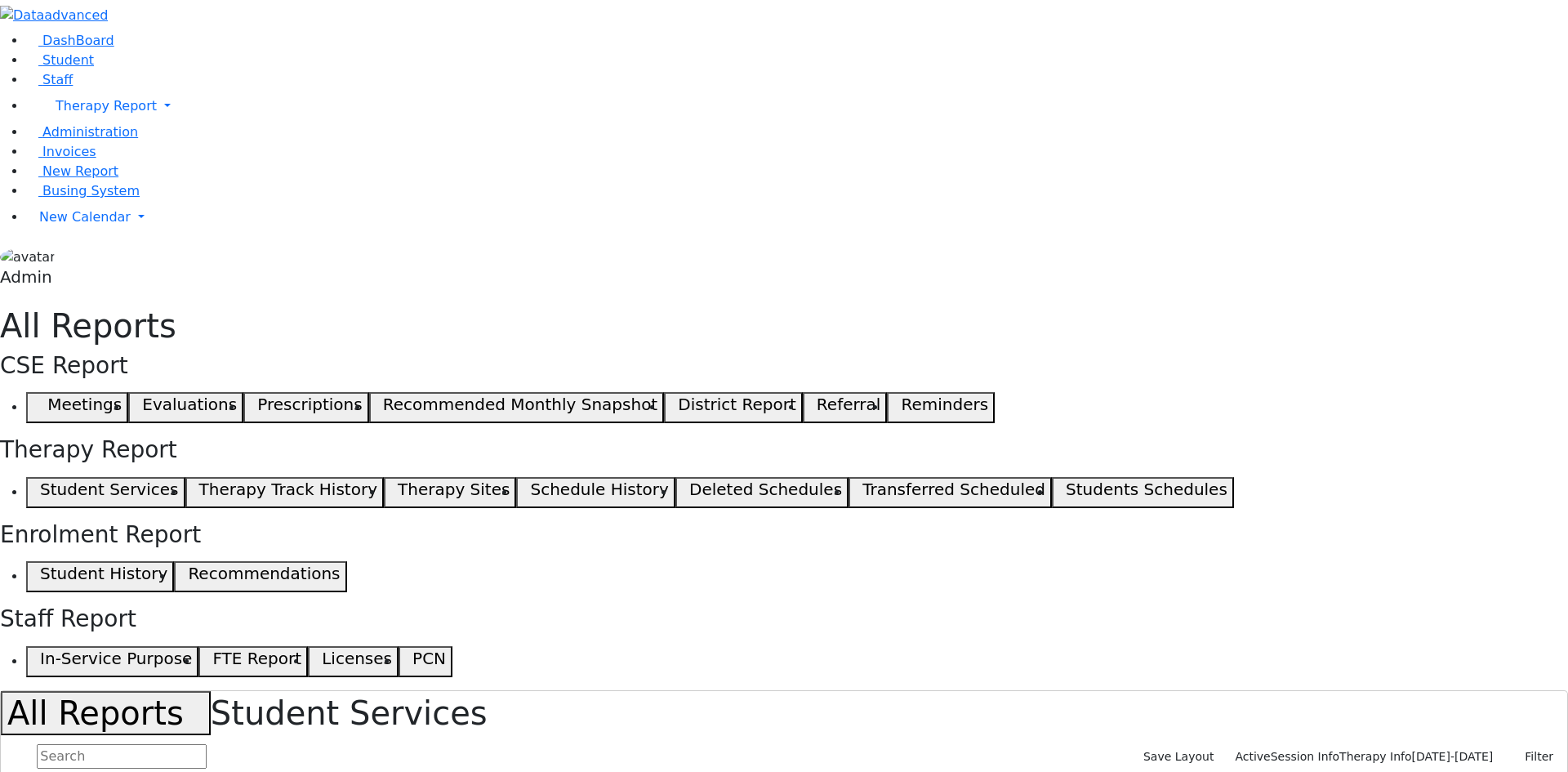
select select "landscape"
type input "12"
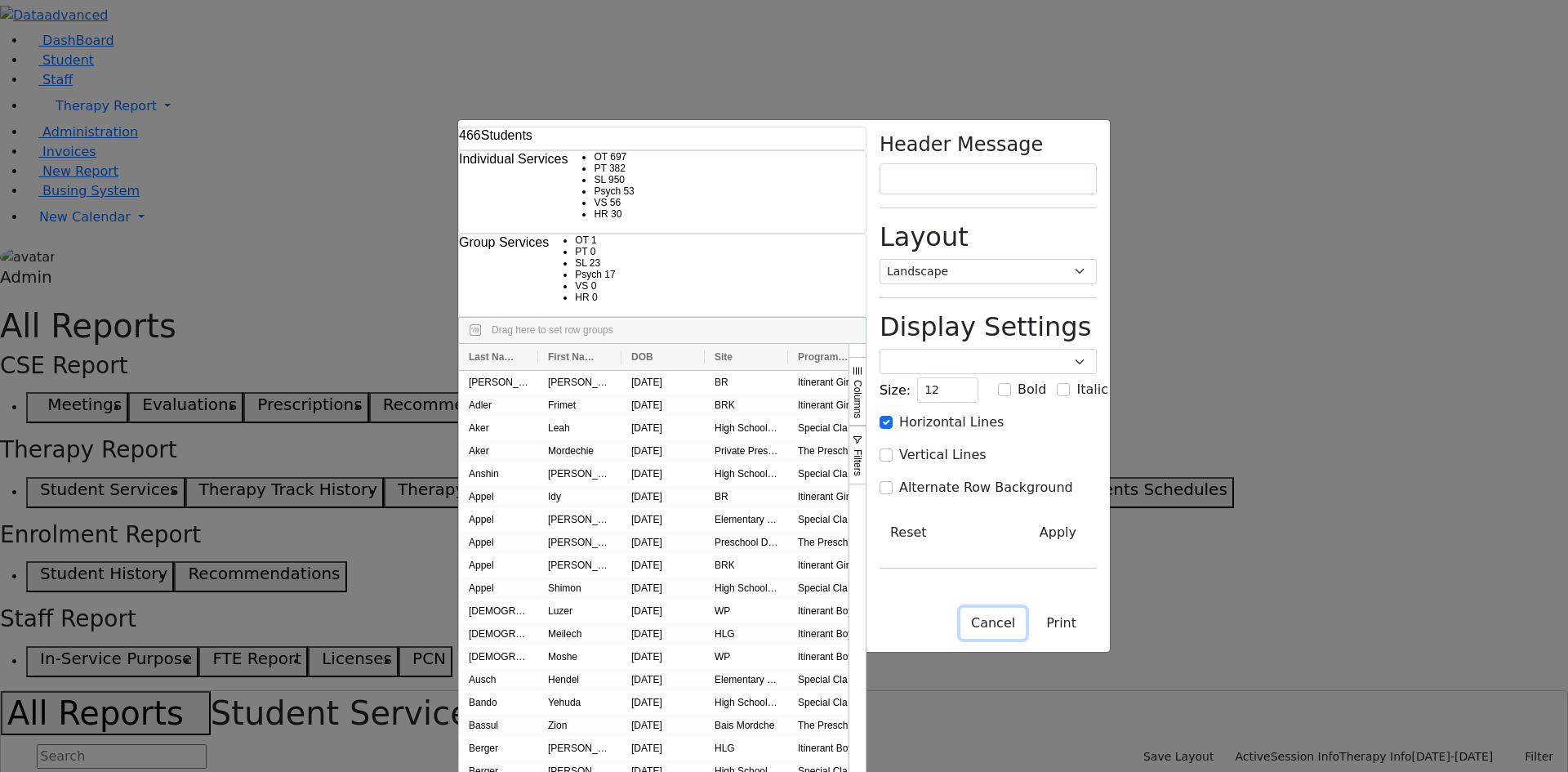
click at [1026, 639] on button "Cancel" at bounding box center [993, 623] width 66 height 31
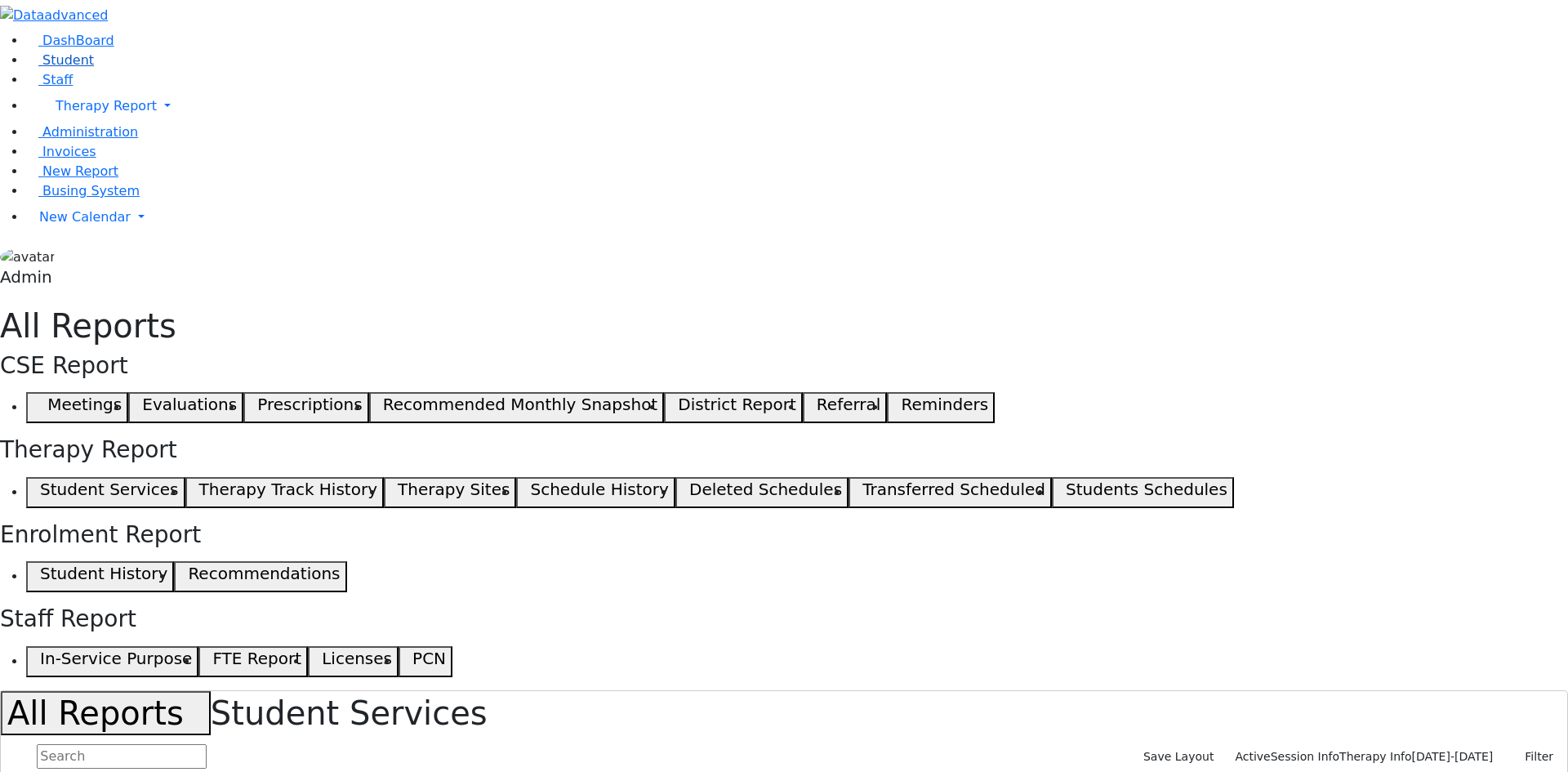
click at [69, 68] on span "Student" at bounding box center [68, 60] width 52 height 16
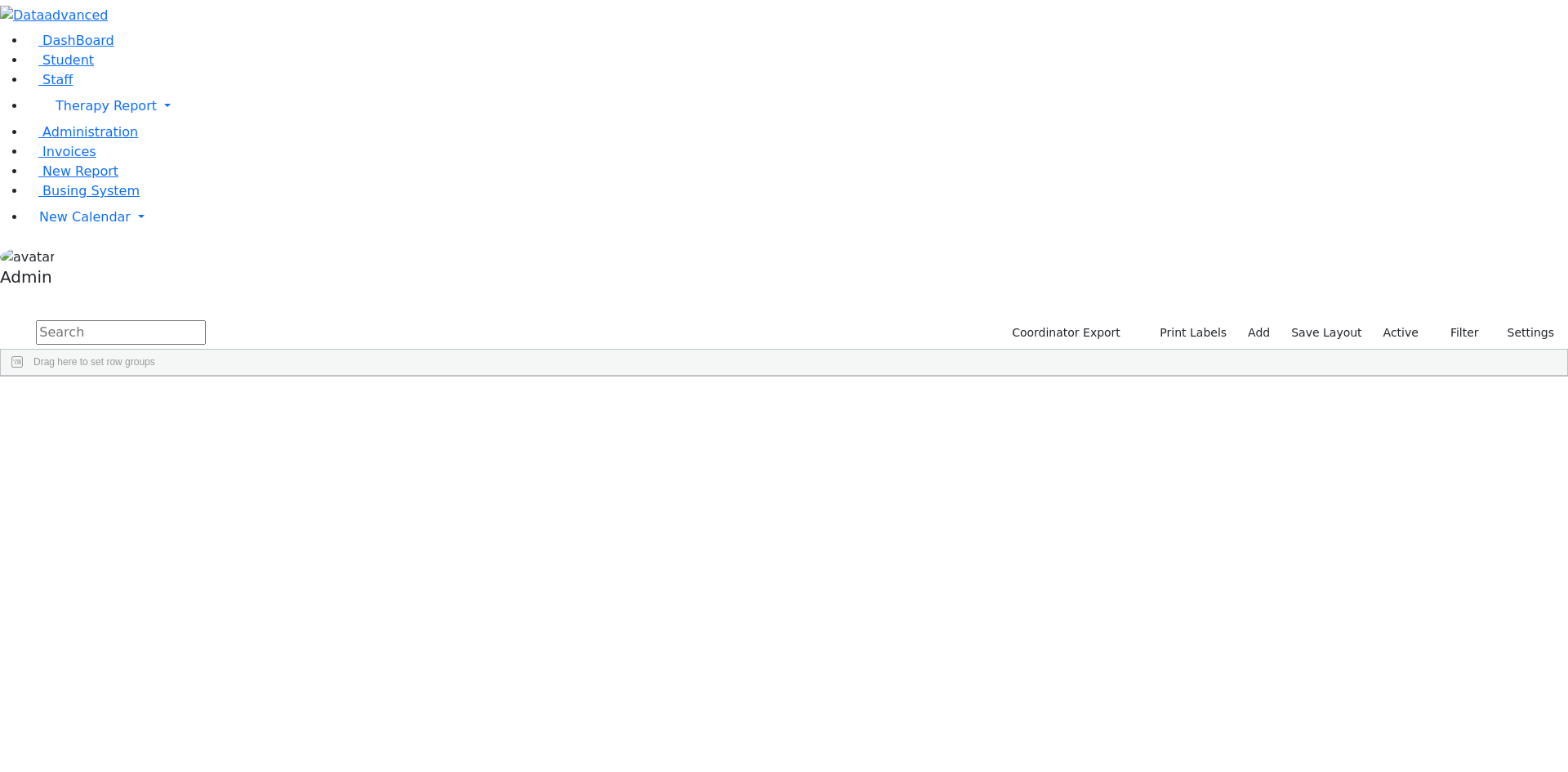
click at [980, 5] on div "DashBoard Student Staff Therapy Report Student Old Calendar Report Admin" at bounding box center [784, 188] width 1568 height 377
click at [69, 179] on span "New Report" at bounding box center [80, 171] width 76 height 16
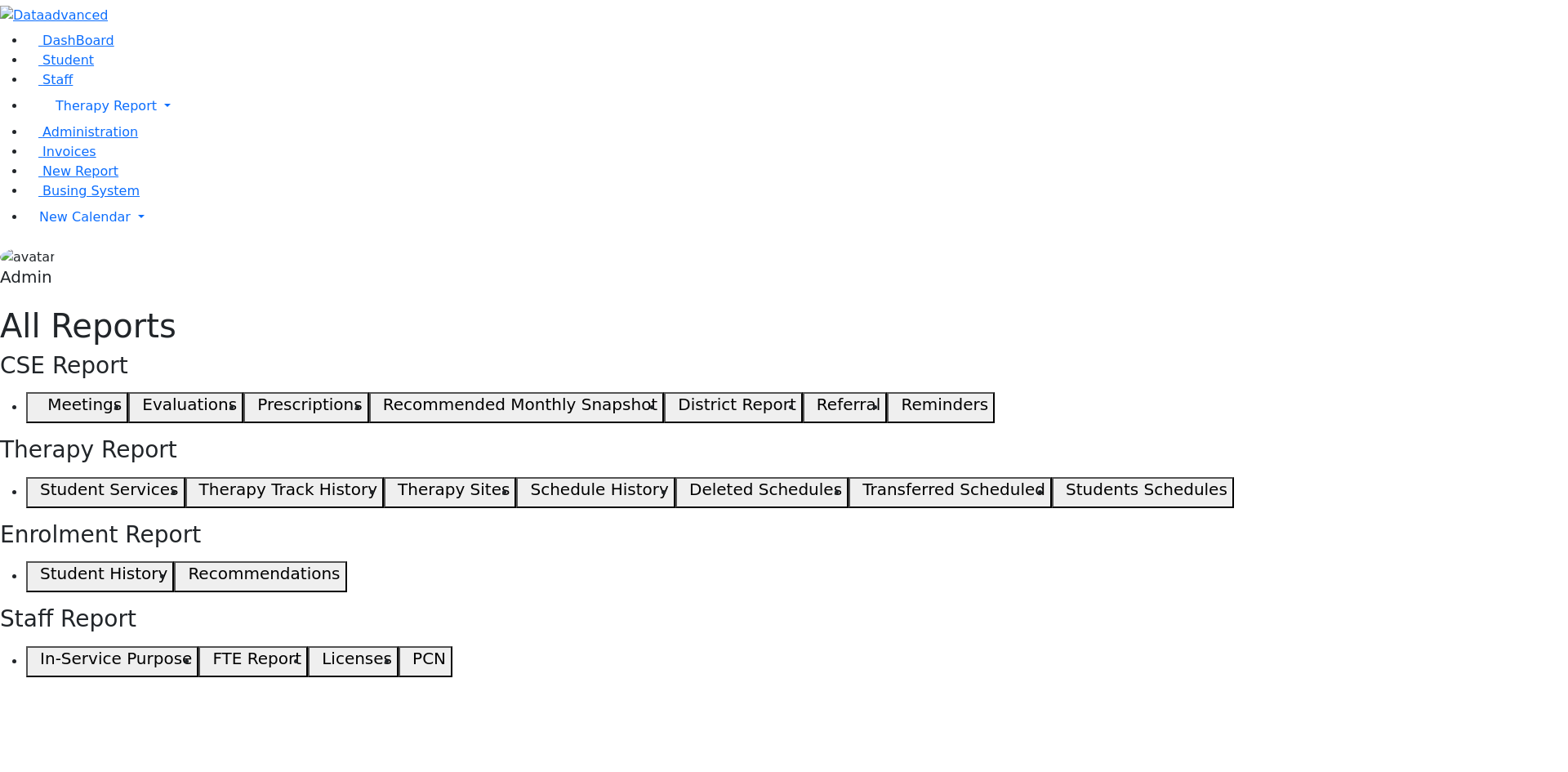
click at [40, 483] on span "button" at bounding box center [36, 493] width 7 height 20
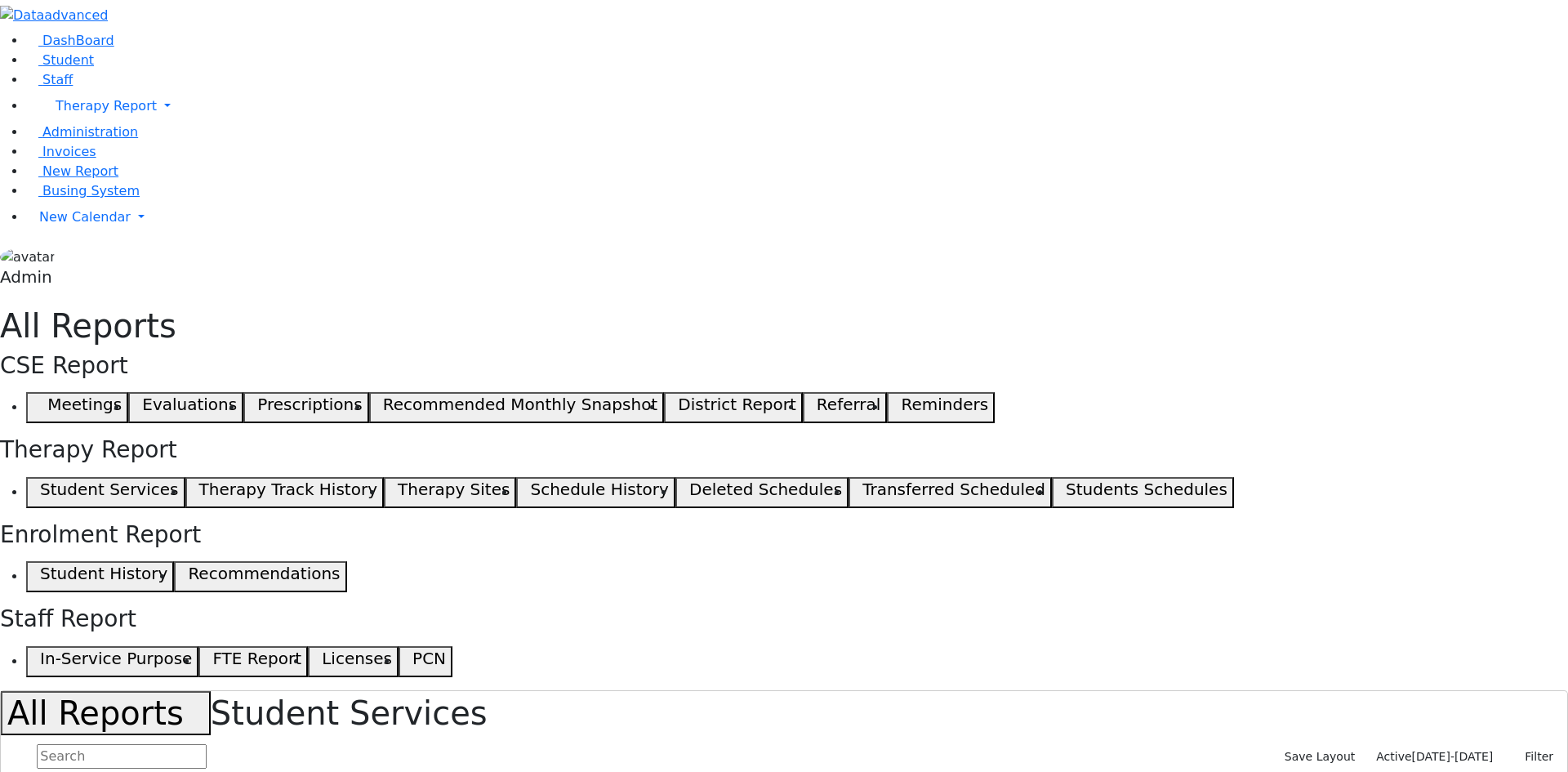
click at [207, 745] on input "text" at bounding box center [121, 756] width 170 height 24
click at [1411, 750] on span "Active" at bounding box center [1393, 757] width 35 height 13
click at [207, 745] on input "text" at bounding box center [121, 756] width 170 height 24
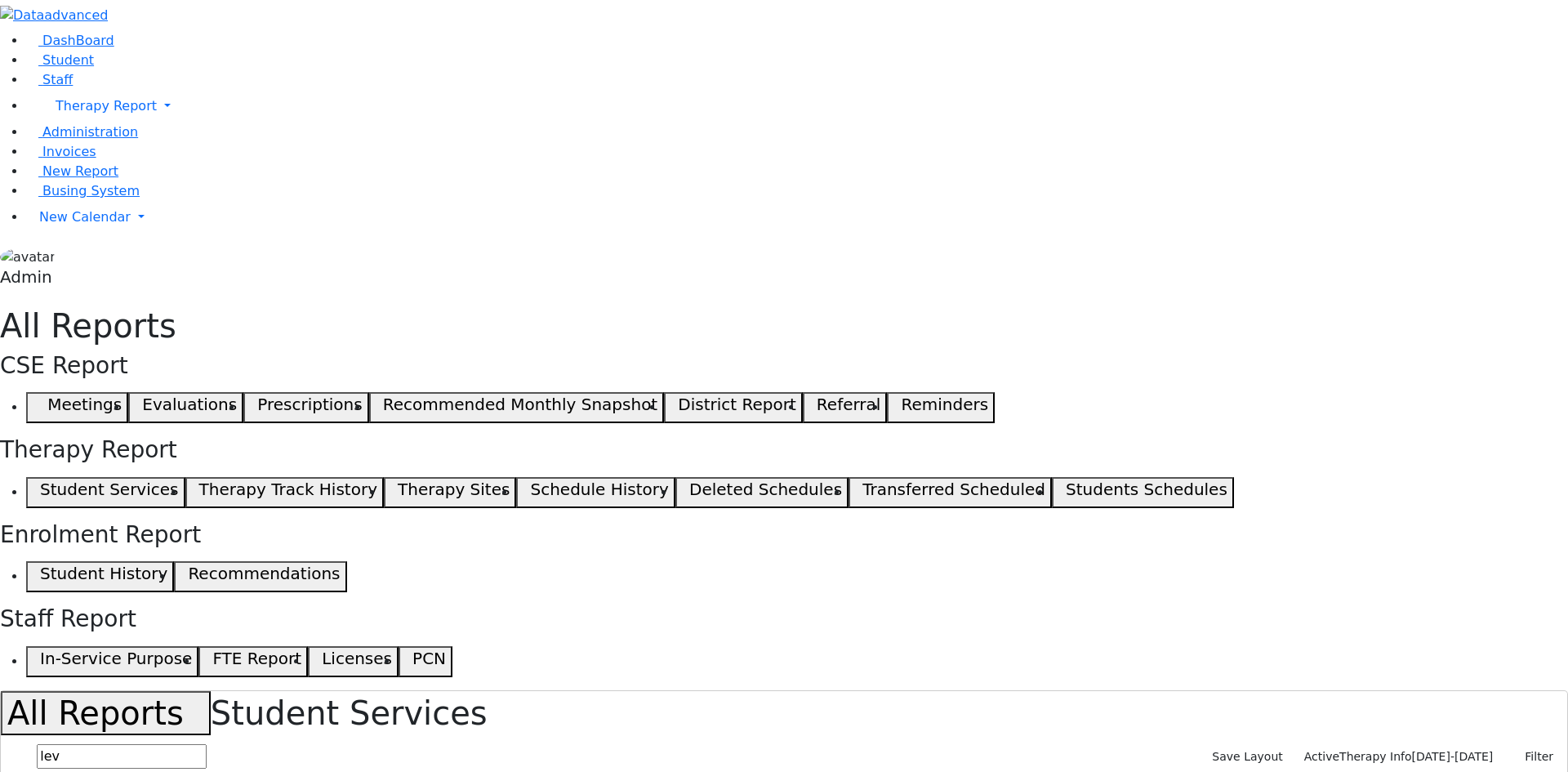
drag, startPoint x: 1013, startPoint y: 213, endPoint x: 1009, endPoint y: 230, distance: 17.5
drag, startPoint x: 1112, startPoint y: 210, endPoint x: 1206, endPoint y: 220, distance: 94.5
click at [207, 745] on input "lev" at bounding box center [121, 756] width 170 height 24
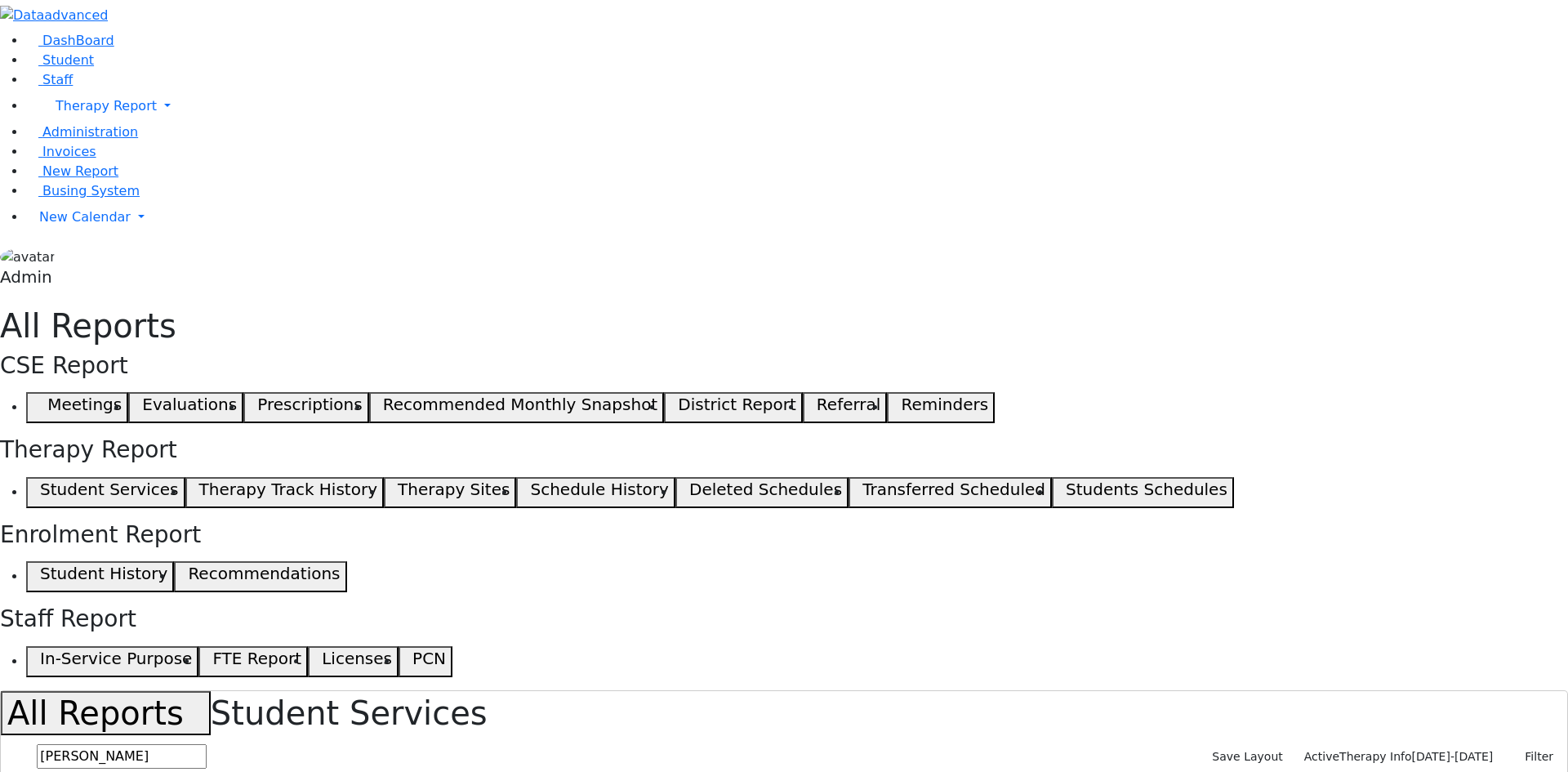
type input "[PERSON_NAME]"
click at [69, 68] on span "Student" at bounding box center [68, 60] width 52 height 16
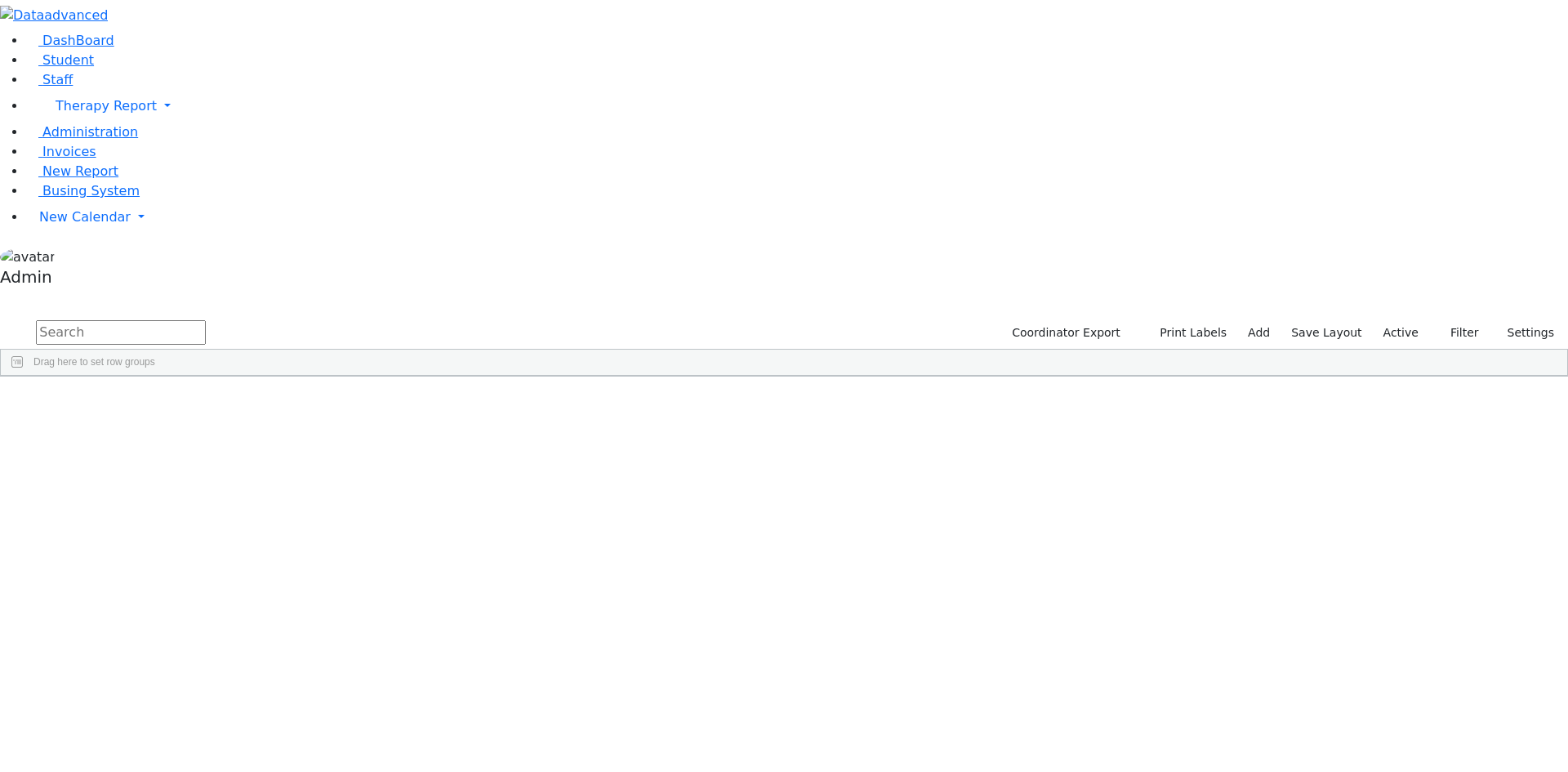
click at [206, 320] on input "text" at bounding box center [121, 332] width 170 height 24
click at [269, 472] on div "[PERSON_NAME]" at bounding box center [201, 483] width 134 height 23
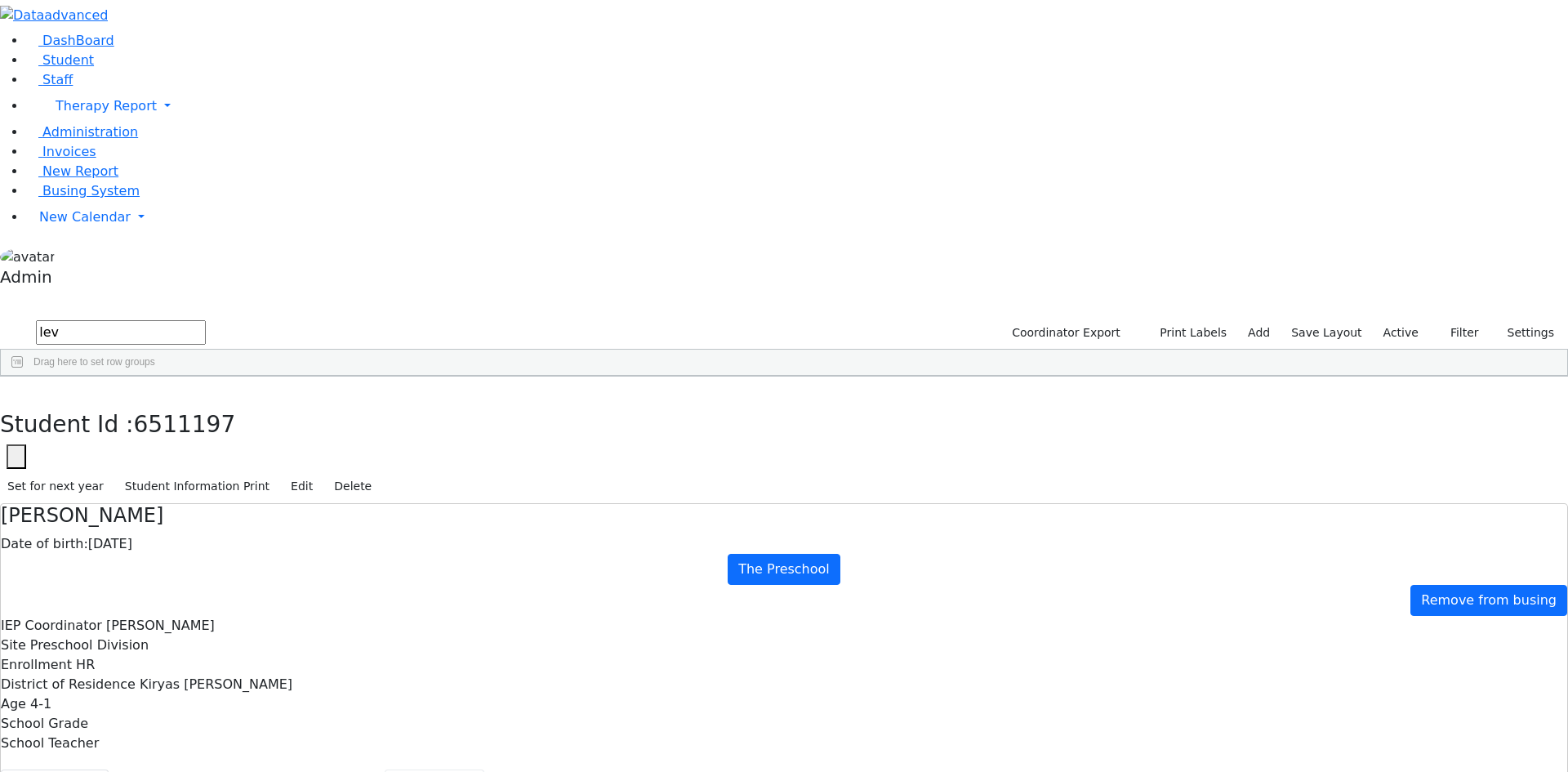
click at [385, 770] on button "Scheduling" at bounding box center [435, 786] width 100 height 34
drag, startPoint x: 307, startPoint y: 18, endPoint x: 269, endPoint y: 72, distance: 66.0
click at [23, 377] on button "button" at bounding box center [12, 393] width 23 height 34
drag, startPoint x: 269, startPoint y: 72, endPoint x: 186, endPoint y: 69, distance: 83.1
click at [186, 69] on div "DashBoard Student Staff Therapy Report Student Old Calendar Report Admin" at bounding box center [784, 500] width 1568 height 1001
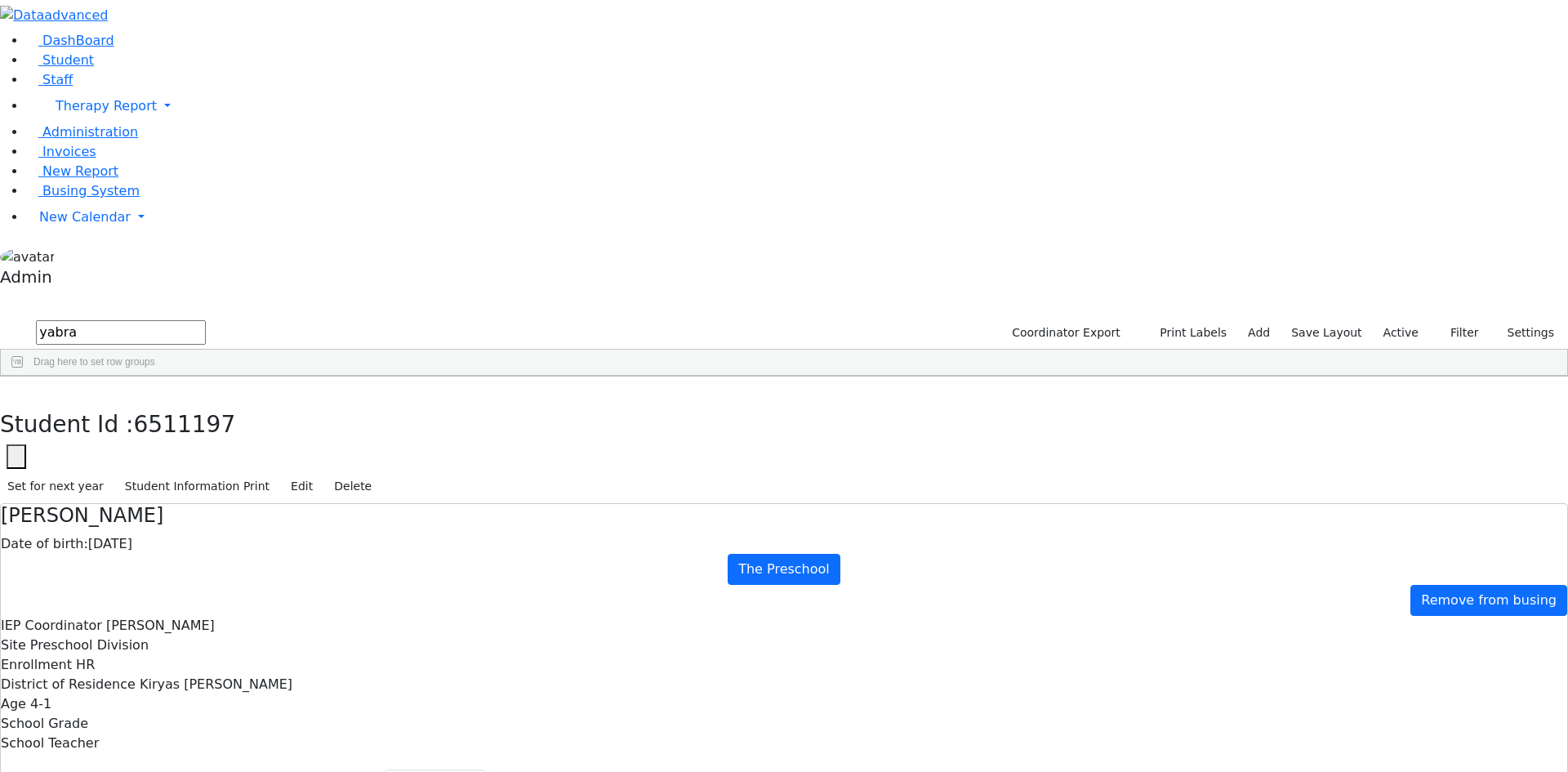
type input "yabra"
click at [267, 403] on div "[PERSON_NAME]" at bounding box center [200, 414] width 135 height 23
click at [385, 770] on button "Recommendation" at bounding box center [313, 786] width 143 height 34
checkbox input "true"
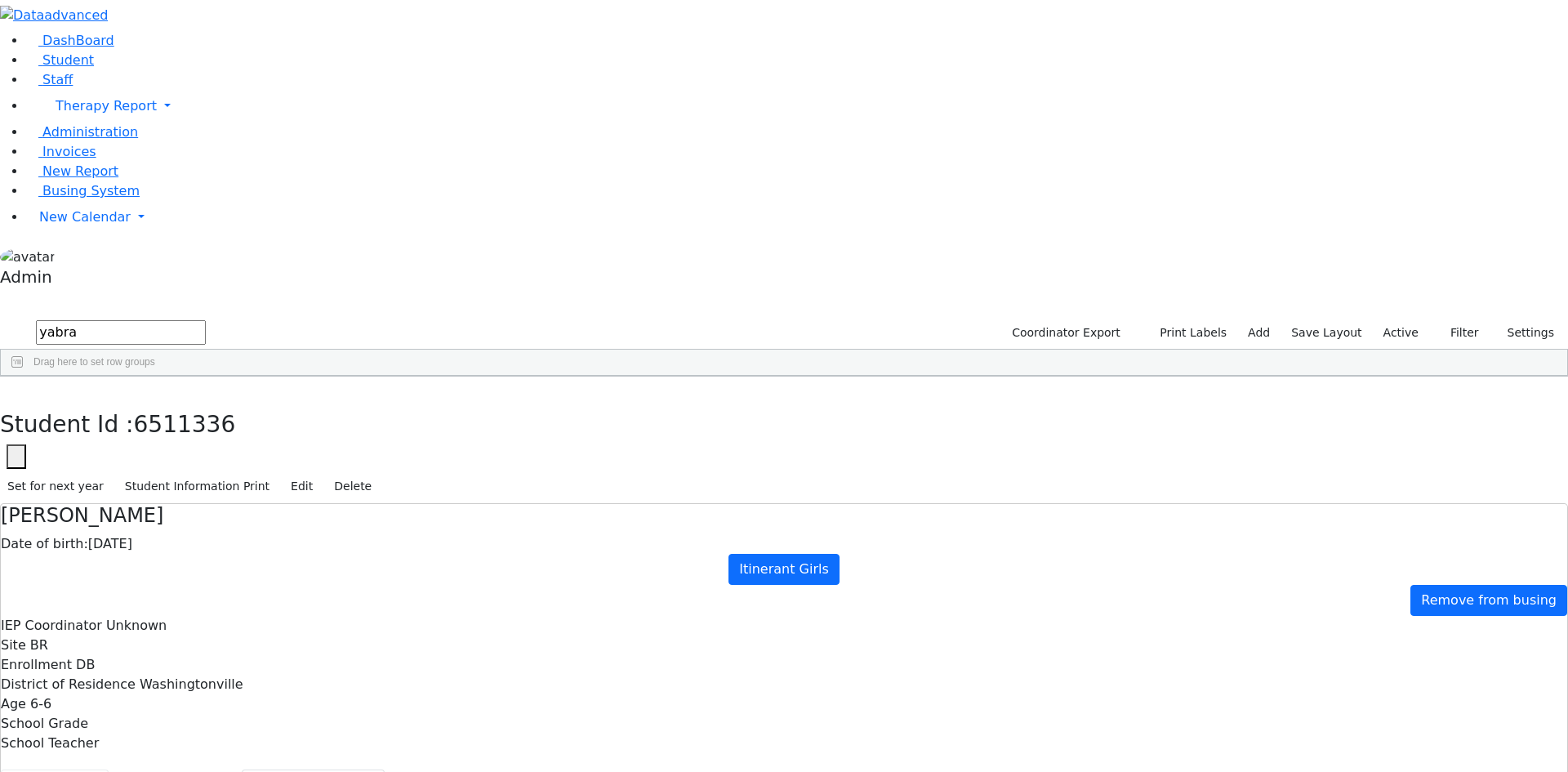
click at [109, 770] on button "Student info" at bounding box center [55, 786] width 108 height 34
click at [7, 389] on use "button" at bounding box center [7, 389] width 0 height 0
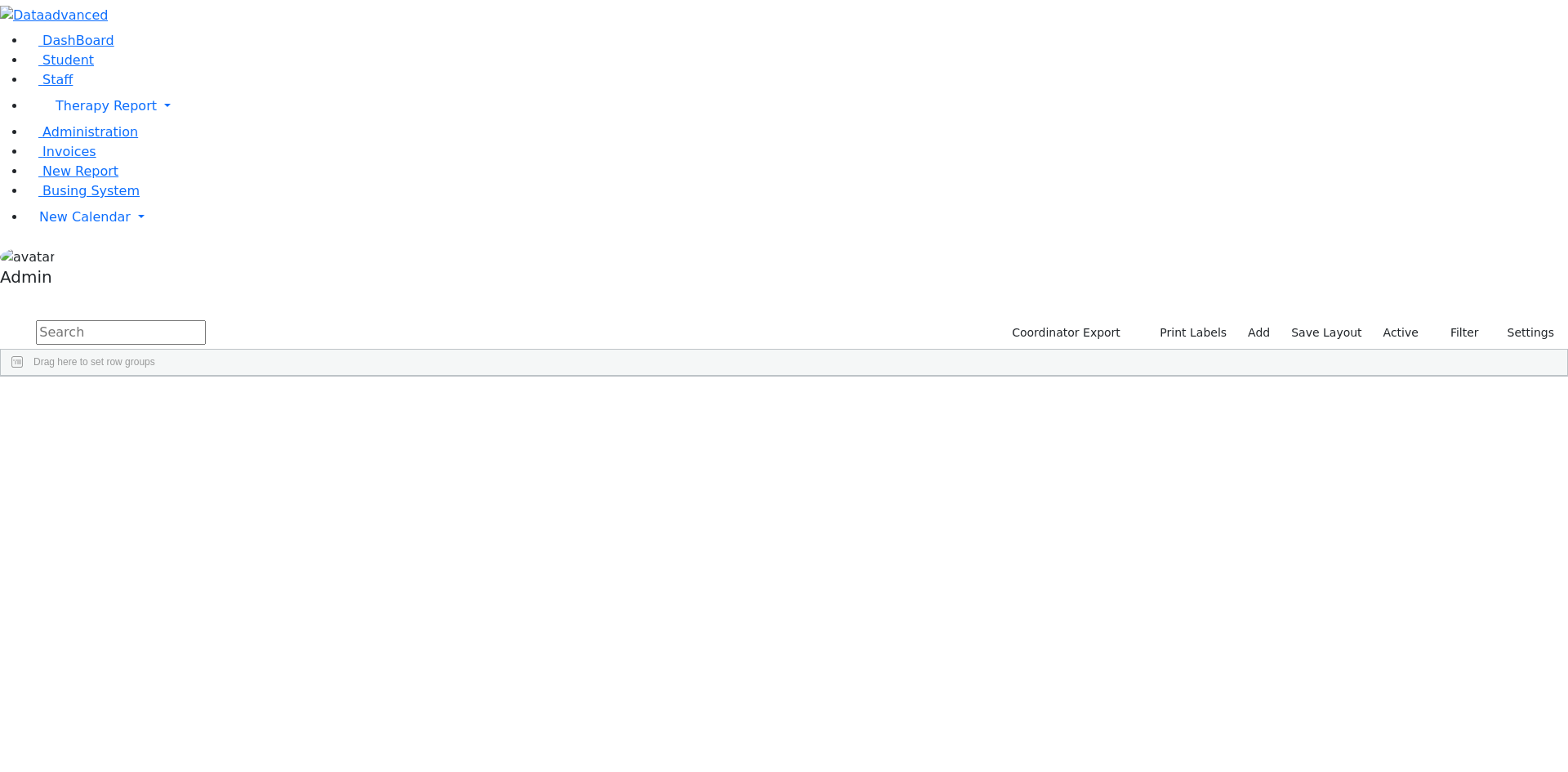
click at [206, 320] on input "text" at bounding box center [121, 332] width 170 height 24
type input "[PERSON_NAME]"
click at [269, 403] on div "[PERSON_NAME]" at bounding box center [201, 414] width 134 height 23
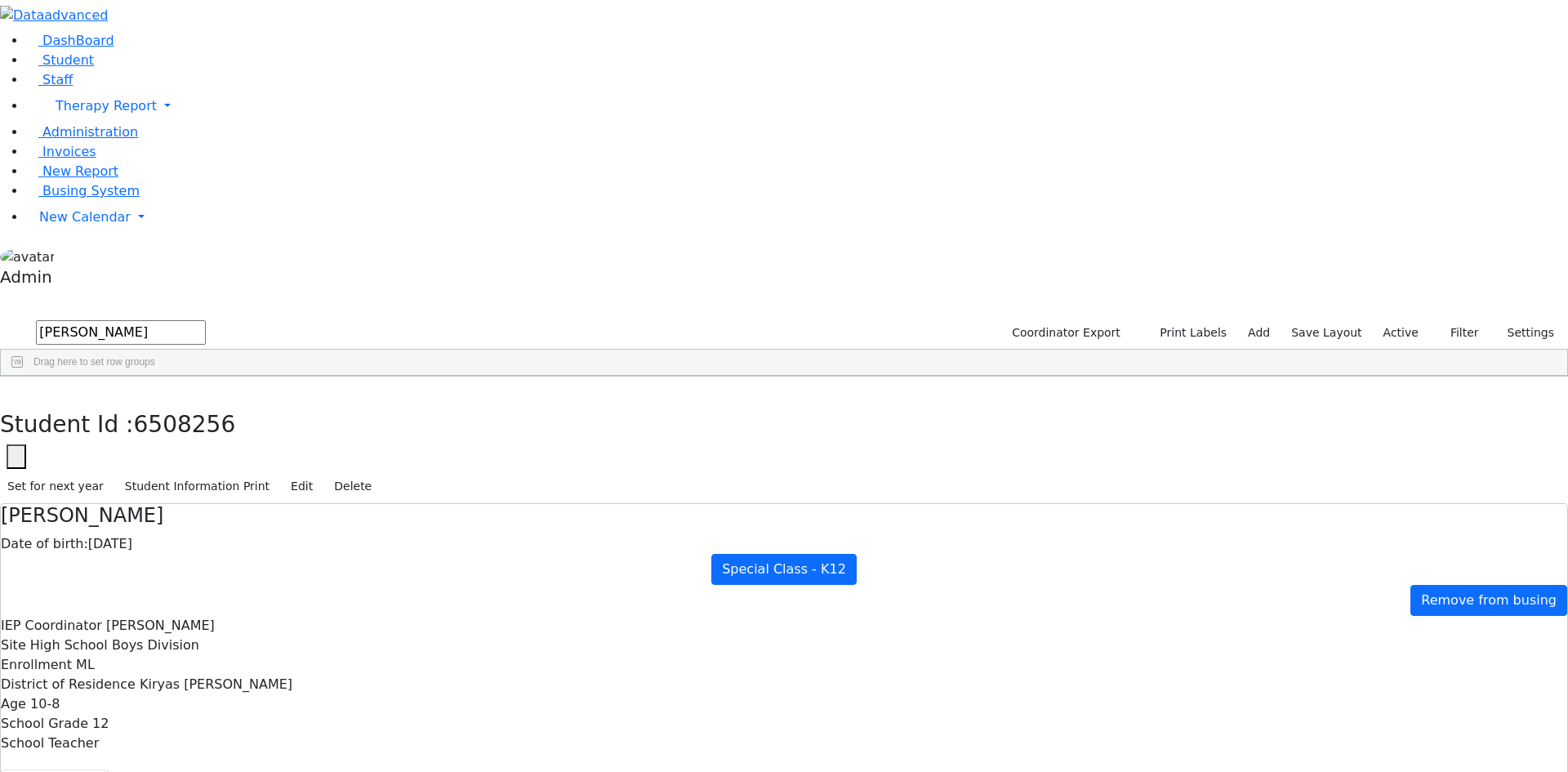
drag, startPoint x: 990, startPoint y: 727, endPoint x: 846, endPoint y: 735, distance: 144.2
copy div "[EMAIL_ADDRESS][DOMAIN_NAME]"
